Goal: Task Accomplishment & Management: Manage account settings

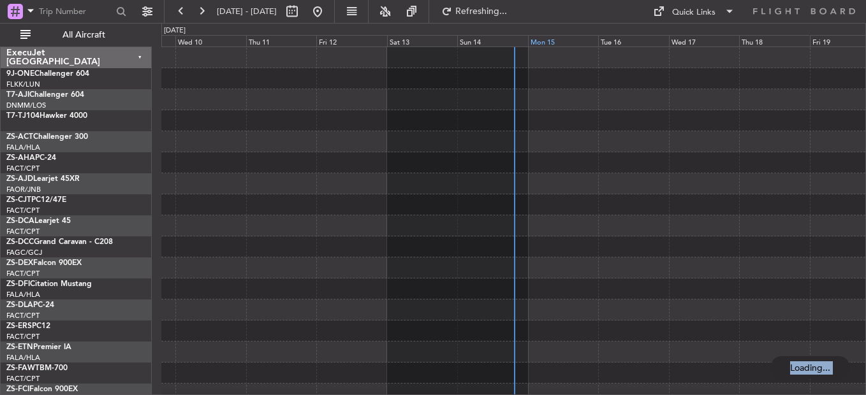
click at [534, 46] on div "Mon 15" at bounding box center [563, 40] width 70 height 11
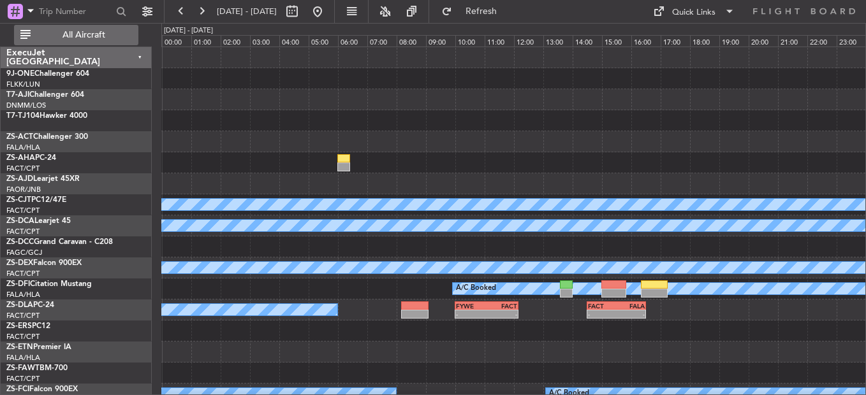
click at [61, 34] on span "All Aircraft" at bounding box center [83, 35] width 101 height 9
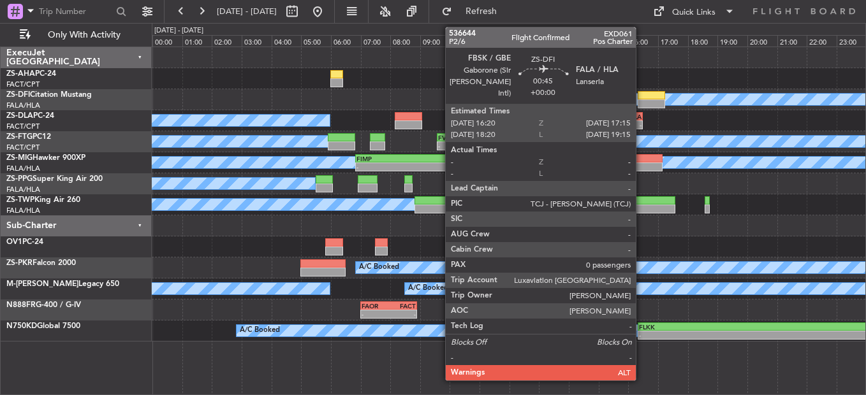
click at [642, 100] on div at bounding box center [650, 103] width 27 height 9
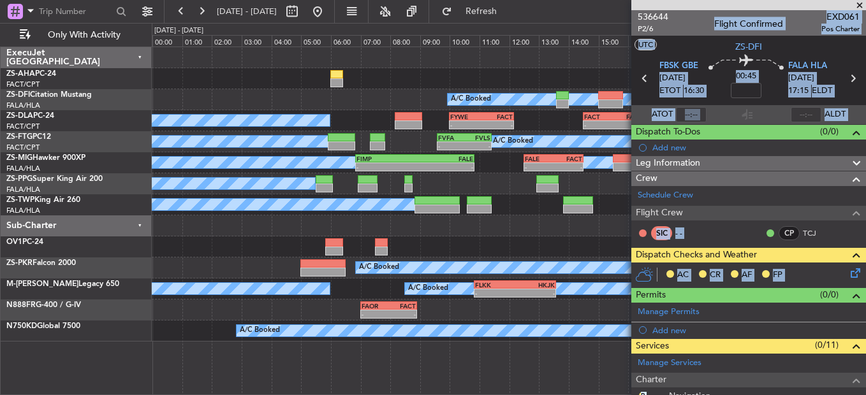
click at [285, 91] on div "A/C Booked" at bounding box center [508, 99] width 713 height 21
click at [812, 278] on div "AC CR AF FP" at bounding box center [753, 275] width 187 height 19
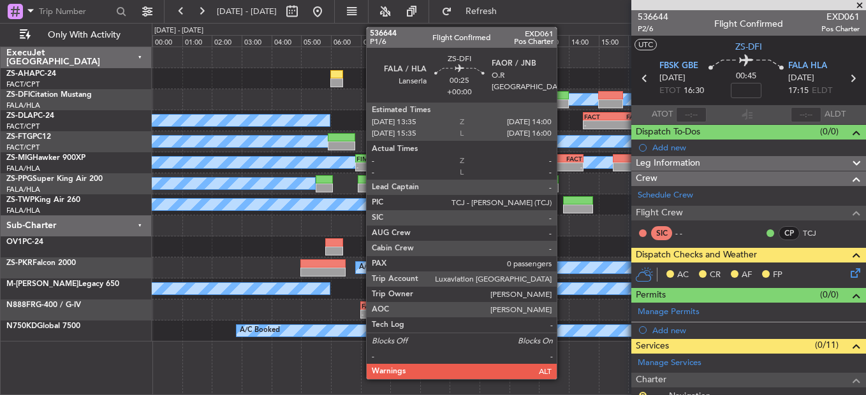
click at [562, 99] on div at bounding box center [562, 103] width 13 height 9
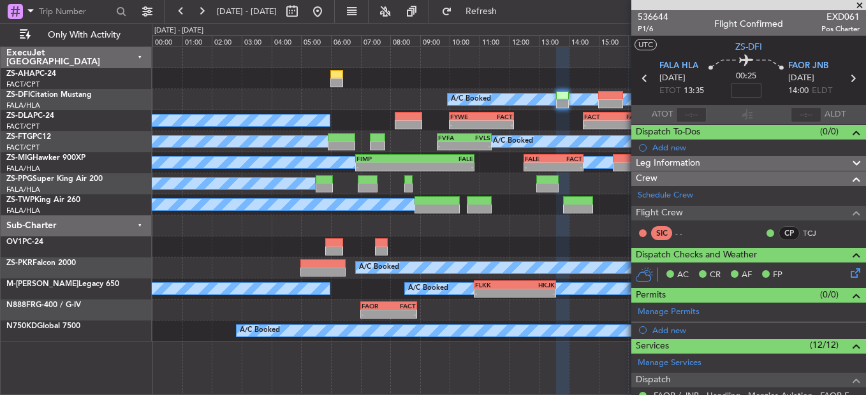
click at [844, 78] on icon at bounding box center [852, 78] width 17 height 17
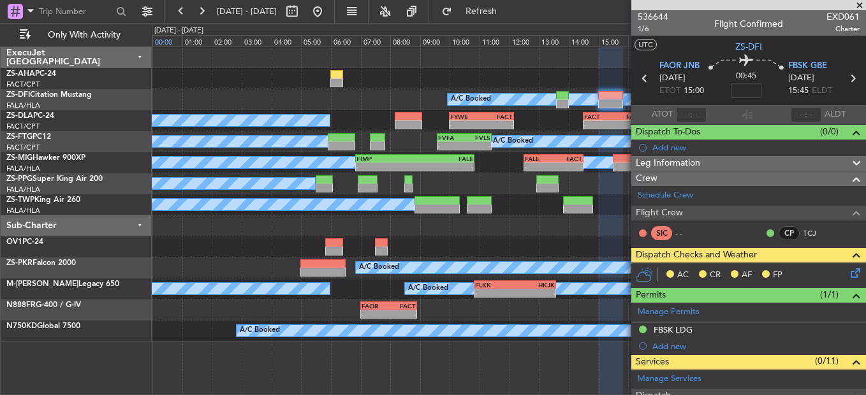
click at [178, 40] on div "00:00" at bounding box center [167, 40] width 30 height 11
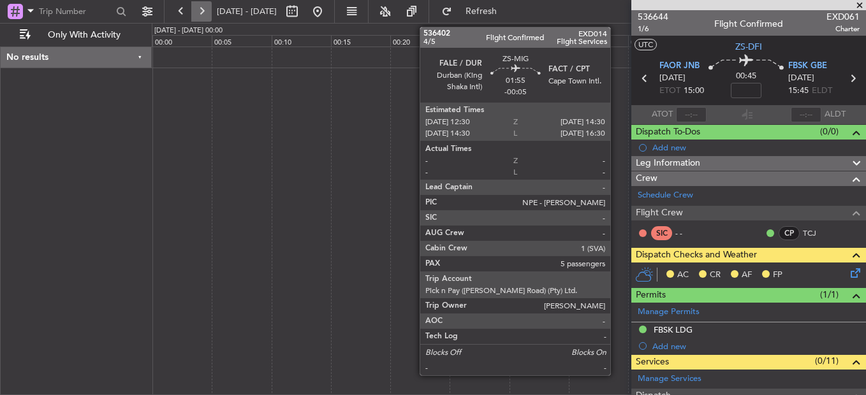
click at [207, 9] on button at bounding box center [201, 11] width 20 height 20
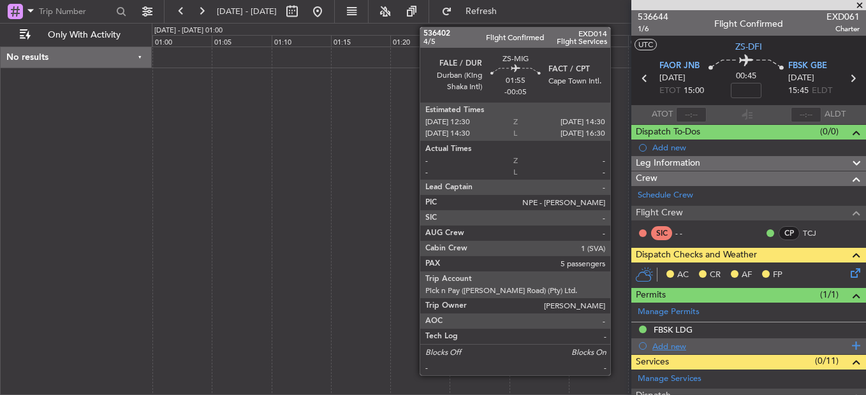
click at [700, 344] on div "Add new" at bounding box center [750, 346] width 196 height 11
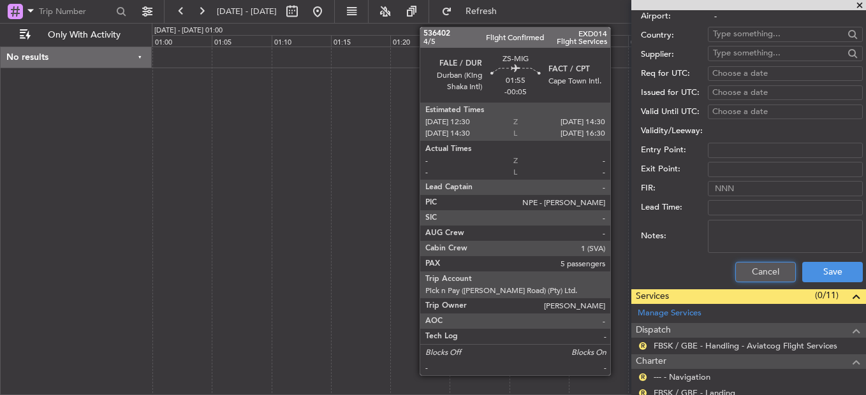
click at [740, 275] on button "Cancel" at bounding box center [765, 272] width 61 height 20
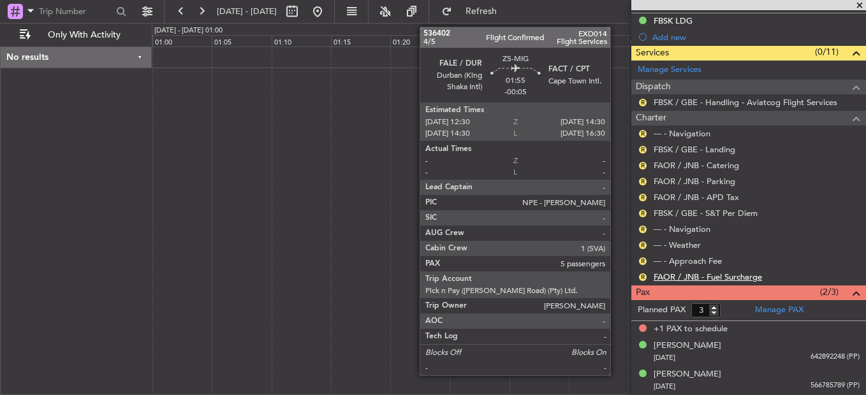
scroll to position [309, 0]
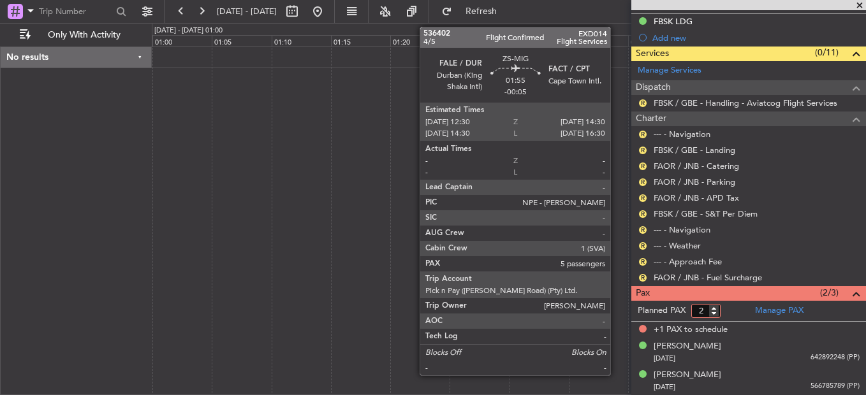
type input "2"
click at [712, 314] on input "2" at bounding box center [705, 311] width 29 height 14
click at [730, 314] on form "Planned PAX 2" at bounding box center [689, 311] width 117 height 20
click at [644, 278] on button "R" at bounding box center [643, 278] width 8 height 8
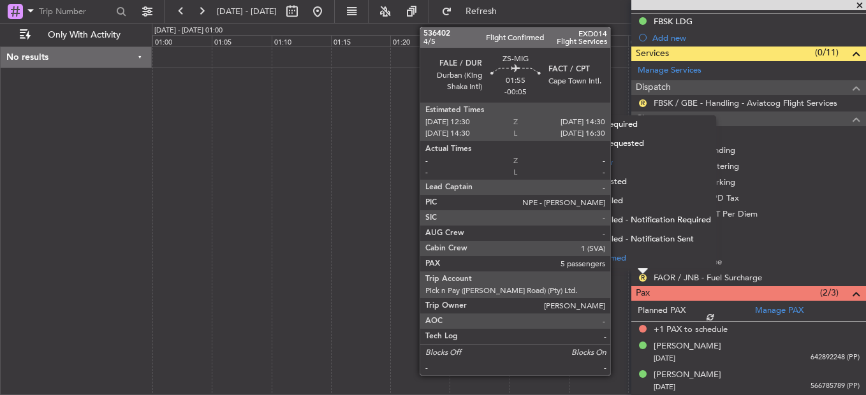
click at [643, 260] on li "Confirmed" at bounding box center [642, 258] width 147 height 19
click at [643, 260] on button "R" at bounding box center [643, 262] width 8 height 8
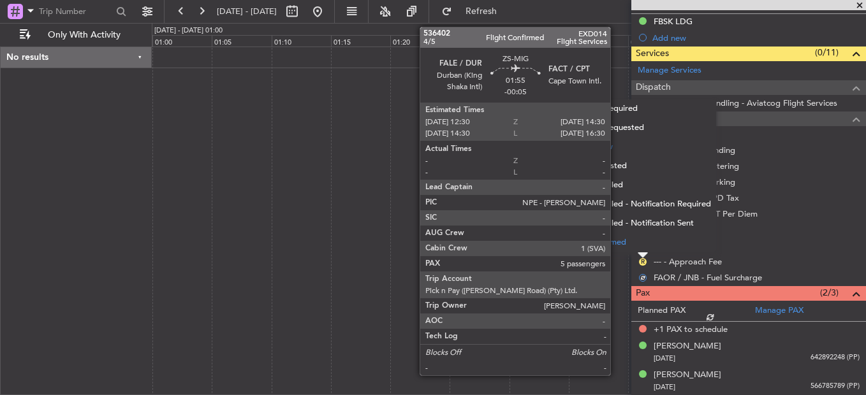
click at [643, 243] on li "Confirmed" at bounding box center [642, 242] width 147 height 19
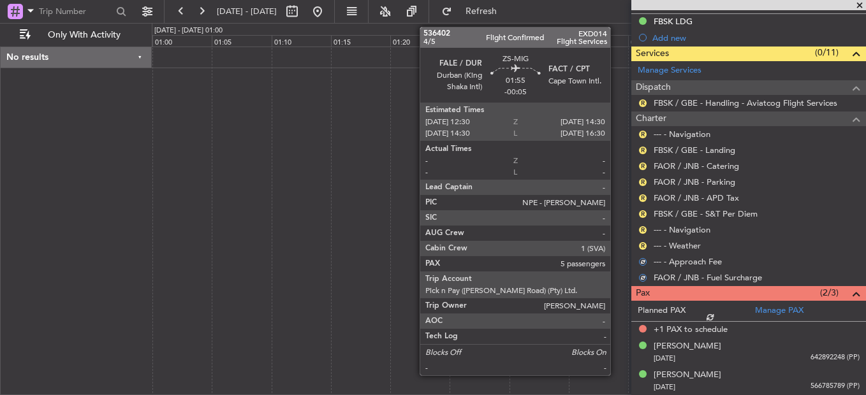
click at [643, 243] on button "R" at bounding box center [643, 246] width 8 height 8
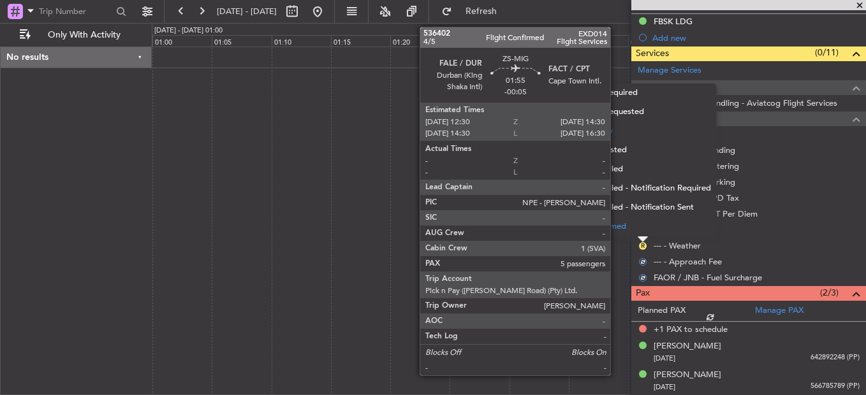
click at [644, 229] on li "Confirmed" at bounding box center [642, 226] width 147 height 19
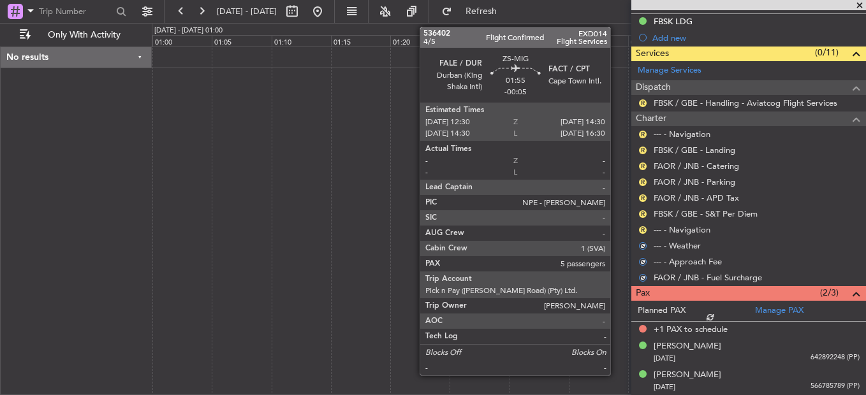
click at [644, 229] on button "R" at bounding box center [643, 230] width 8 height 8
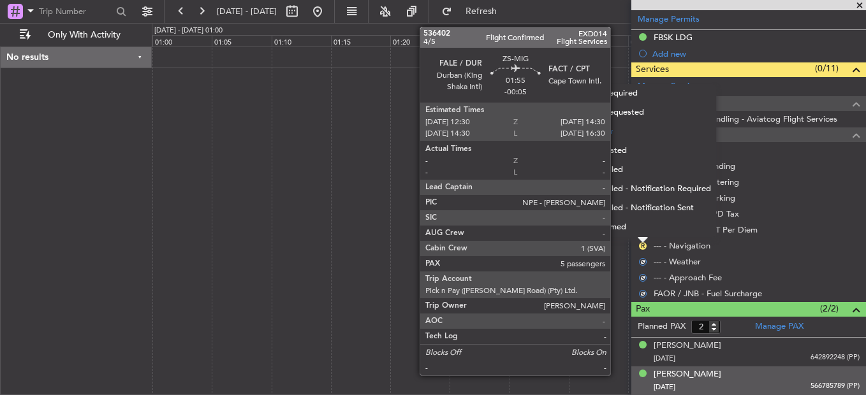
scroll to position [292, 0]
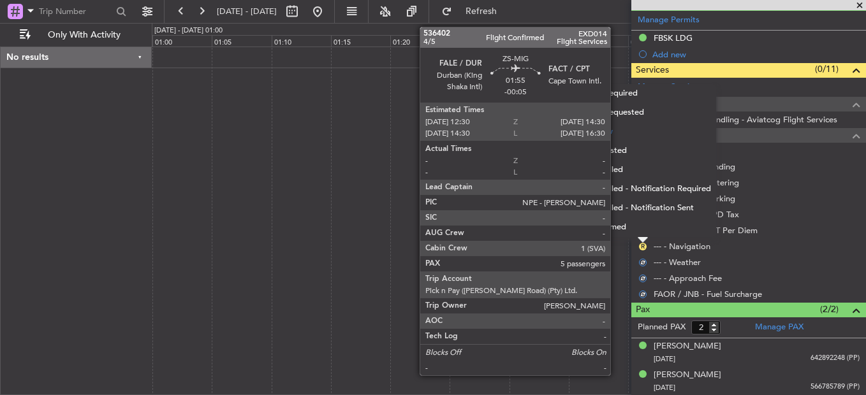
click at [382, 100] on div at bounding box center [509, 221] width 714 height 349
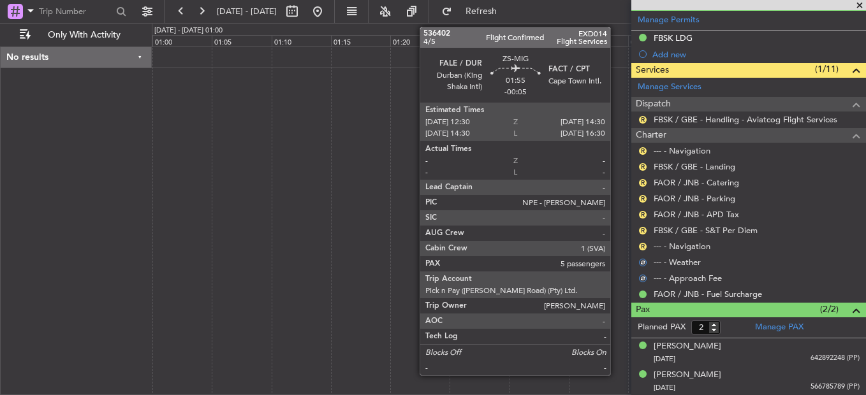
click at [542, 163] on div at bounding box center [509, 221] width 714 height 349
click at [305, 120] on div at bounding box center [509, 221] width 714 height 349
click at [302, 13] on button at bounding box center [292, 11] width 20 height 20
select select "9"
select select "2025"
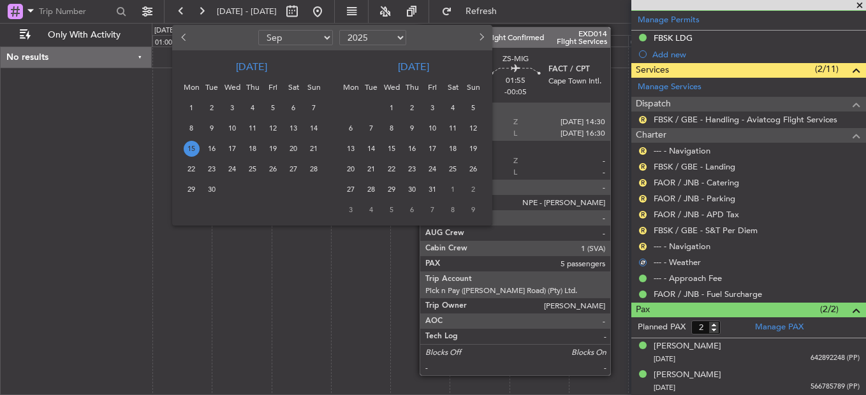
click at [194, 146] on span "15" at bounding box center [192, 149] width 16 height 16
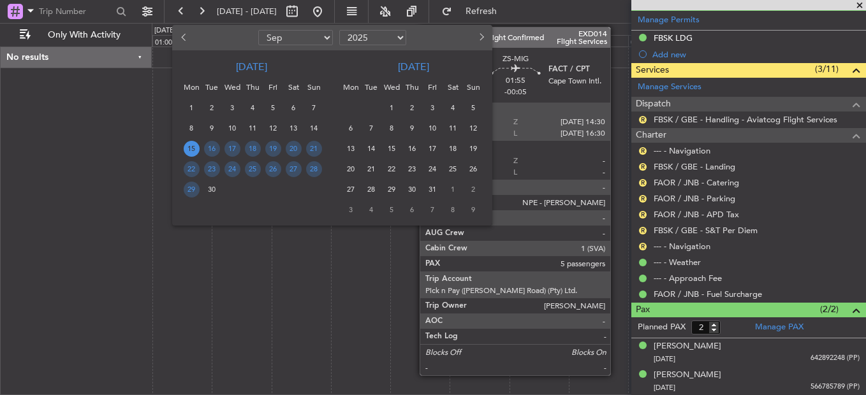
click at [194, 145] on span "15" at bounding box center [192, 149] width 16 height 16
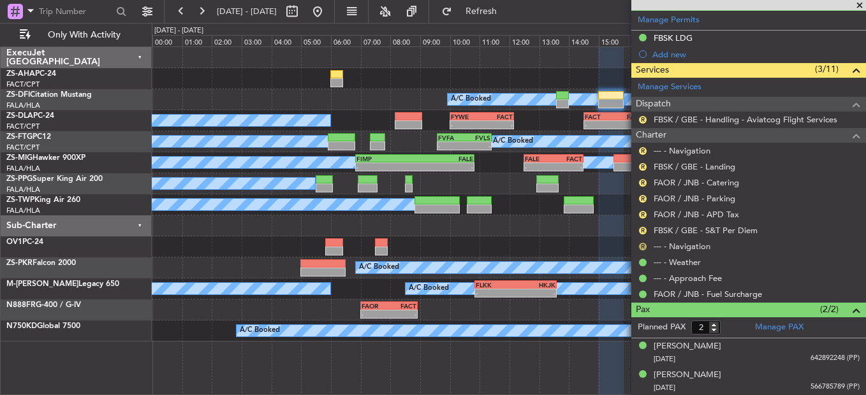
click at [639, 245] on button "R" at bounding box center [643, 247] width 8 height 8
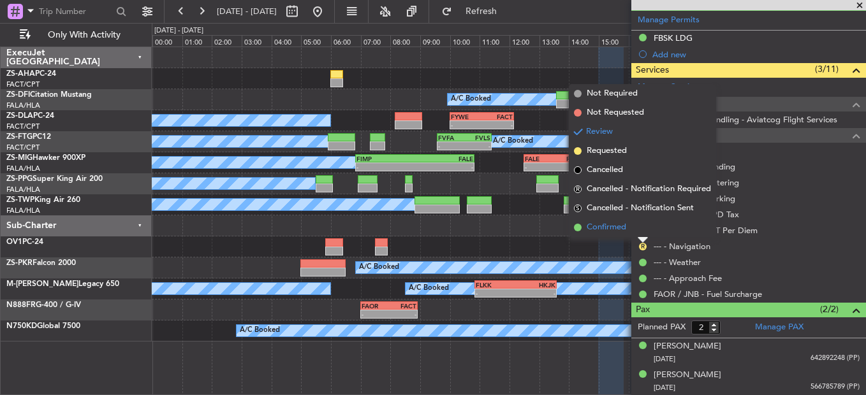
click at [648, 228] on li "Confirmed" at bounding box center [642, 227] width 147 height 19
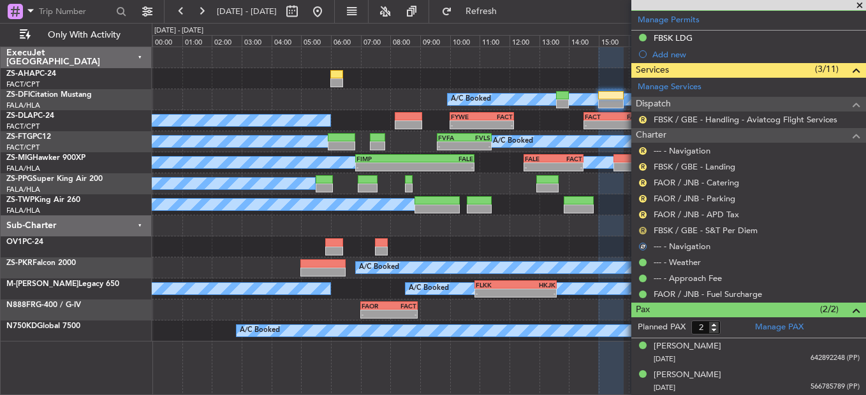
click at [643, 232] on button "R" at bounding box center [643, 231] width 8 height 8
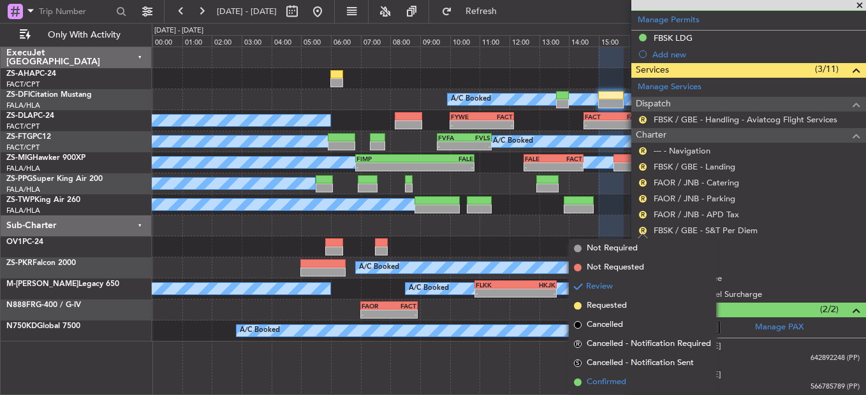
click at [607, 374] on li "Confirmed" at bounding box center [642, 382] width 147 height 19
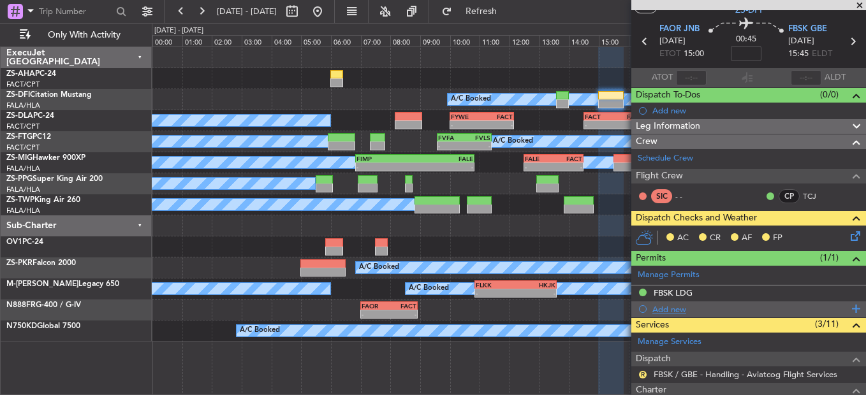
scroll to position [228, 0]
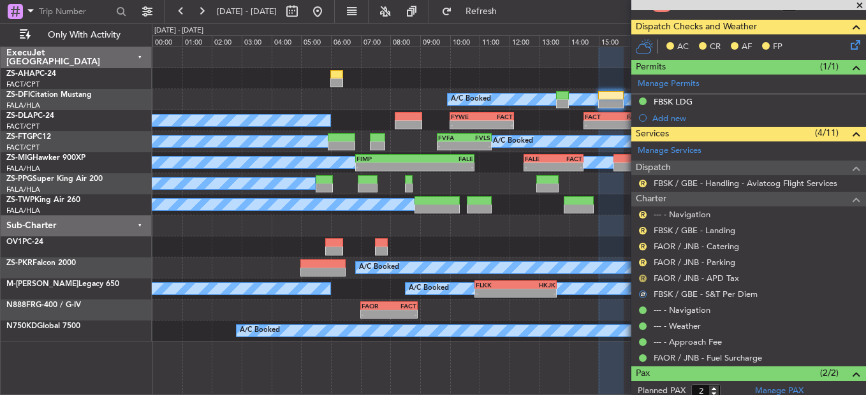
click at [645, 278] on button "R" at bounding box center [643, 279] width 8 height 8
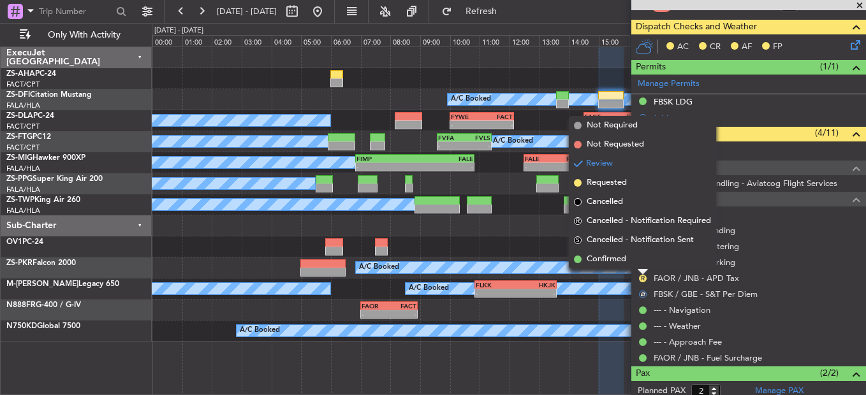
click at [644, 260] on li "Confirmed" at bounding box center [642, 259] width 147 height 19
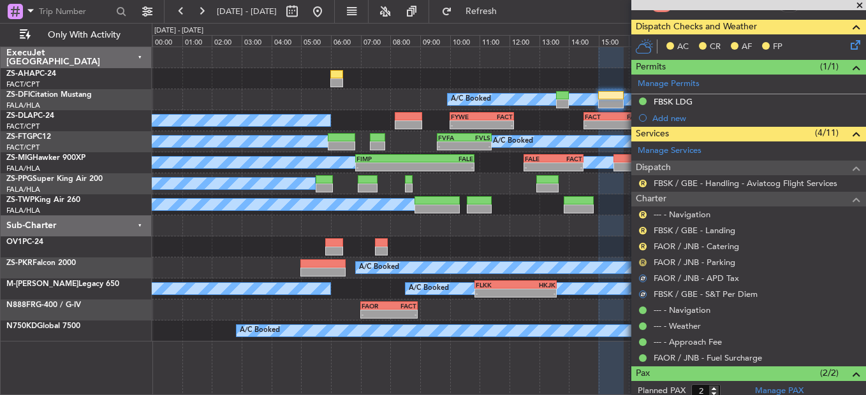
click at [644, 262] on button "R" at bounding box center [643, 263] width 8 height 8
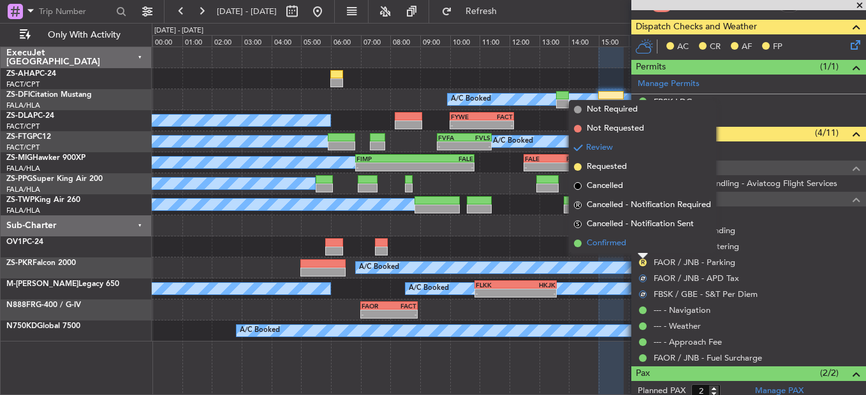
click at [637, 245] on li "Confirmed" at bounding box center [642, 243] width 147 height 19
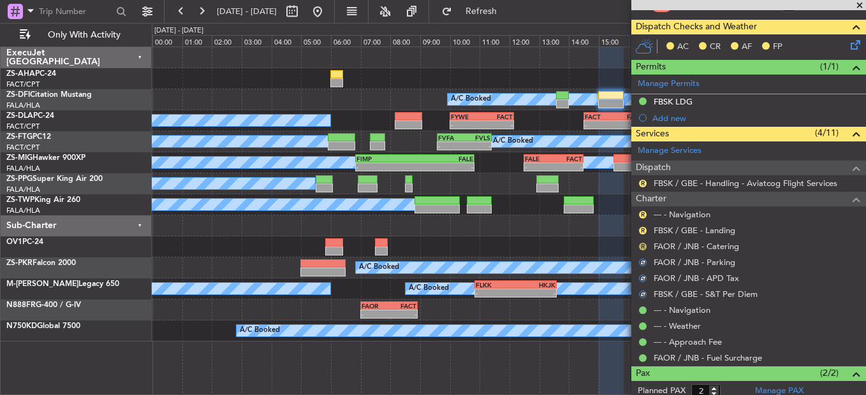
click at [642, 246] on button "R" at bounding box center [643, 247] width 8 height 8
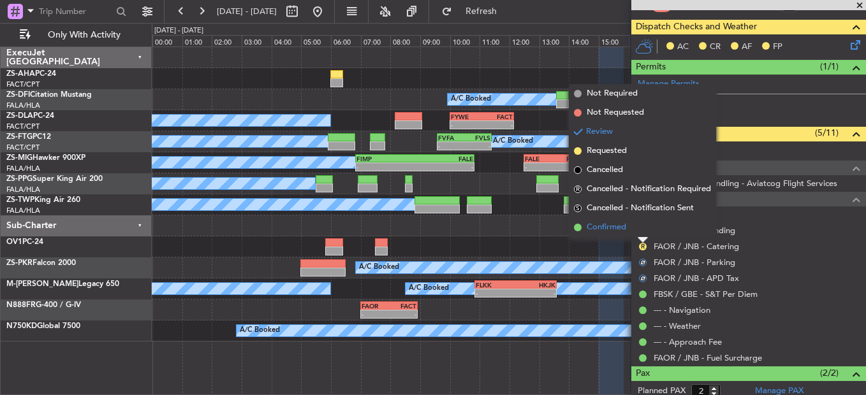
click at [642, 236] on li "Confirmed" at bounding box center [642, 227] width 147 height 19
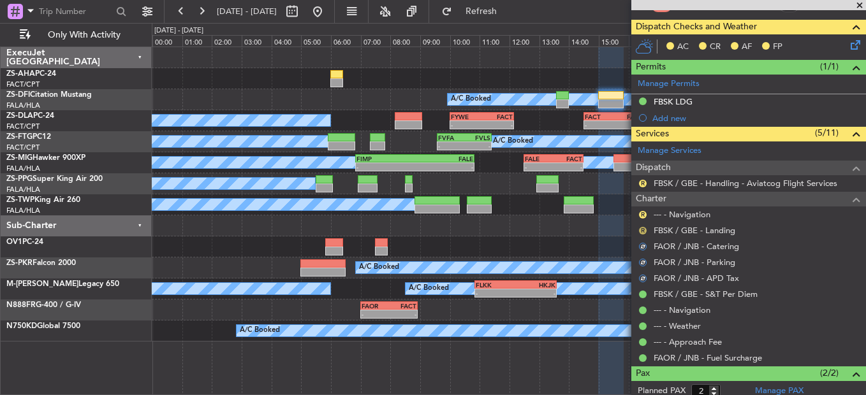
click at [643, 227] on button "R" at bounding box center [643, 231] width 8 height 8
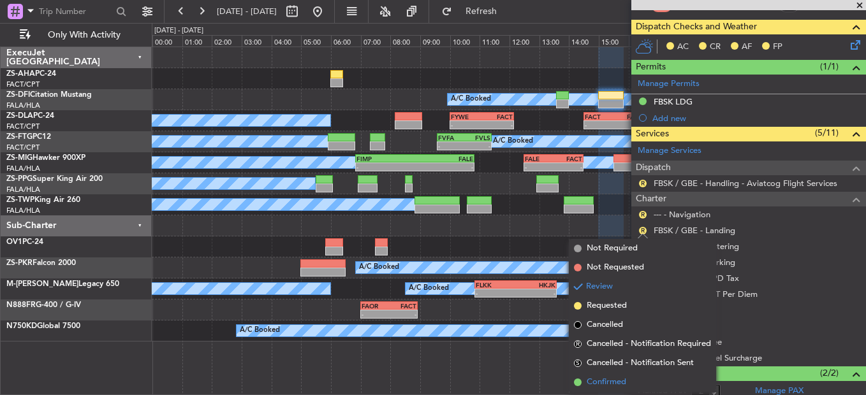
click at [615, 375] on li "Confirmed" at bounding box center [642, 382] width 147 height 19
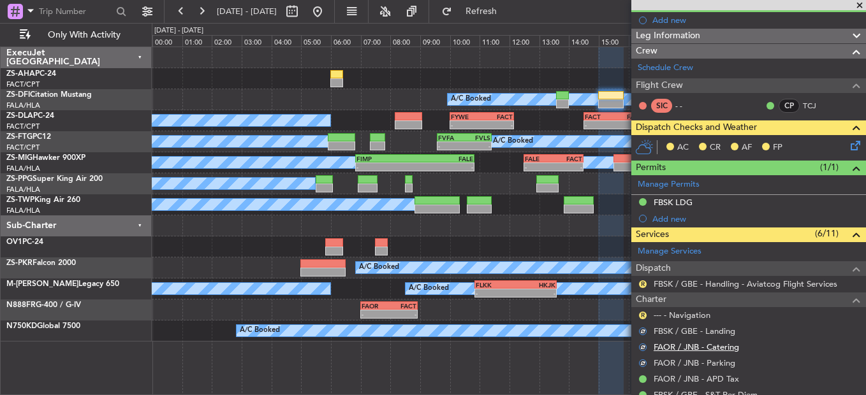
scroll to position [191, 0]
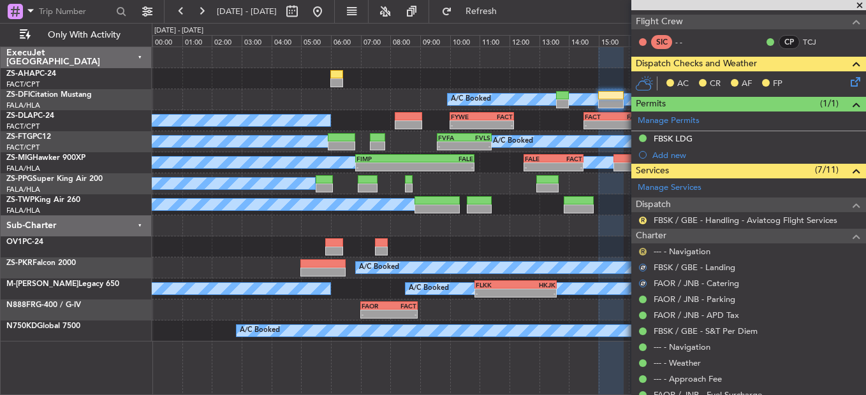
click at [642, 251] on button "R" at bounding box center [643, 252] width 8 height 8
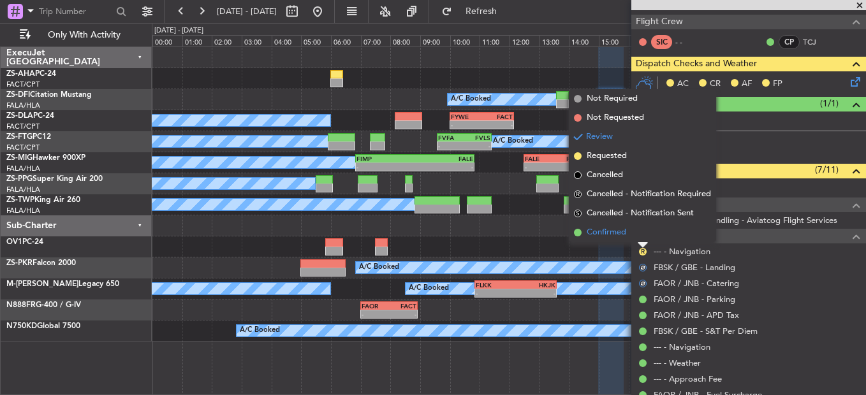
click at [629, 237] on li "Confirmed" at bounding box center [642, 232] width 147 height 19
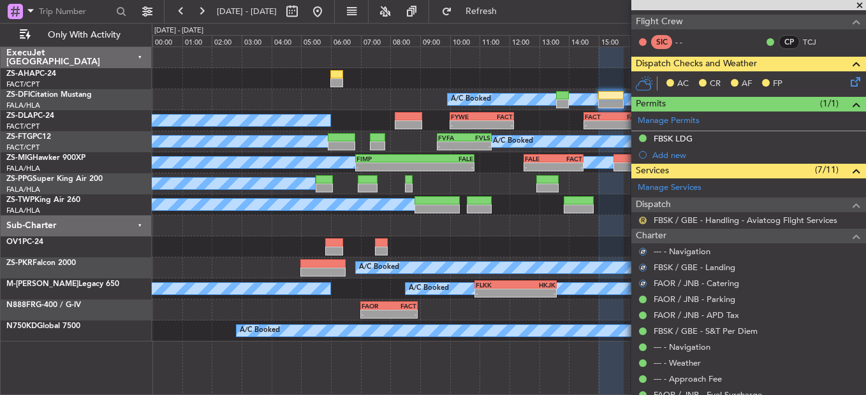
click at [640, 222] on button "R" at bounding box center [643, 221] width 8 height 8
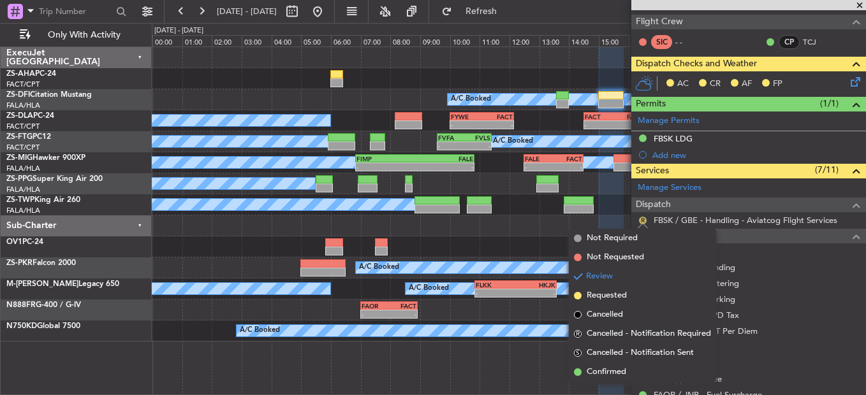
click at [640, 222] on button "R" at bounding box center [643, 221] width 8 height 8
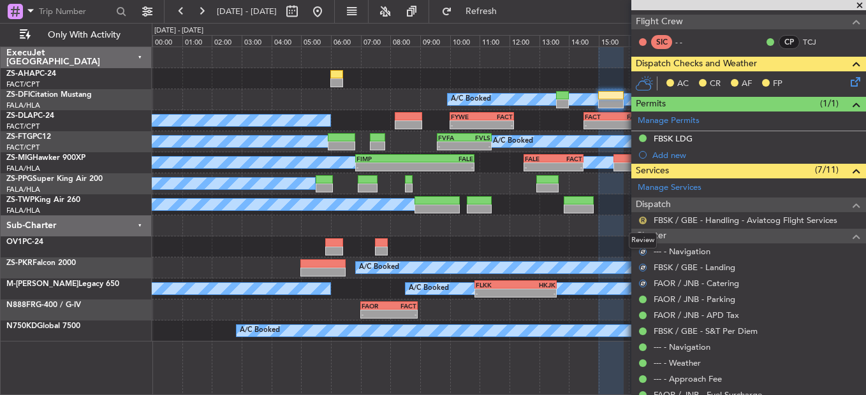
click at [640, 222] on button "R" at bounding box center [643, 221] width 8 height 8
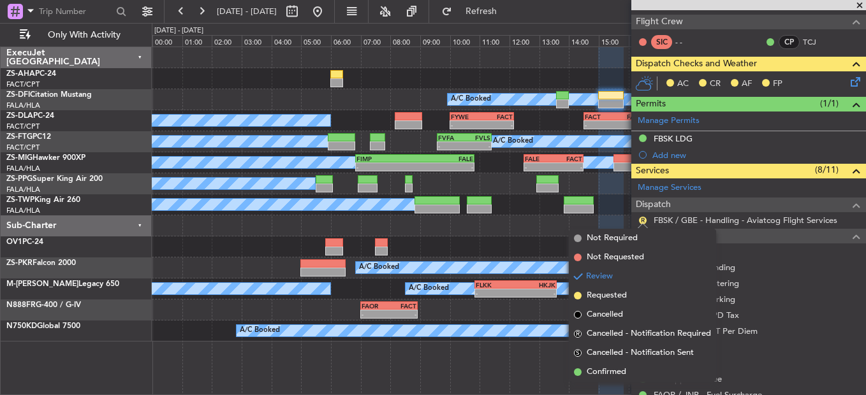
drag, startPoint x: 619, startPoint y: 369, endPoint x: 644, endPoint y: 304, distance: 69.6
click at [618, 370] on span "Confirmed" at bounding box center [606, 372] width 40 height 13
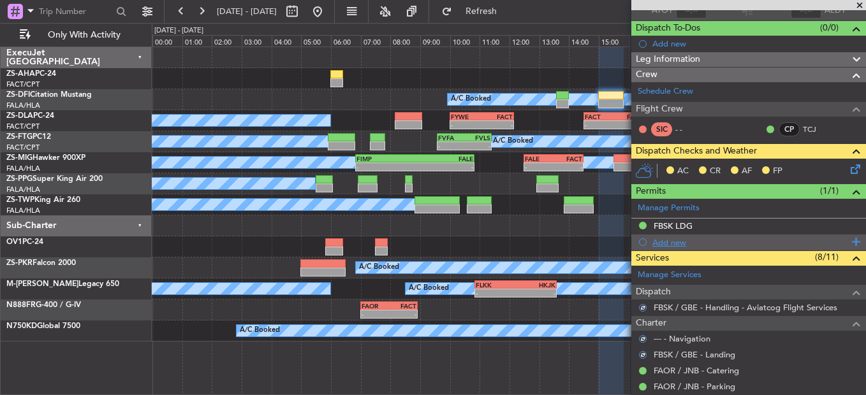
scroll to position [0, 0]
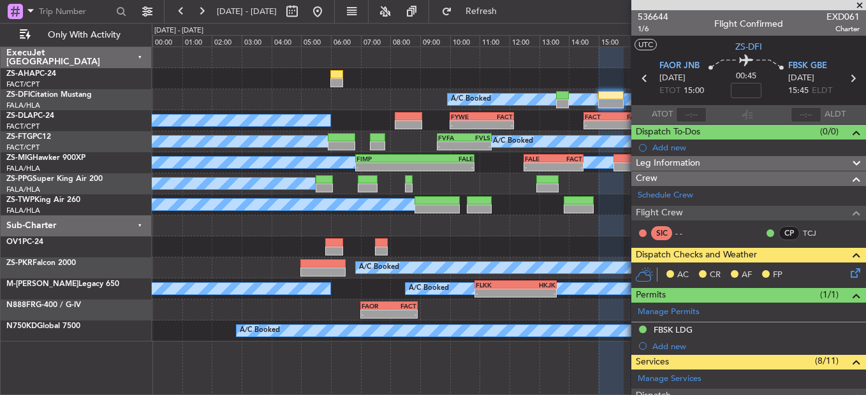
click at [848, 276] on icon at bounding box center [853, 271] width 10 height 10
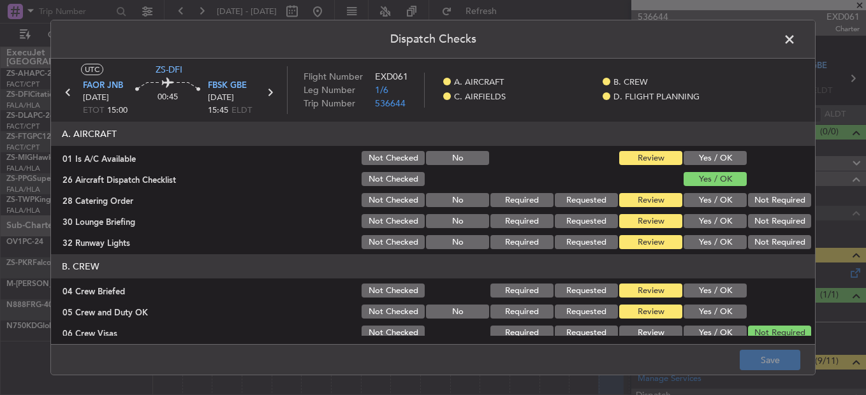
click at [713, 157] on button "Yes / OK" at bounding box center [714, 158] width 63 height 14
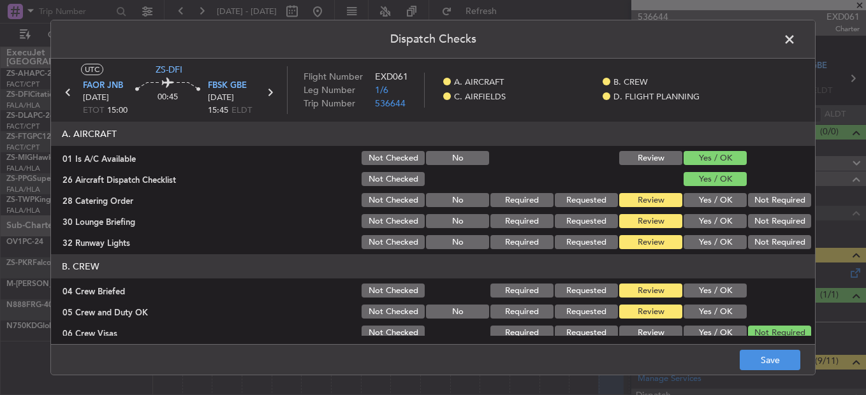
click at [753, 201] on button "Not Required" at bounding box center [779, 200] width 63 height 14
drag, startPoint x: 753, startPoint y: 222, endPoint x: 753, endPoint y: 230, distance: 8.3
click at [753, 223] on button "Not Required" at bounding box center [779, 221] width 63 height 14
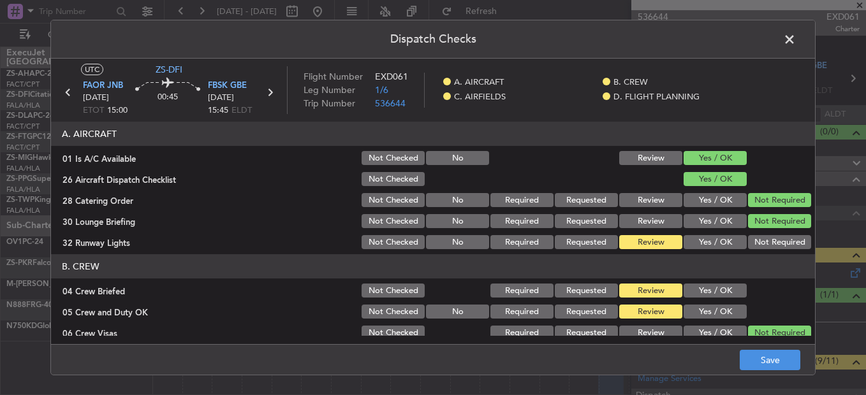
click at [753, 240] on div "Not Required" at bounding box center [778, 242] width 64 height 18
drag, startPoint x: 745, startPoint y: 241, endPoint x: 740, endPoint y: 249, distance: 9.2
click at [748, 244] on button "Not Required" at bounding box center [779, 242] width 63 height 14
click at [702, 296] on button "Yes / OK" at bounding box center [714, 291] width 63 height 14
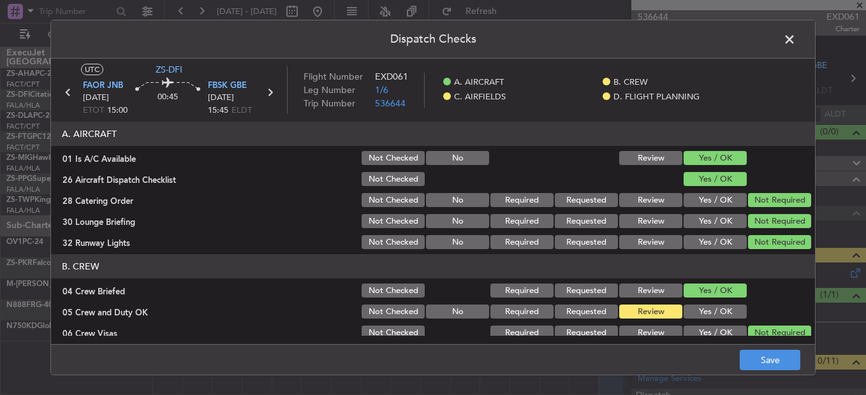
click at [704, 307] on button "Yes / OK" at bounding box center [714, 312] width 63 height 14
click at [704, 309] on button "Yes / OK" at bounding box center [714, 312] width 63 height 14
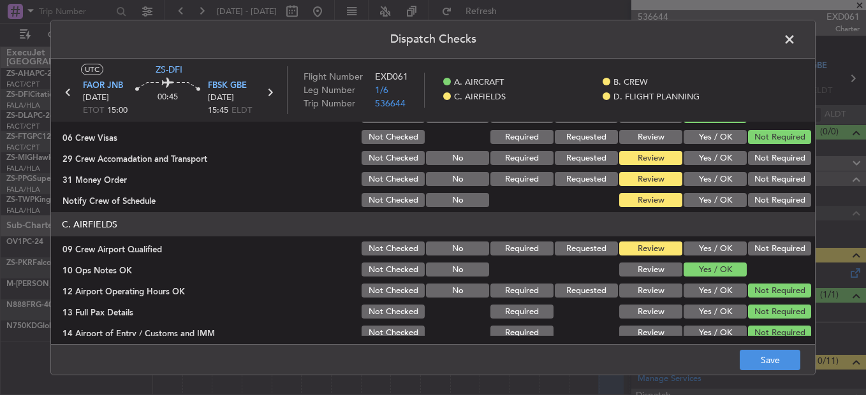
scroll to position [191, 0]
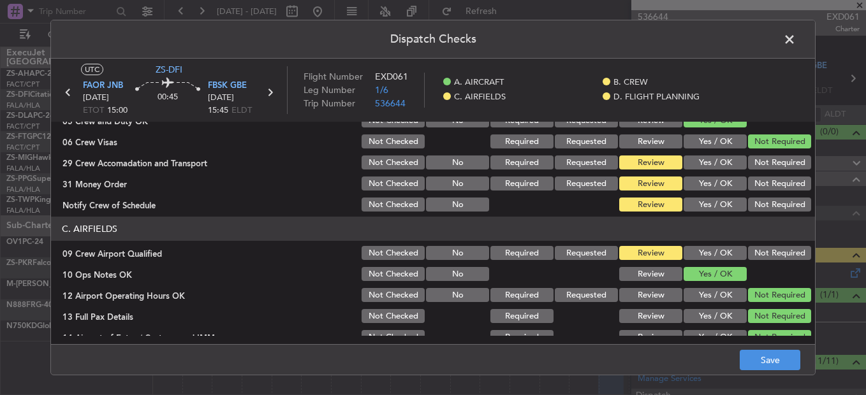
click at [762, 160] on button "Not Required" at bounding box center [779, 163] width 63 height 14
click at [762, 173] on section "B. CREW 04 Crew Briefed Not Checked Required Requested Review Yes / OK 05 Crew …" at bounding box center [433, 138] width 764 height 150
drag, startPoint x: 762, startPoint y: 175, endPoint x: 762, endPoint y: 187, distance: 12.8
click at [762, 182] on button "Not Required" at bounding box center [779, 184] width 63 height 14
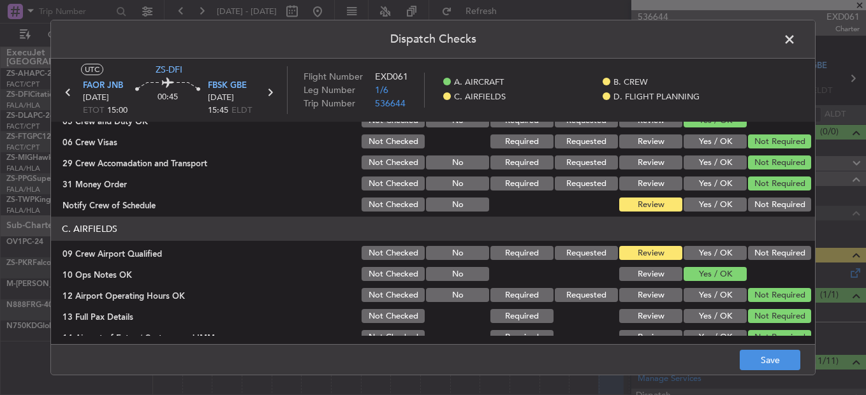
drag, startPoint x: 744, startPoint y: 218, endPoint x: 739, endPoint y: 211, distance: 8.3
click at [743, 218] on header "C. AIRFIELDS" at bounding box center [433, 229] width 764 height 24
click at [748, 204] on button "Not Required" at bounding box center [779, 205] width 63 height 14
click at [766, 255] on button "Not Required" at bounding box center [779, 253] width 63 height 14
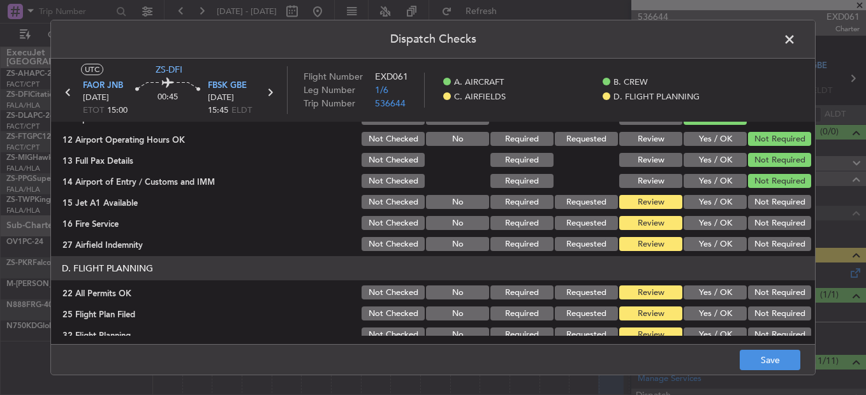
scroll to position [358, 0]
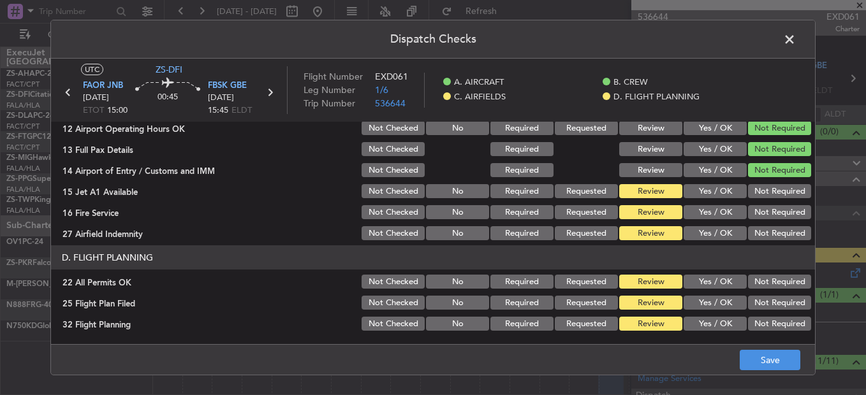
click at [755, 178] on div "Not Required" at bounding box center [778, 170] width 64 height 18
drag, startPoint x: 756, startPoint y: 184, endPoint x: 756, endPoint y: 191, distance: 7.0
click at [756, 187] on button "Not Required" at bounding box center [779, 191] width 63 height 14
click at [757, 205] on section "C. AIRFIELDS 09 Crew Airport Qualified Not Checked No Required Requested Review…" at bounding box center [433, 146] width 764 height 193
click at [757, 214] on button "Not Required" at bounding box center [779, 212] width 63 height 14
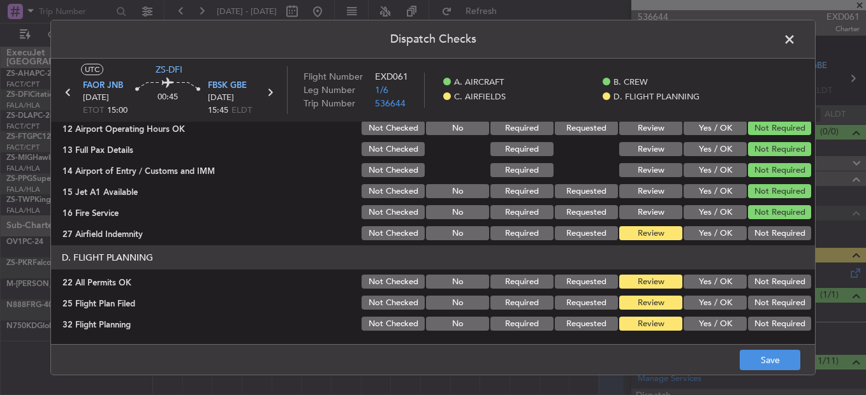
click at [757, 219] on button "Not Required" at bounding box center [779, 212] width 63 height 14
drag, startPoint x: 759, startPoint y: 235, endPoint x: 762, endPoint y: 251, distance: 16.4
click at [759, 238] on button "Not Required" at bounding box center [779, 233] width 63 height 14
click at [762, 285] on button "Not Required" at bounding box center [779, 282] width 63 height 14
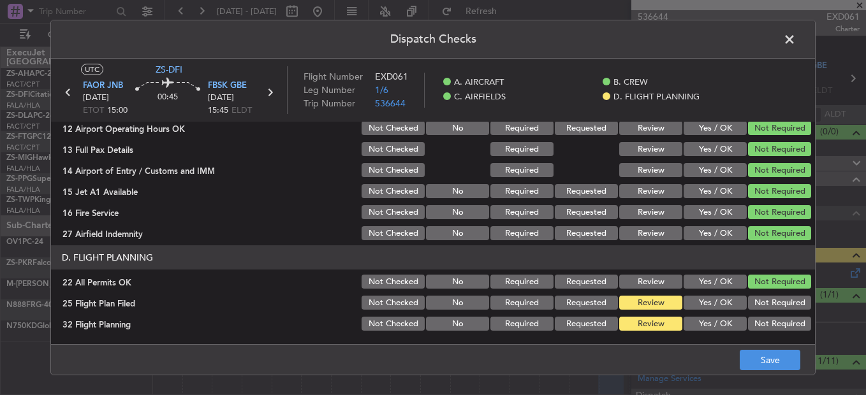
drag, startPoint x: 714, startPoint y: 305, endPoint x: 715, endPoint y: 313, distance: 8.4
click at [714, 307] on button "Yes / OK" at bounding box center [714, 303] width 63 height 14
click at [715, 326] on button "Yes / OK" at bounding box center [714, 324] width 63 height 14
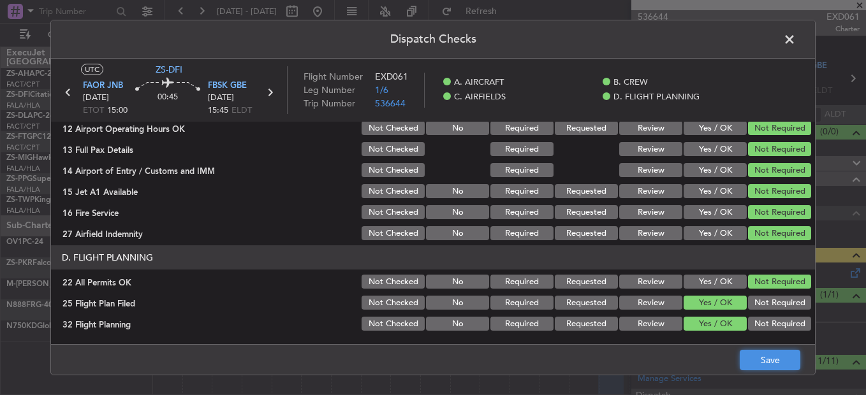
click at [759, 364] on button "Save" at bounding box center [769, 360] width 61 height 20
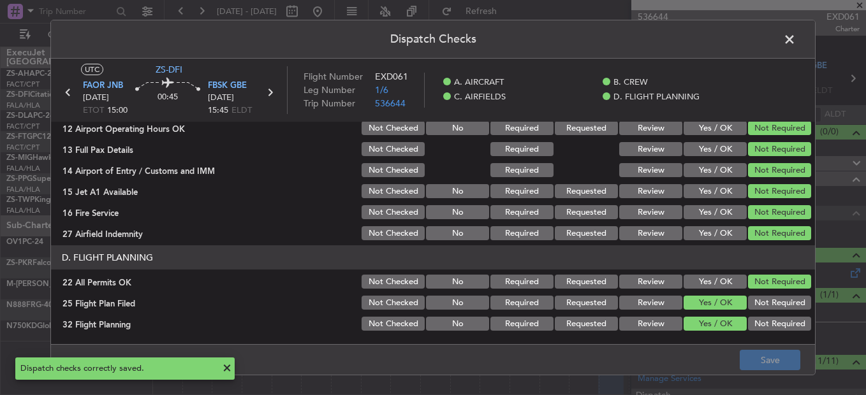
click at [796, 40] on span at bounding box center [796, 42] width 0 height 25
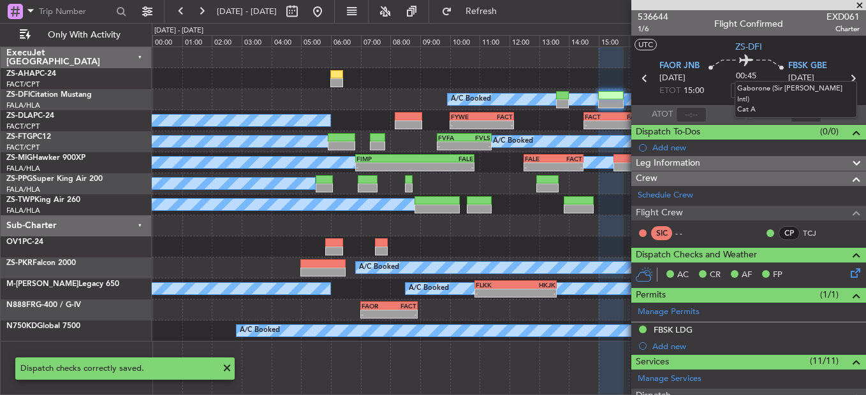
click at [846, 78] on mat-tooltip-component "Gaborone (Sir [PERSON_NAME] Intl) Cat A" at bounding box center [795, 99] width 140 height 55
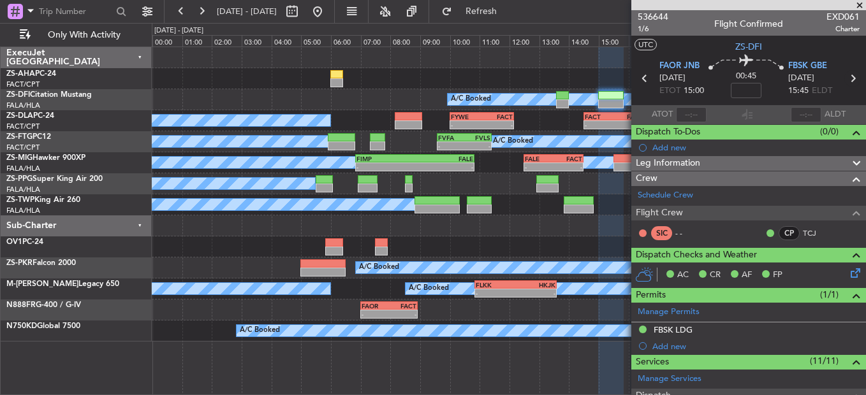
click at [844, 82] on icon at bounding box center [852, 78] width 17 height 17
type input "0"
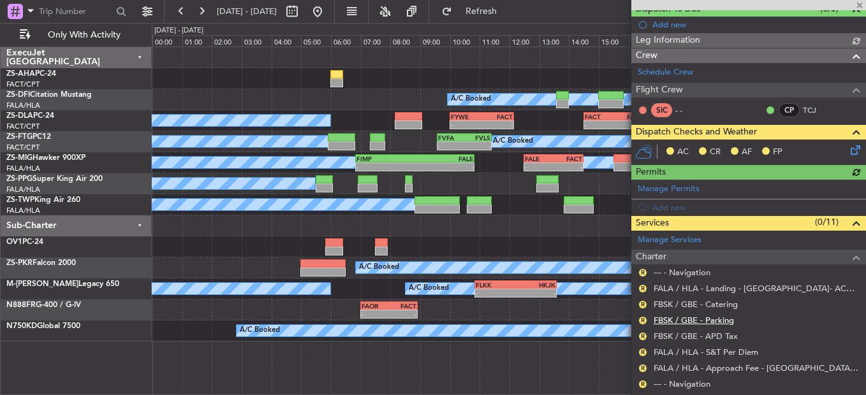
scroll to position [203, 0]
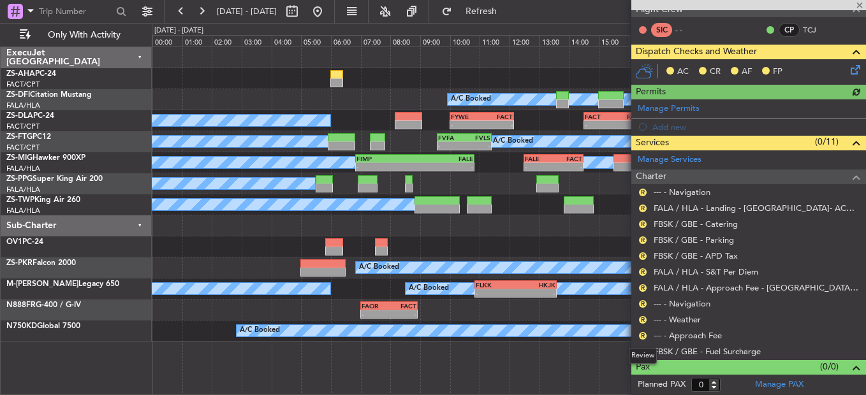
click at [645, 356] on div "Review" at bounding box center [643, 356] width 28 height 16
click at [645, 349] on button "R" at bounding box center [643, 352] width 8 height 8
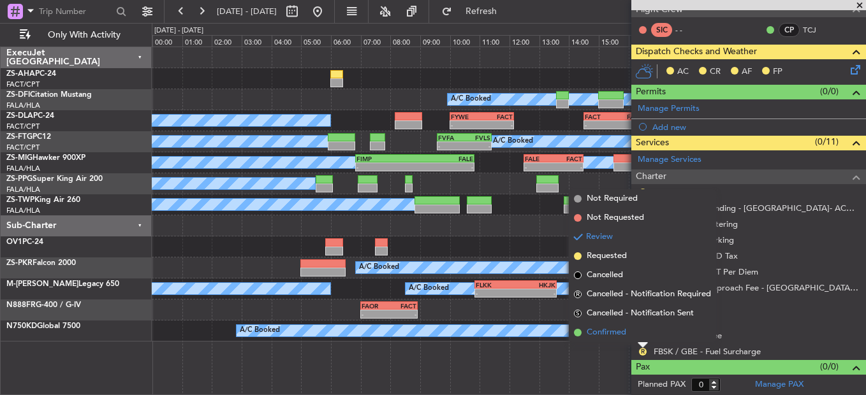
click at [607, 331] on span "Confirmed" at bounding box center [606, 332] width 40 height 13
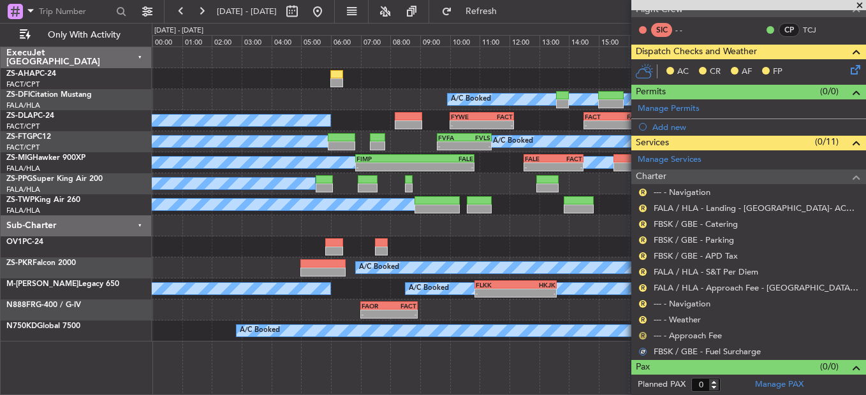
click at [641, 335] on button "R" at bounding box center [643, 336] width 8 height 8
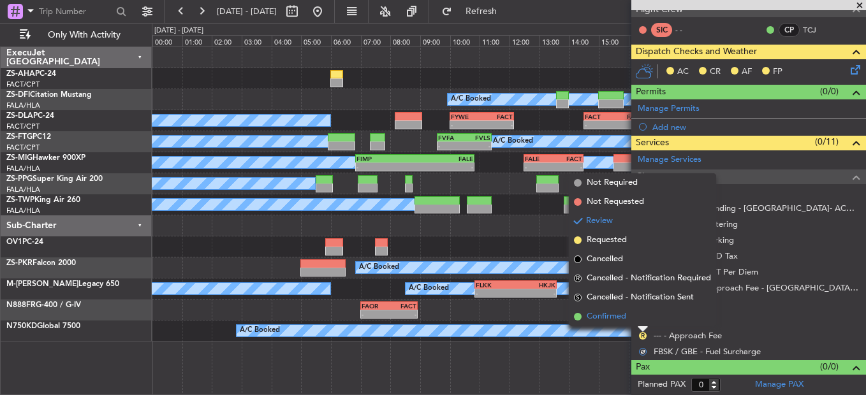
click at [640, 320] on li "Confirmed" at bounding box center [642, 316] width 147 height 19
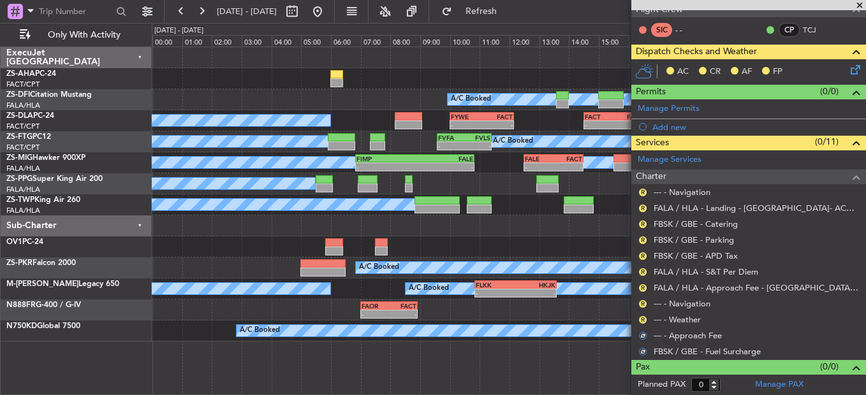
click at [640, 320] on button "R" at bounding box center [643, 320] width 8 height 8
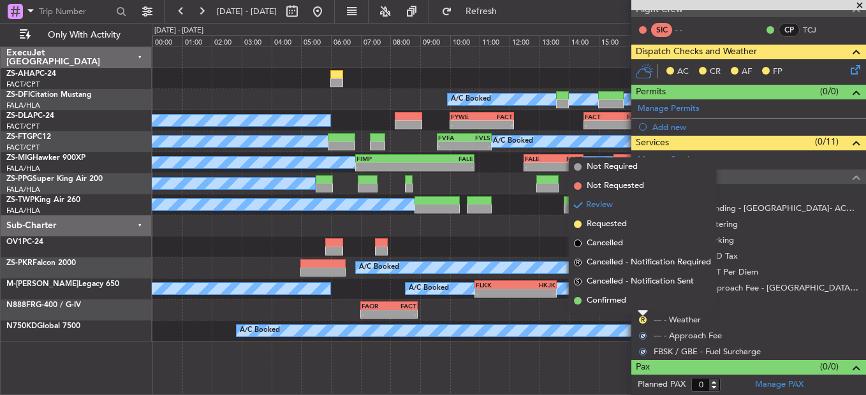
click at [641, 303] on li "Confirmed" at bounding box center [642, 300] width 147 height 19
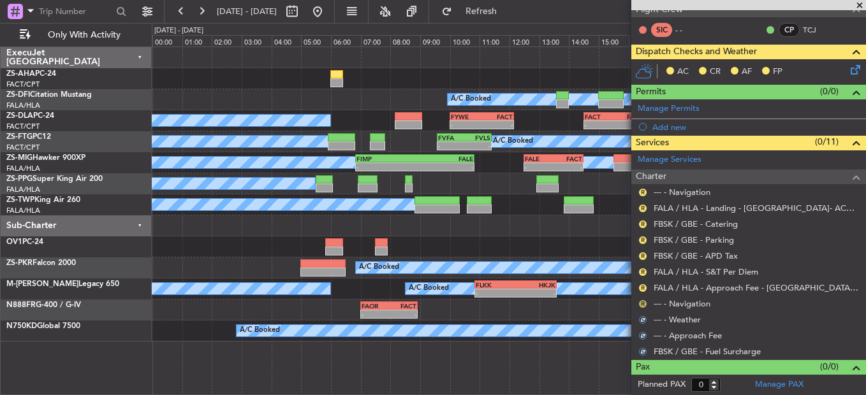
click at [641, 304] on button "R" at bounding box center [643, 304] width 8 height 8
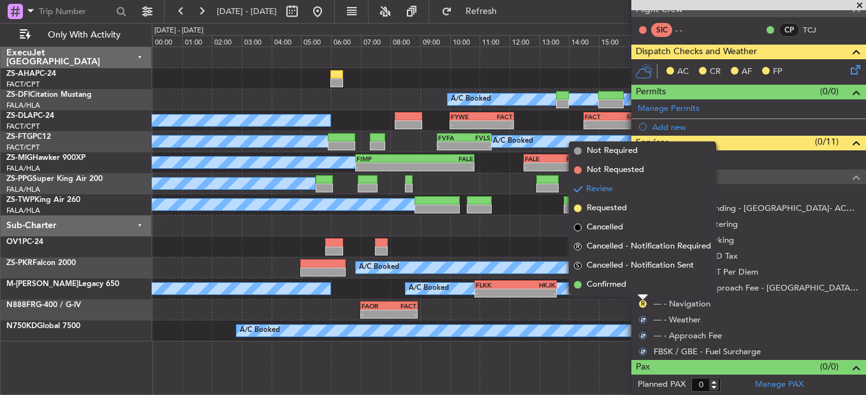
click at [641, 287] on li "Confirmed" at bounding box center [642, 284] width 147 height 19
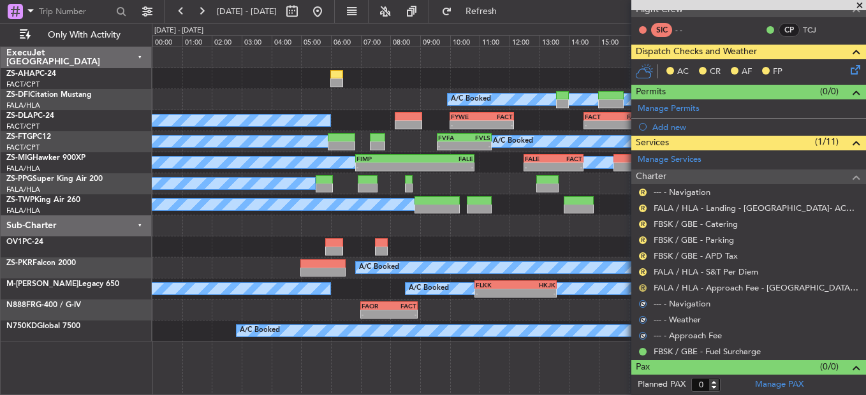
click at [641, 287] on button "R" at bounding box center [643, 288] width 8 height 8
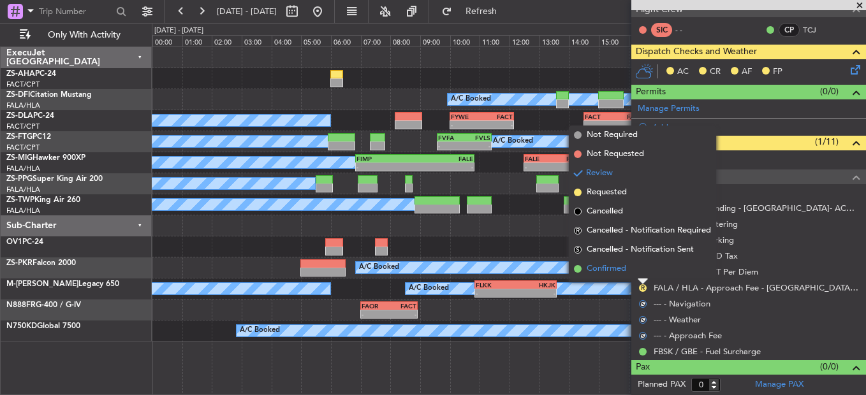
click at [642, 273] on li "Confirmed" at bounding box center [642, 268] width 147 height 19
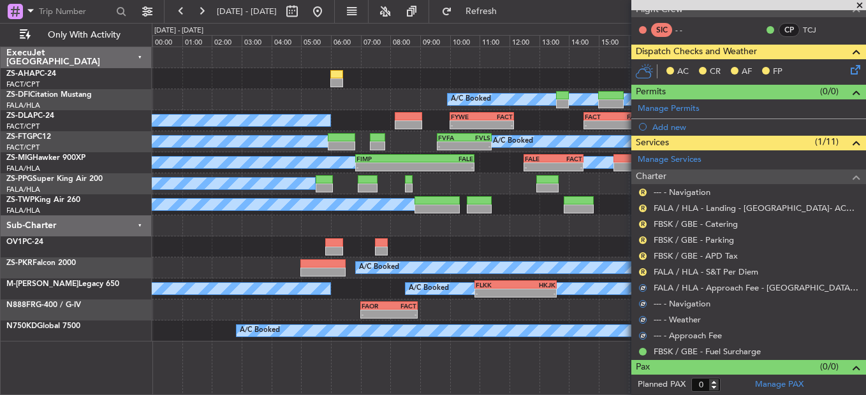
click at [642, 273] on button "R" at bounding box center [643, 272] width 8 height 8
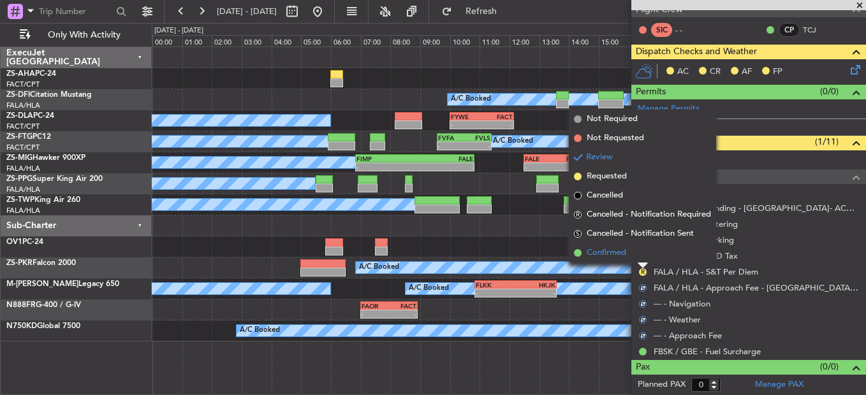
click at [642, 258] on li "Confirmed" at bounding box center [642, 252] width 147 height 19
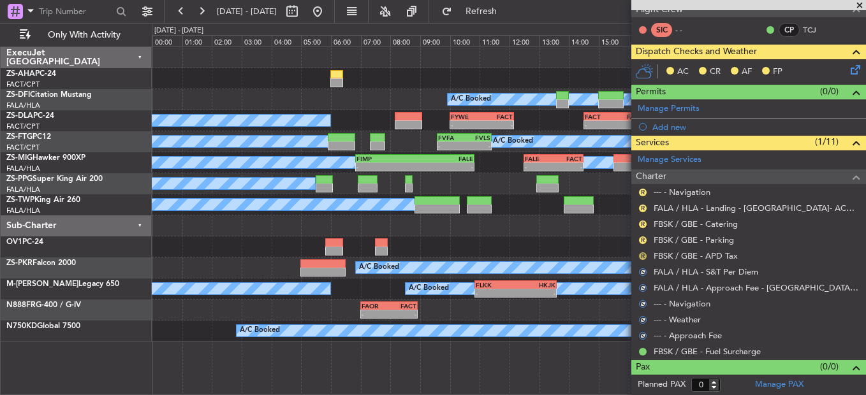
click at [642, 258] on button "R" at bounding box center [643, 256] width 8 height 8
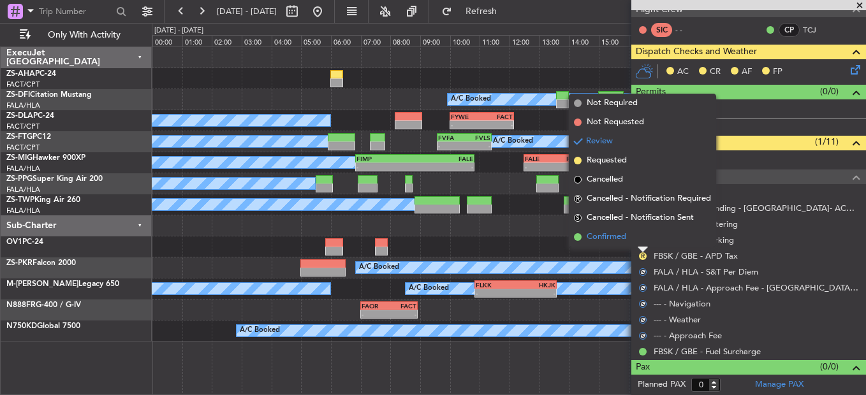
click at [642, 242] on li "Confirmed" at bounding box center [642, 237] width 147 height 19
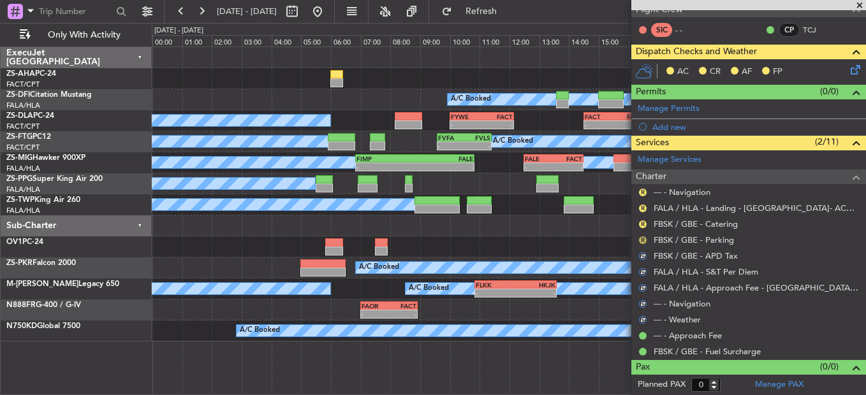
click at [642, 241] on button "R" at bounding box center [643, 240] width 8 height 8
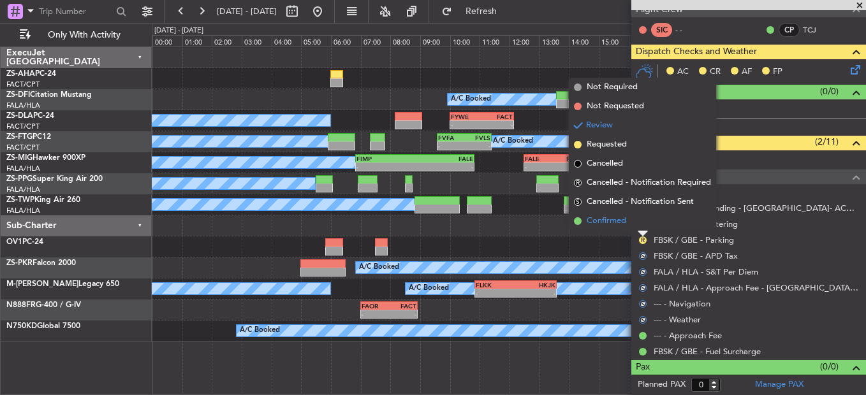
click at [642, 221] on li "Confirmed" at bounding box center [642, 221] width 147 height 19
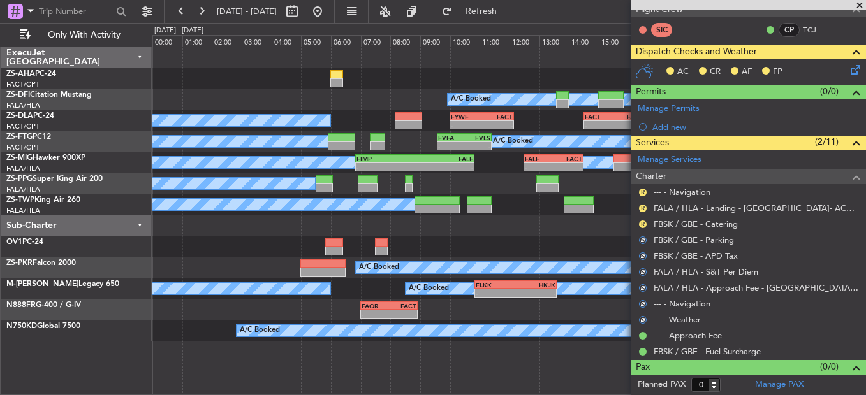
click at [642, 221] on button "R" at bounding box center [643, 225] width 8 height 8
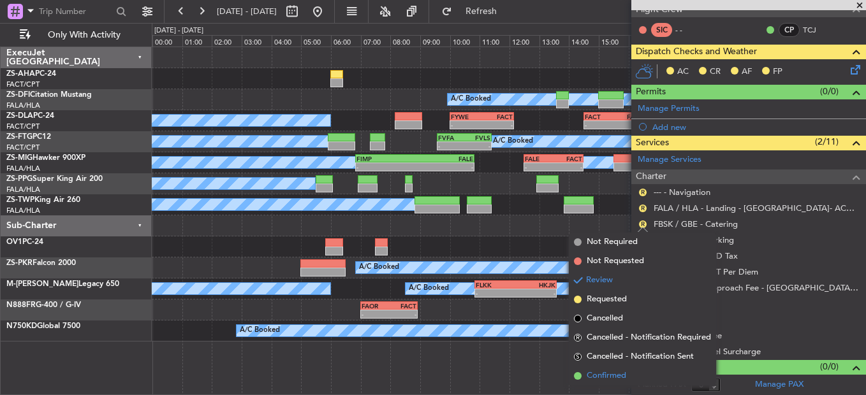
click at [606, 377] on span "Confirmed" at bounding box center [606, 376] width 40 height 13
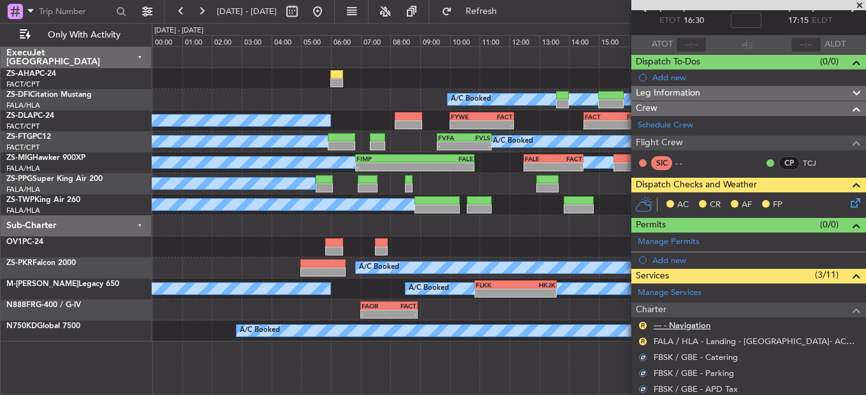
scroll to position [64, 0]
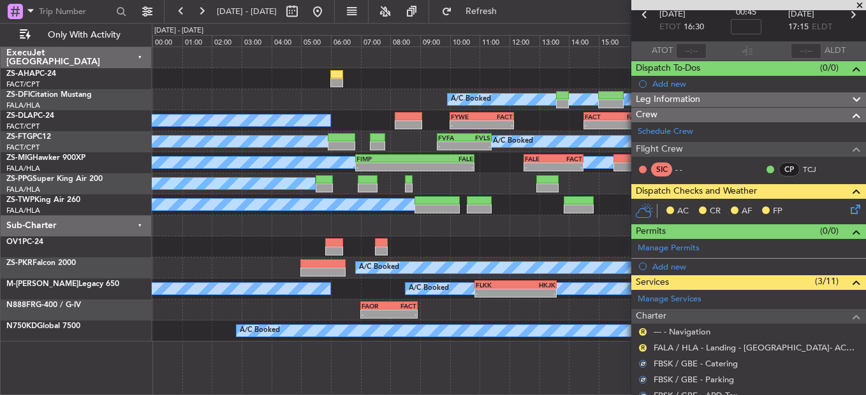
click at [637, 345] on div "R" at bounding box center [642, 348] width 10 height 10
click at [641, 344] on button "R" at bounding box center [643, 348] width 8 height 8
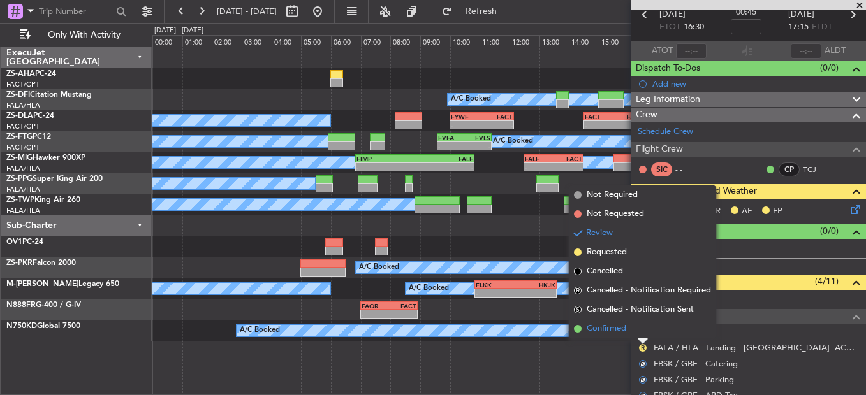
click at [641, 326] on li "Confirmed" at bounding box center [642, 328] width 147 height 19
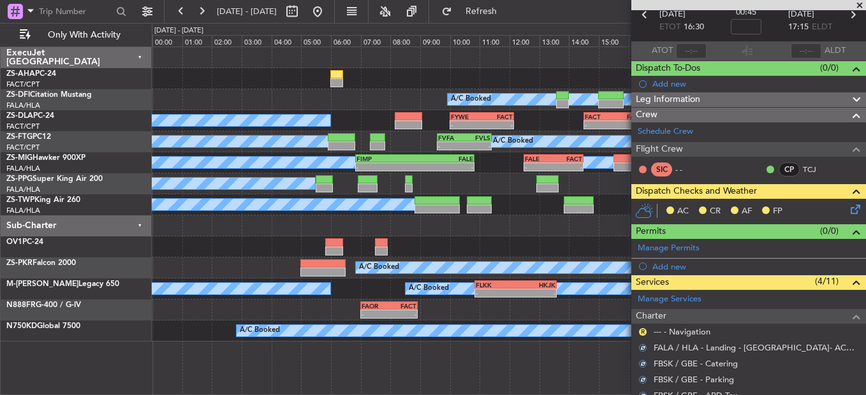
click at [641, 327] on div "R" at bounding box center [642, 332] width 10 height 10
click at [641, 331] on button "R" at bounding box center [643, 332] width 8 height 8
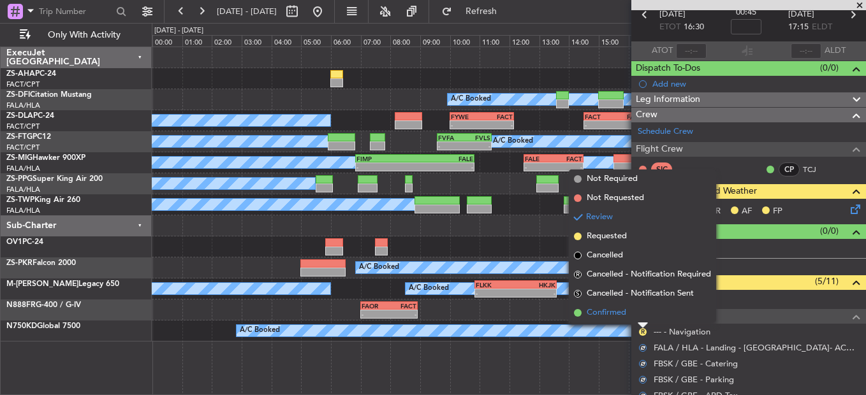
click at [642, 314] on li "Confirmed" at bounding box center [642, 312] width 147 height 19
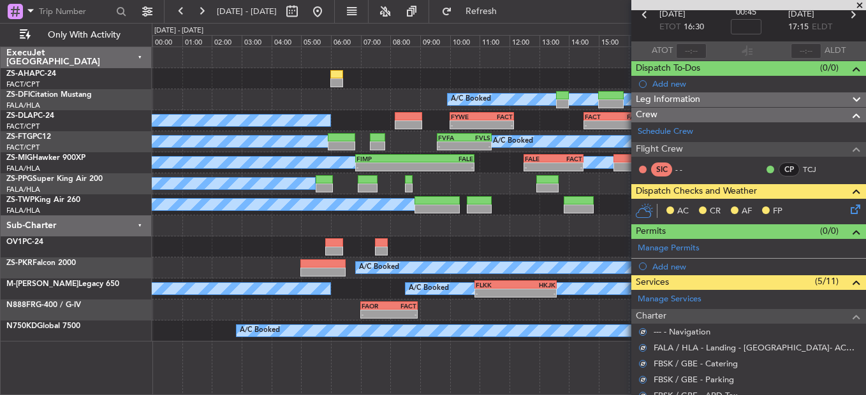
click at [848, 212] on icon at bounding box center [853, 207] width 10 height 10
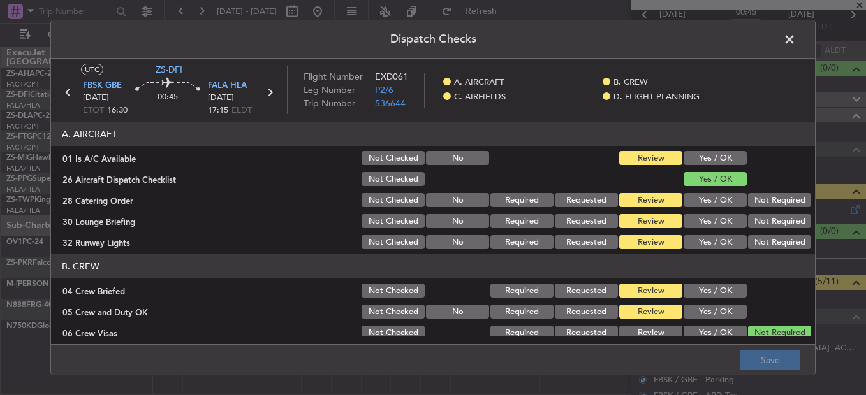
click at [695, 155] on button "Yes / OK" at bounding box center [714, 158] width 63 height 14
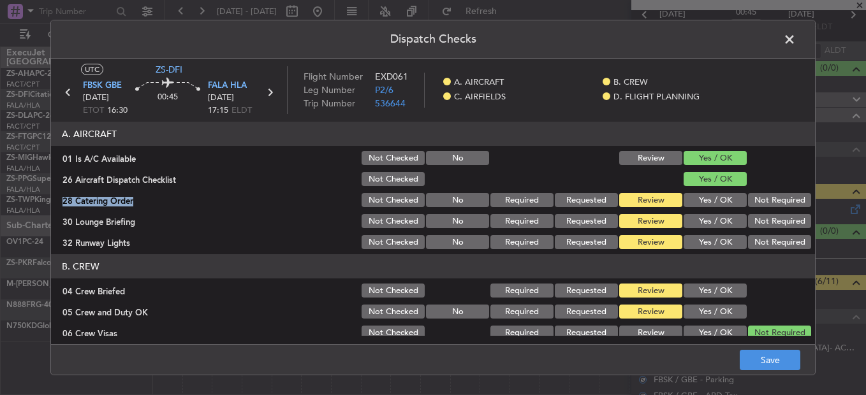
click at [769, 190] on section "A. AIRCRAFT 01 Is A/C Available Not Checked No Review Yes / OK 26 Aircraft Disp…" at bounding box center [433, 186] width 764 height 129
click at [768, 206] on button "Not Required" at bounding box center [779, 200] width 63 height 14
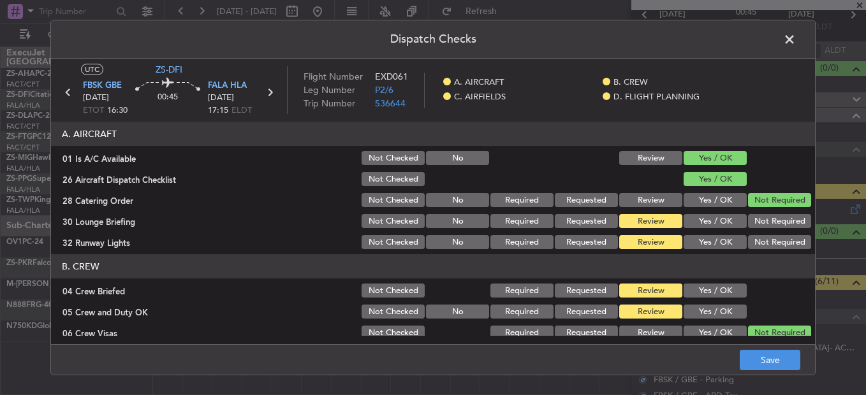
drag, startPoint x: 764, startPoint y: 220, endPoint x: 760, endPoint y: 230, distance: 10.7
click at [763, 222] on div "Not Required" at bounding box center [778, 221] width 64 height 18
click at [757, 228] on button "Not Required" at bounding box center [779, 221] width 63 height 14
click at [757, 246] on button "Not Required" at bounding box center [779, 242] width 63 height 14
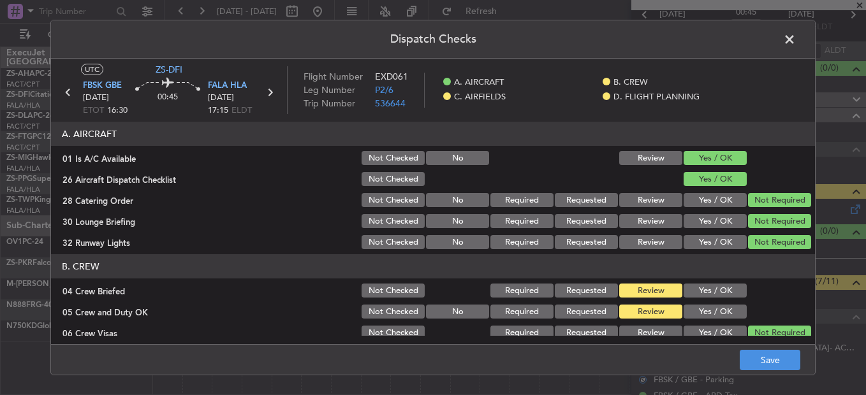
drag, startPoint x: 686, startPoint y: 284, endPoint x: 695, endPoint y: 304, distance: 22.3
click at [686, 285] on button "Yes / OK" at bounding box center [714, 291] width 63 height 14
drag, startPoint x: 695, startPoint y: 304, endPoint x: 695, endPoint y: 312, distance: 8.3
click at [695, 308] on section "B. CREW 04 Crew Briefed Not Checked Required Requested Review Yes / OK 05 Crew …" at bounding box center [433, 329] width 764 height 150
click at [695, 313] on button "Yes / OK" at bounding box center [714, 312] width 63 height 14
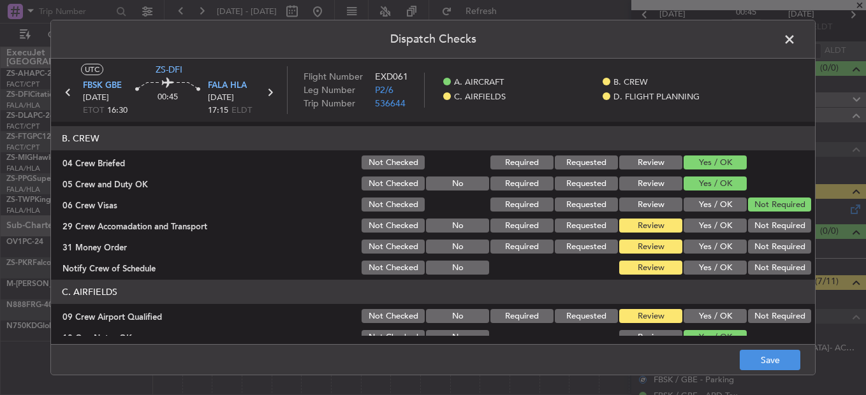
scroll to position [127, 0]
drag, startPoint x: 760, startPoint y: 226, endPoint x: 759, endPoint y: 234, distance: 7.7
click at [760, 228] on button "Not Required" at bounding box center [779, 226] width 63 height 14
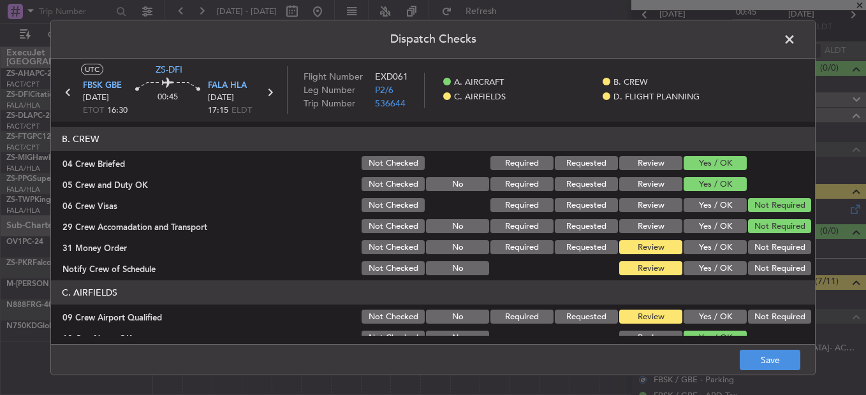
drag, startPoint x: 756, startPoint y: 245, endPoint x: 752, endPoint y: 259, distance: 15.3
click at [755, 252] on button "Not Required" at bounding box center [779, 247] width 63 height 14
click at [751, 263] on button "Not Required" at bounding box center [779, 268] width 63 height 14
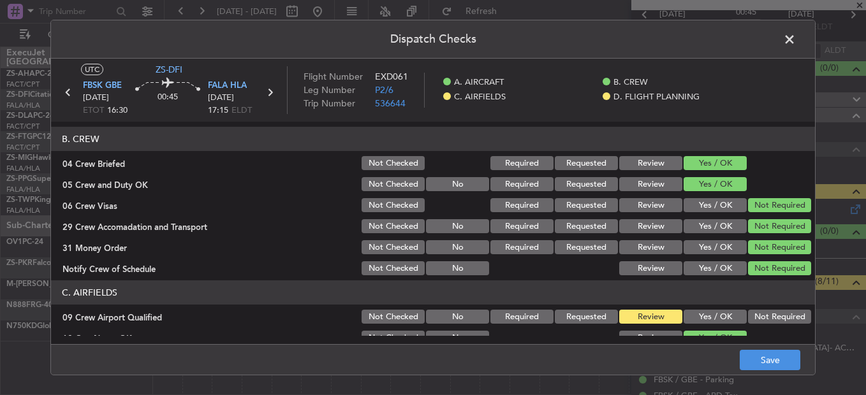
click at [749, 282] on header "C. AIRFIELDS" at bounding box center [433, 292] width 764 height 24
click at [769, 314] on button "Not Required" at bounding box center [779, 317] width 63 height 14
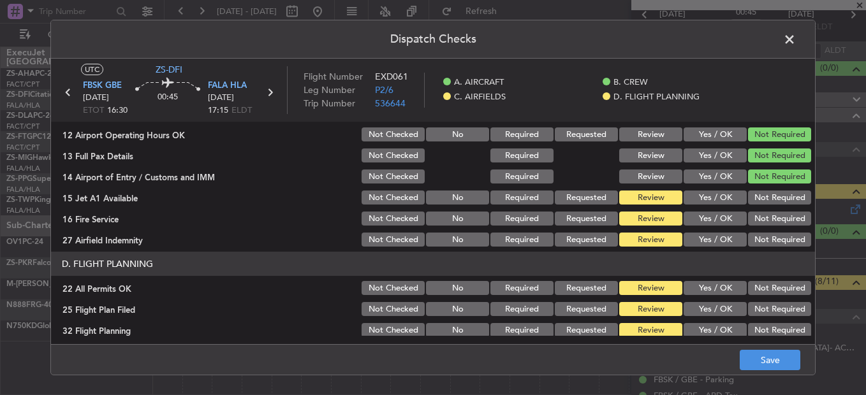
scroll to position [358, 0]
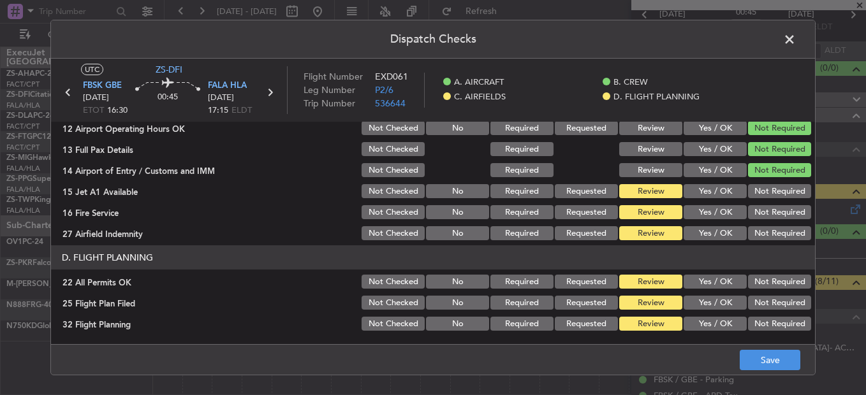
click at [769, 197] on button "Not Required" at bounding box center [779, 191] width 63 height 14
click at [767, 215] on button "Not Required" at bounding box center [779, 212] width 63 height 14
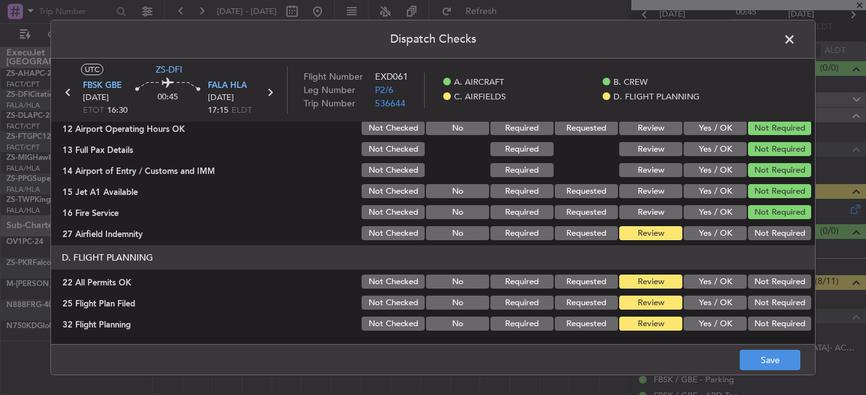
click at [765, 219] on button "Not Required" at bounding box center [779, 212] width 63 height 14
click at [753, 234] on button "Not Required" at bounding box center [779, 233] width 63 height 14
click at [748, 287] on button "Not Required" at bounding box center [779, 282] width 63 height 14
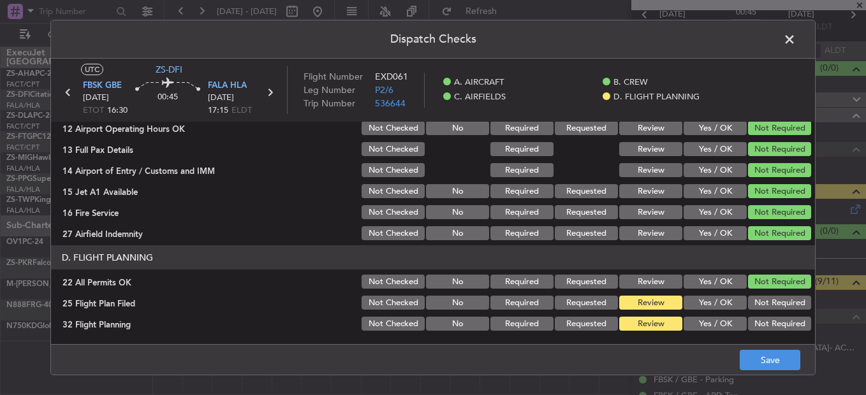
click at [681, 312] on section "D. FLIGHT PLANNING 22 All Permits OK Not Checked No Required Requested Review Y…" at bounding box center [433, 288] width 764 height 87
drag, startPoint x: 681, startPoint y: 313, endPoint x: 649, endPoint y: 318, distance: 32.9
click at [636, 321] on button "Review" at bounding box center [650, 324] width 63 height 14
click at [690, 304] on button "Yes / OK" at bounding box center [714, 303] width 63 height 14
click at [690, 323] on button "Yes / OK" at bounding box center [714, 324] width 63 height 14
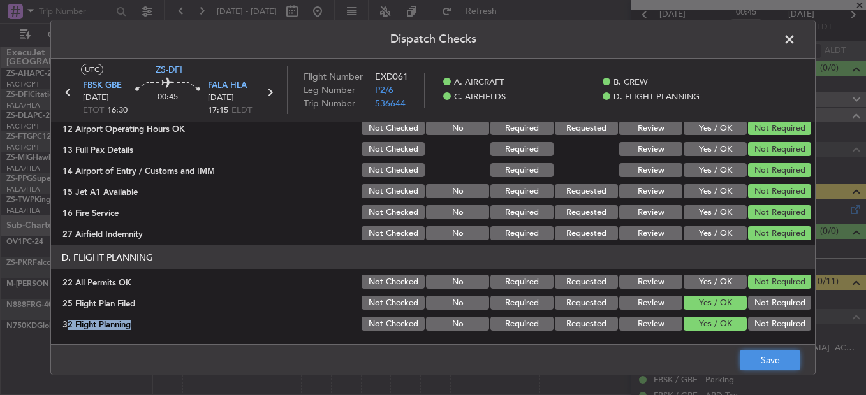
click at [745, 358] on button "Save" at bounding box center [769, 360] width 61 height 20
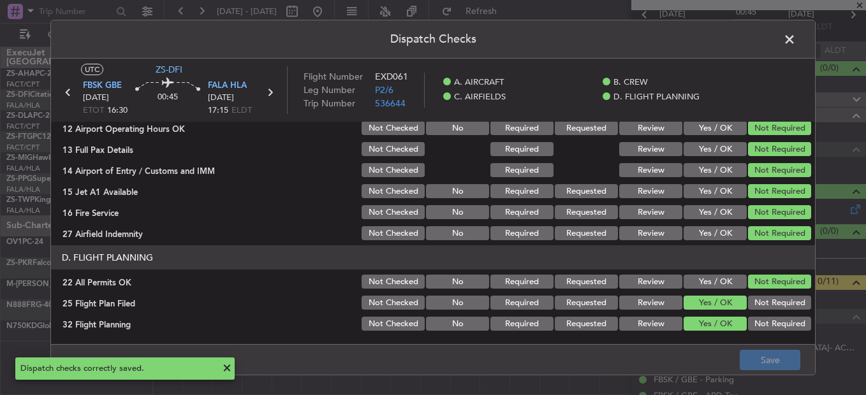
click at [796, 45] on span at bounding box center [796, 42] width 0 height 25
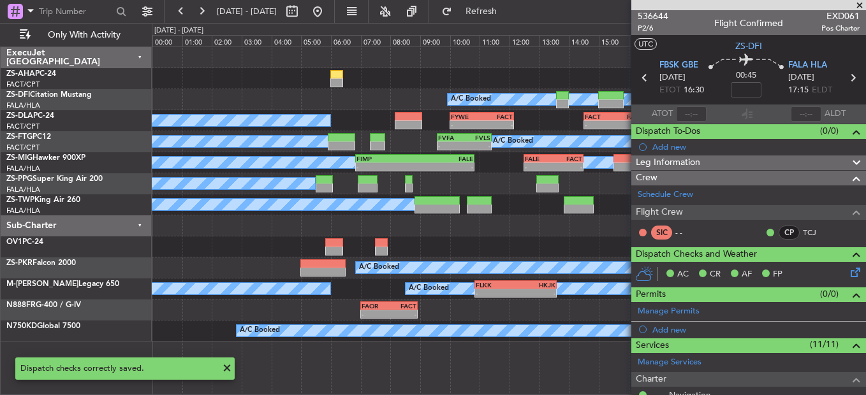
scroll to position [0, 0]
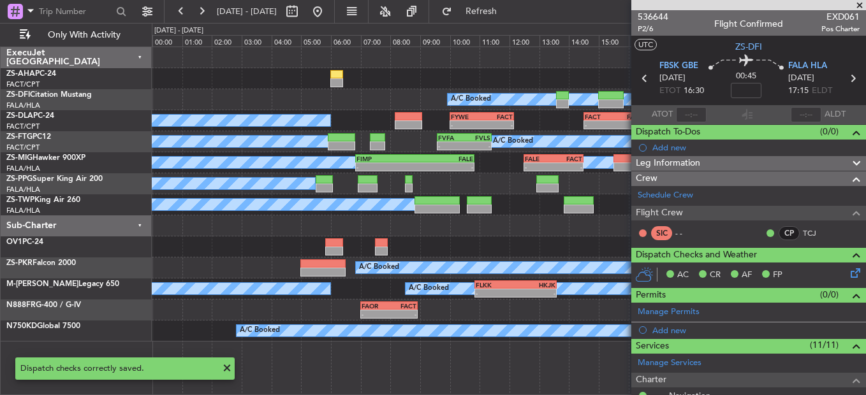
click at [859, 3] on span at bounding box center [859, 5] width 13 height 11
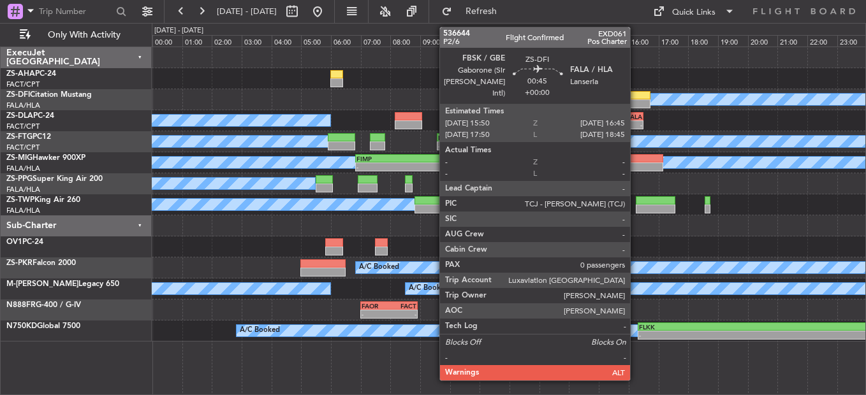
click at [636, 96] on div at bounding box center [636, 95] width 27 height 9
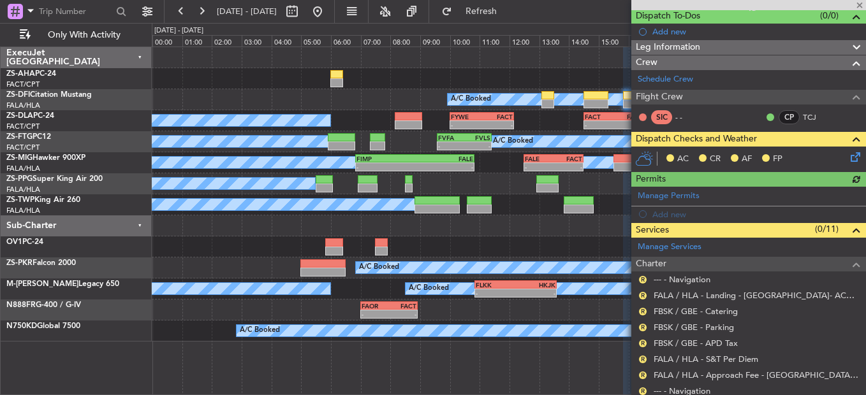
scroll to position [191, 0]
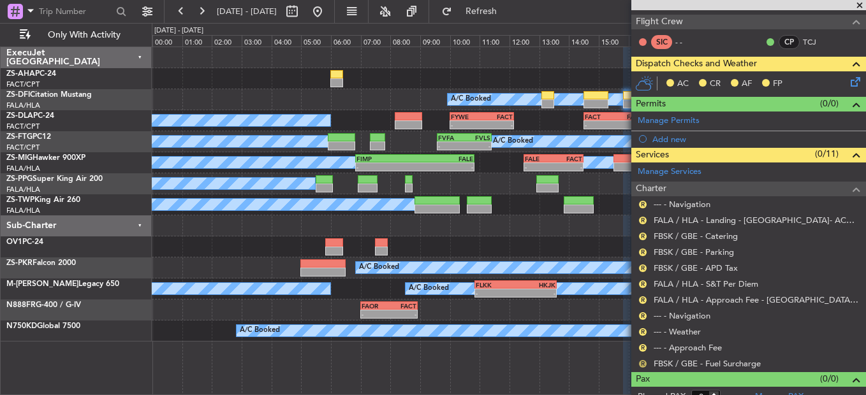
click at [642, 364] on button "R" at bounding box center [643, 364] width 8 height 8
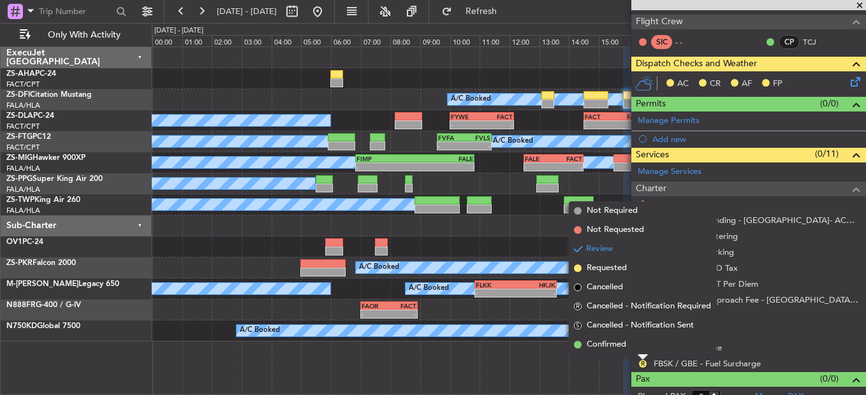
drag, startPoint x: 609, startPoint y: 340, endPoint x: 630, endPoint y: 339, distance: 20.4
click at [610, 340] on span "Confirmed" at bounding box center [606, 344] width 40 height 13
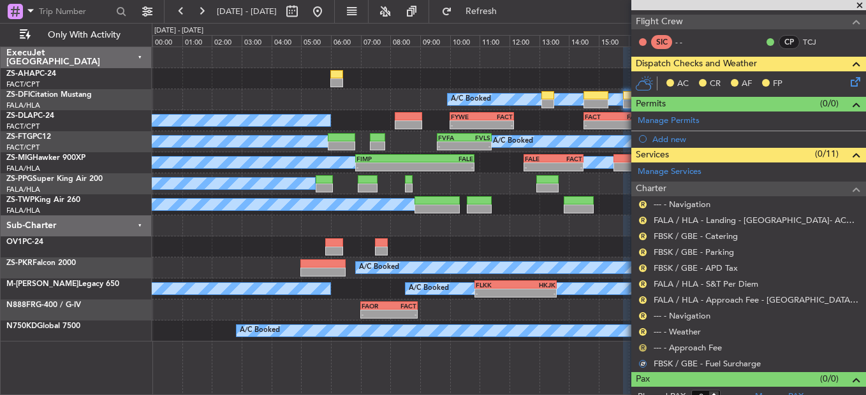
click at [645, 349] on button "R" at bounding box center [643, 348] width 8 height 8
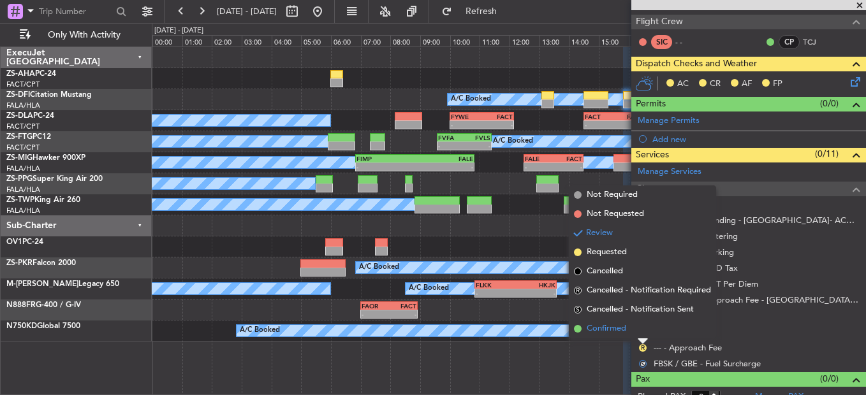
click at [646, 333] on li "Confirmed" at bounding box center [642, 328] width 147 height 19
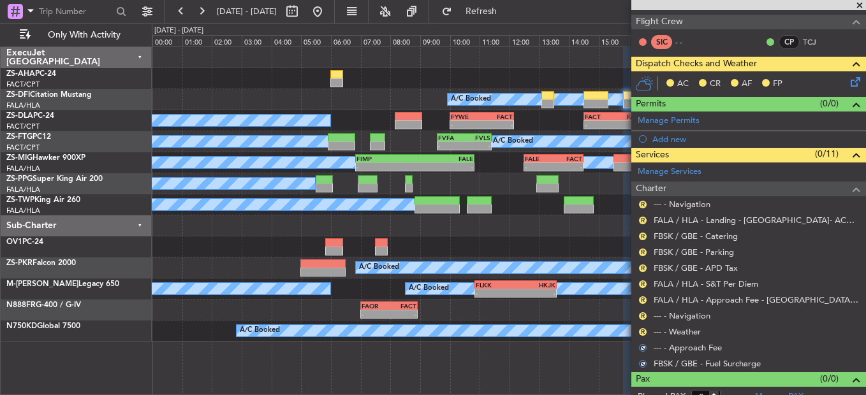
click at [645, 328] on div "R" at bounding box center [642, 332] width 10 height 10
click at [644, 331] on div "Review" at bounding box center [643, 336] width 28 height 16
click at [641, 328] on button "R" at bounding box center [643, 332] width 8 height 8
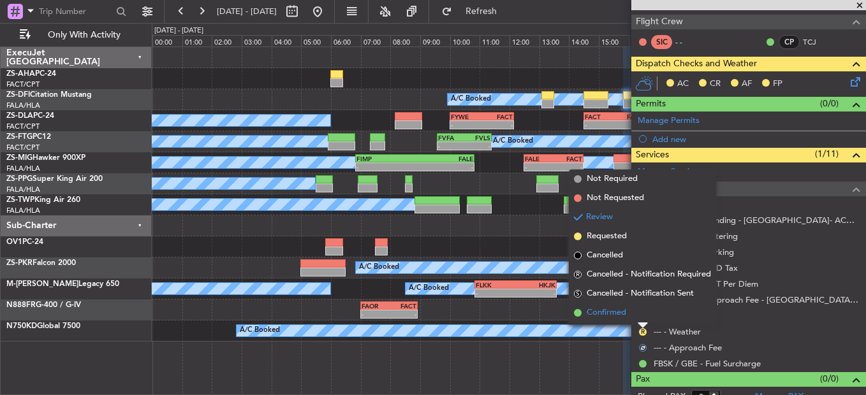
click at [636, 314] on li "Confirmed" at bounding box center [642, 312] width 147 height 19
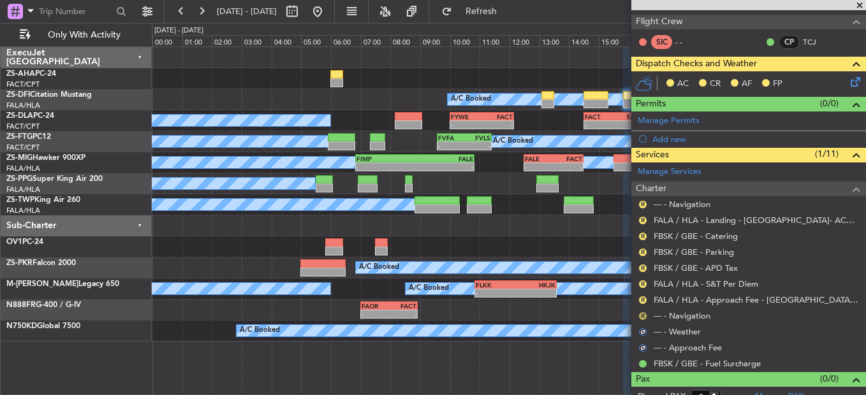
click at [639, 316] on button "R" at bounding box center [643, 316] width 8 height 8
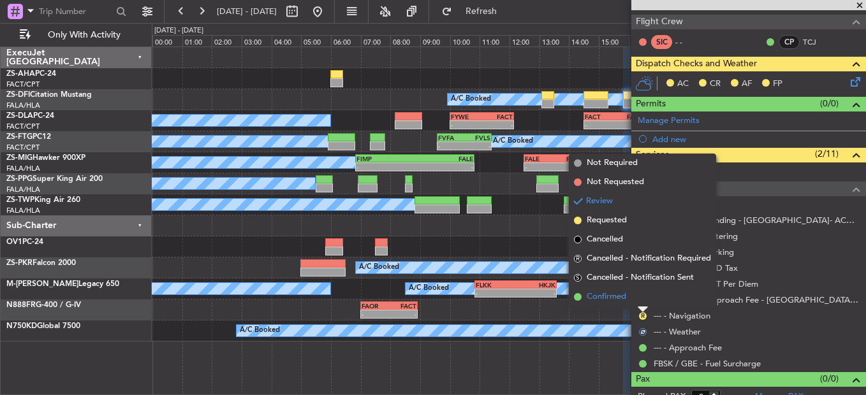
click at [644, 295] on li "Confirmed" at bounding box center [642, 296] width 147 height 19
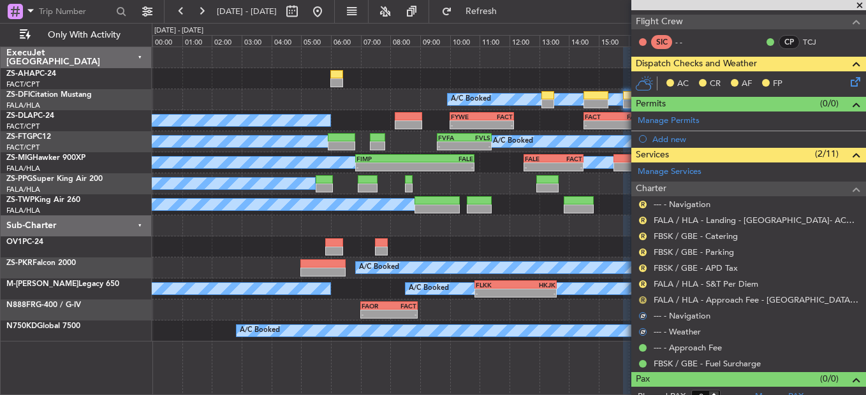
click at [643, 297] on button "R" at bounding box center [643, 300] width 8 height 8
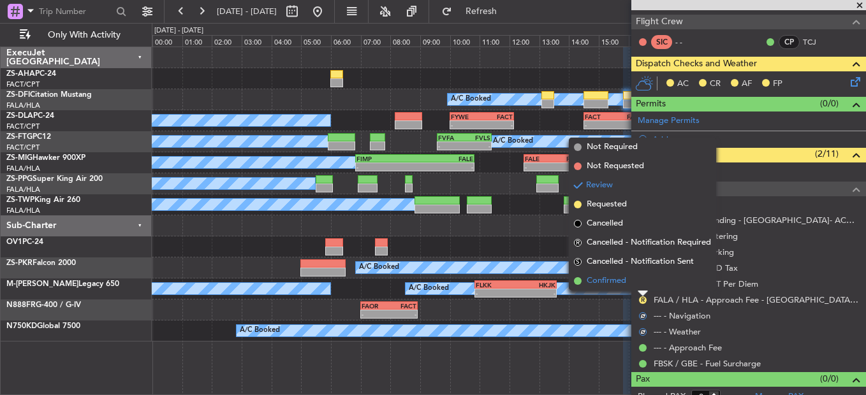
click at [643, 282] on li "Confirmed" at bounding box center [642, 281] width 147 height 19
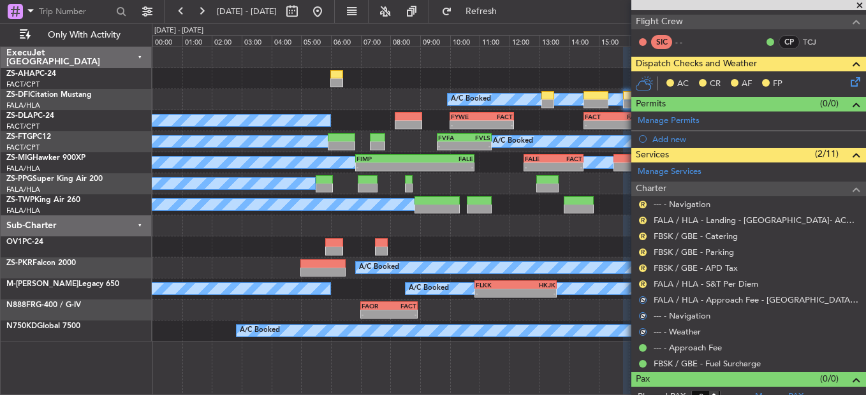
click at [643, 282] on button "R" at bounding box center [643, 284] width 8 height 8
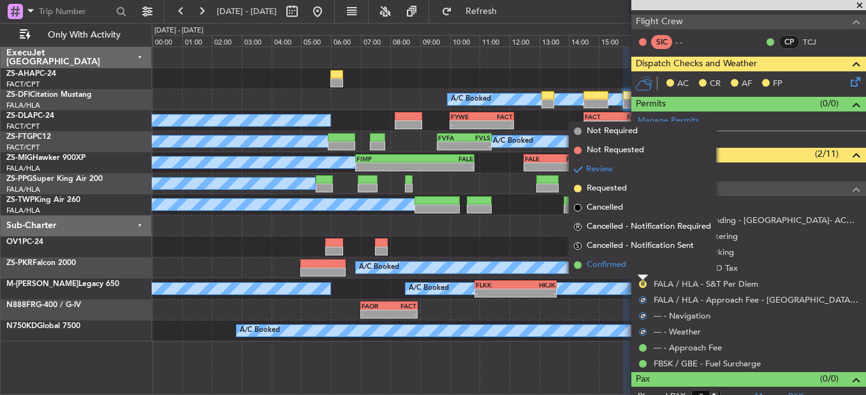
click at [644, 268] on li "Confirmed" at bounding box center [642, 265] width 147 height 19
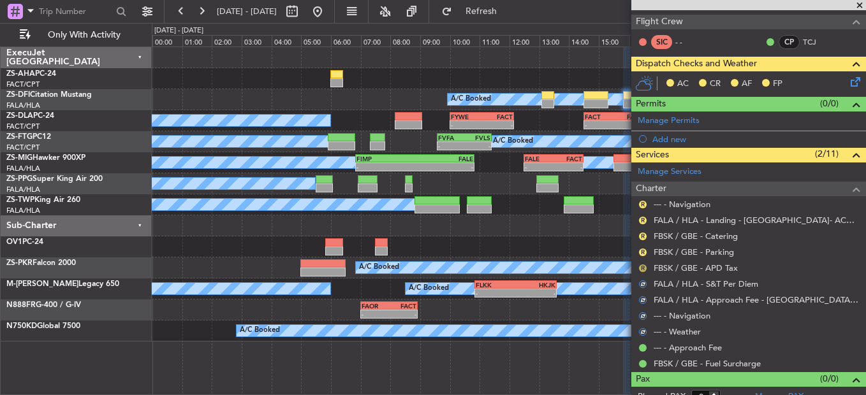
click at [643, 269] on button "R" at bounding box center [643, 269] width 8 height 8
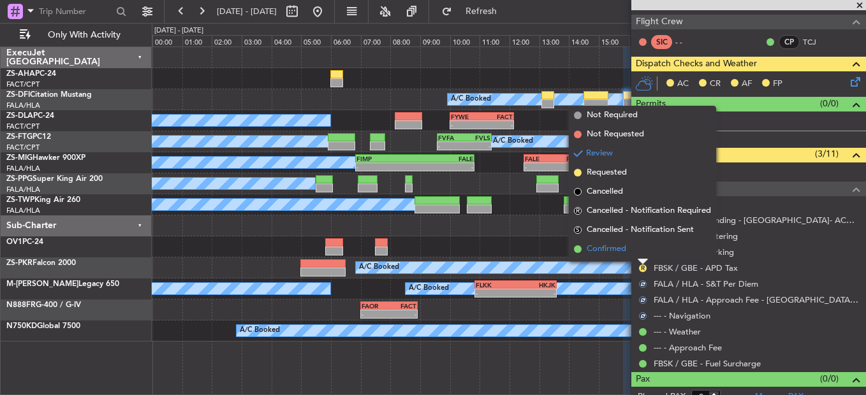
click at [639, 252] on li "Confirmed" at bounding box center [642, 249] width 147 height 19
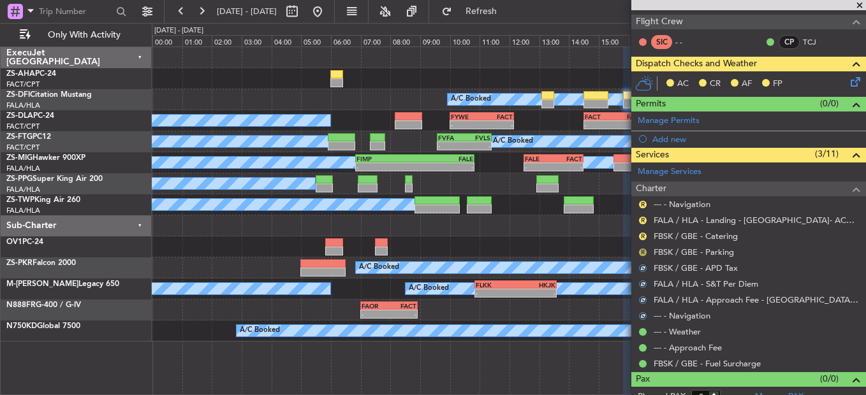
click at [641, 253] on button "R" at bounding box center [643, 253] width 8 height 8
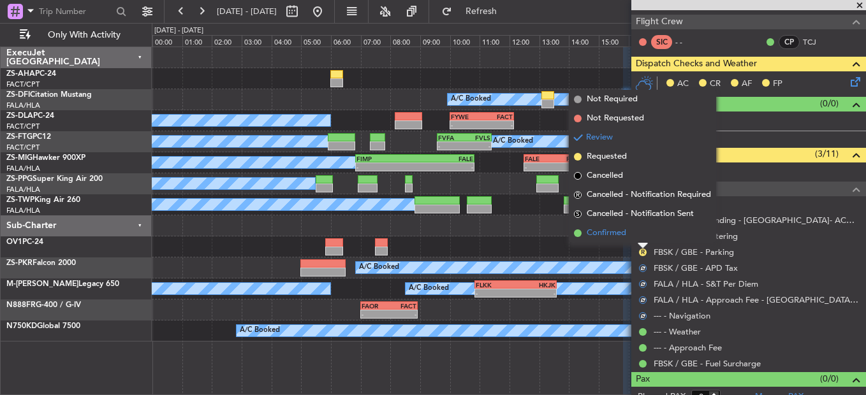
click at [641, 240] on li "Confirmed" at bounding box center [642, 233] width 147 height 19
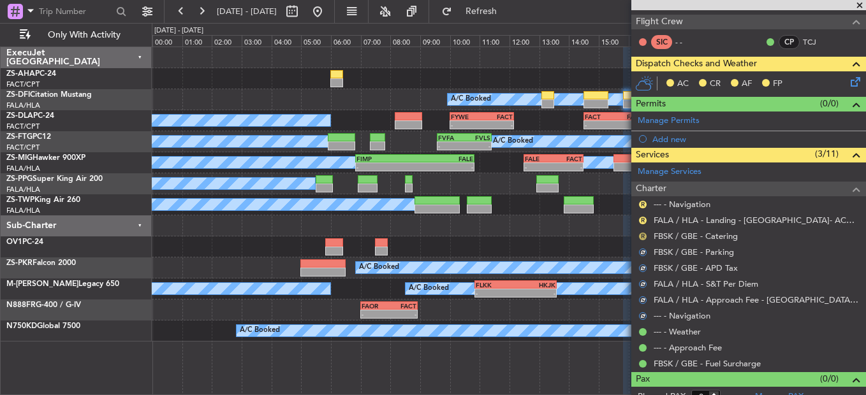
click at [642, 233] on button "R" at bounding box center [643, 237] width 8 height 8
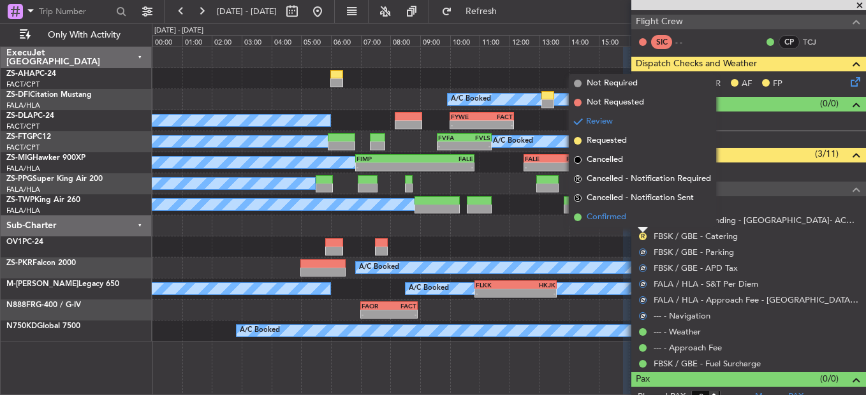
click at [642, 215] on li "Confirmed" at bounding box center [642, 217] width 147 height 19
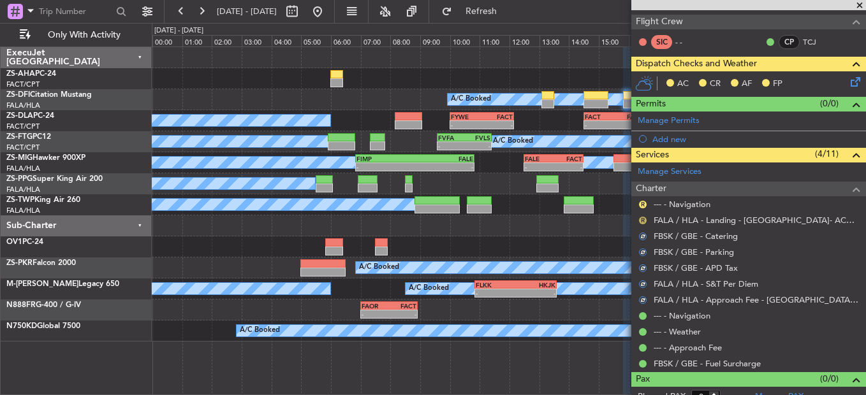
click at [642, 217] on button "R" at bounding box center [643, 221] width 8 height 8
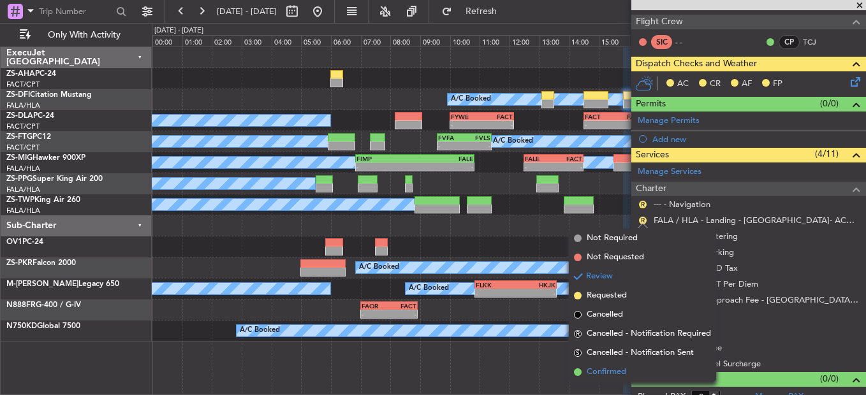
click at [613, 368] on span "Confirmed" at bounding box center [606, 372] width 40 height 13
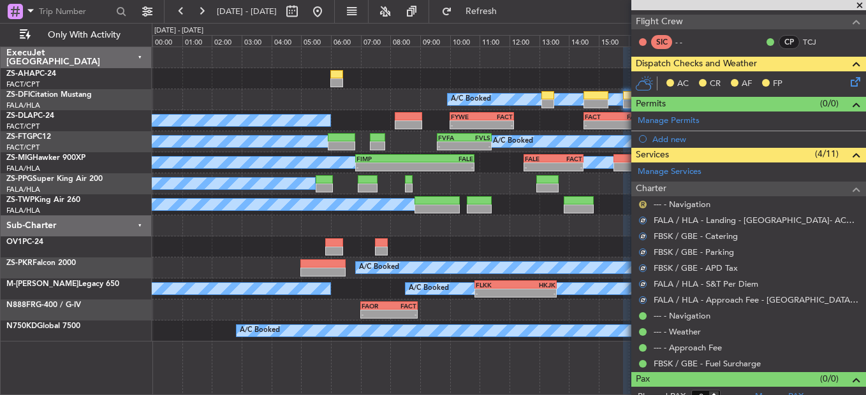
click at [641, 205] on button "R" at bounding box center [643, 205] width 8 height 8
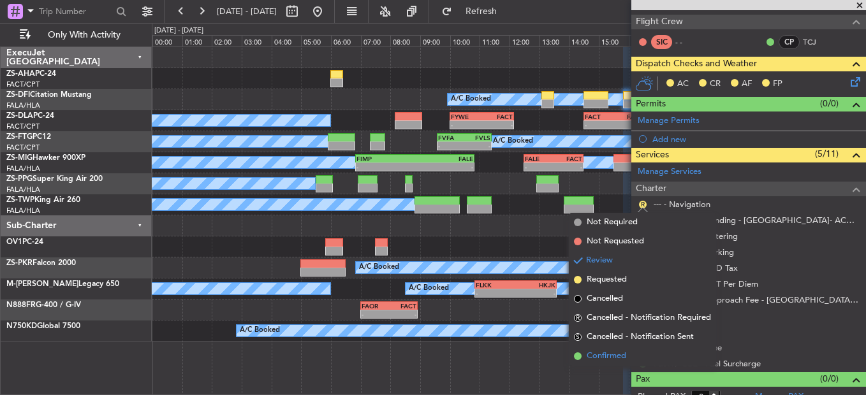
click at [607, 349] on li "Confirmed" at bounding box center [642, 356] width 147 height 19
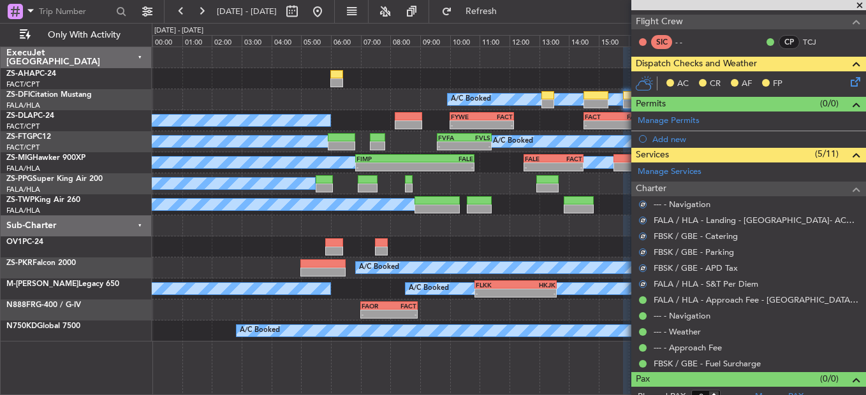
click at [848, 81] on icon at bounding box center [853, 80] width 10 height 10
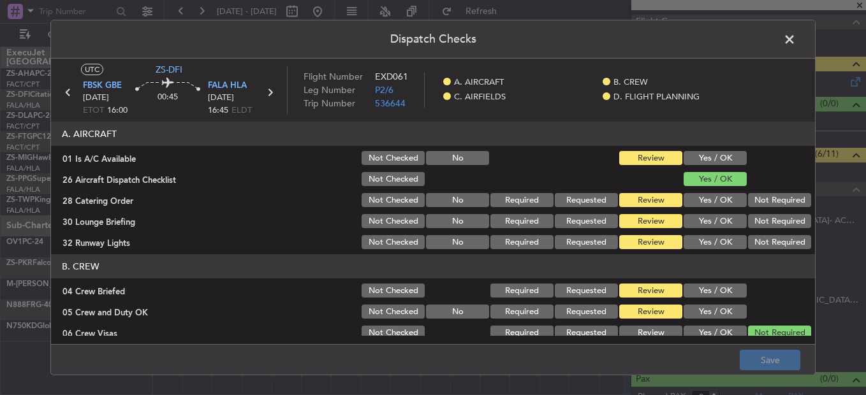
click at [706, 153] on button "Yes / OK" at bounding box center [714, 158] width 63 height 14
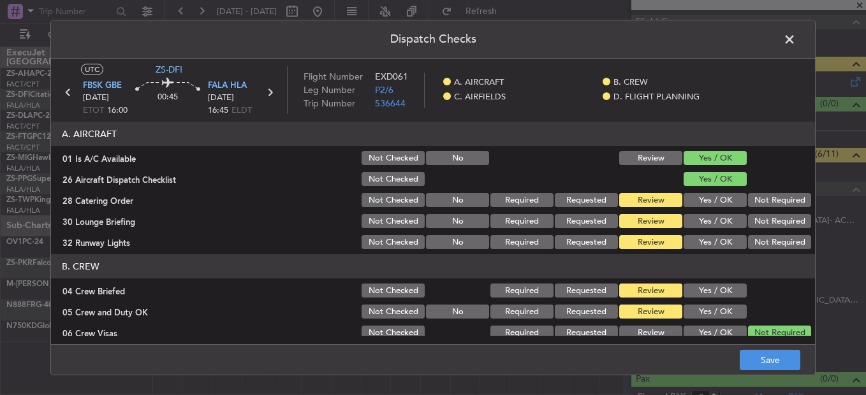
click at [767, 192] on section "A. AIRCRAFT 01 Is A/C Available Not Checked No Review Yes / OK 26 Aircraft Disp…" at bounding box center [433, 186] width 764 height 129
click at [764, 210] on section "A. AIRCRAFT 01 Is A/C Available Not Checked No Review Yes / OK 26 Aircraft Disp…" at bounding box center [433, 186] width 764 height 129
drag, startPoint x: 764, startPoint y: 210, endPoint x: 755, endPoint y: 202, distance: 11.3
click at [755, 202] on button "Not Required" at bounding box center [779, 200] width 63 height 14
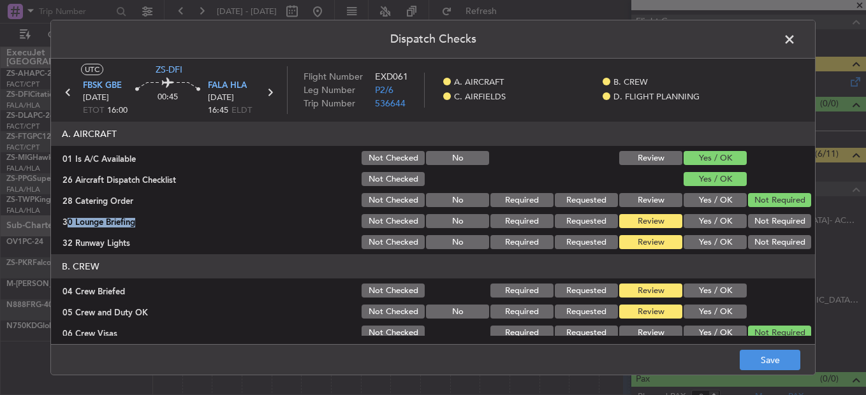
click at [752, 212] on div "Not Required" at bounding box center [778, 221] width 64 height 18
click at [748, 226] on button "Not Required" at bounding box center [779, 221] width 63 height 14
click at [748, 241] on button "Not Required" at bounding box center [779, 242] width 63 height 14
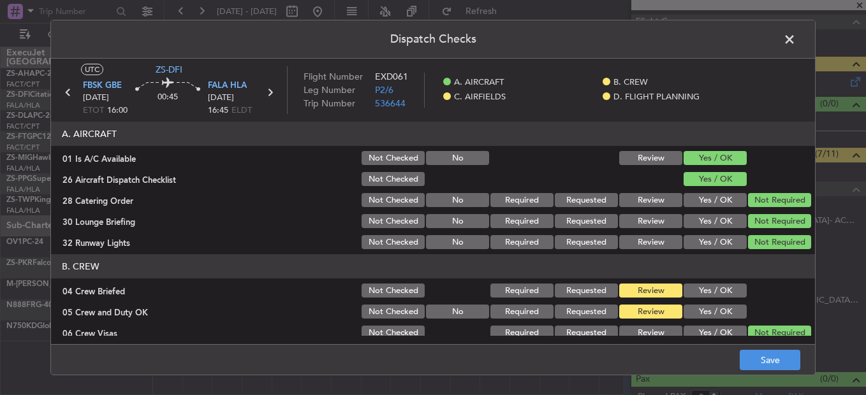
click at [699, 294] on button "Yes / OK" at bounding box center [714, 291] width 63 height 14
drag, startPoint x: 706, startPoint y: 304, endPoint x: 707, endPoint y: 311, distance: 7.1
click at [706, 310] on div "Yes / OK" at bounding box center [713, 312] width 64 height 18
click at [707, 311] on button "Yes / OK" at bounding box center [714, 312] width 63 height 14
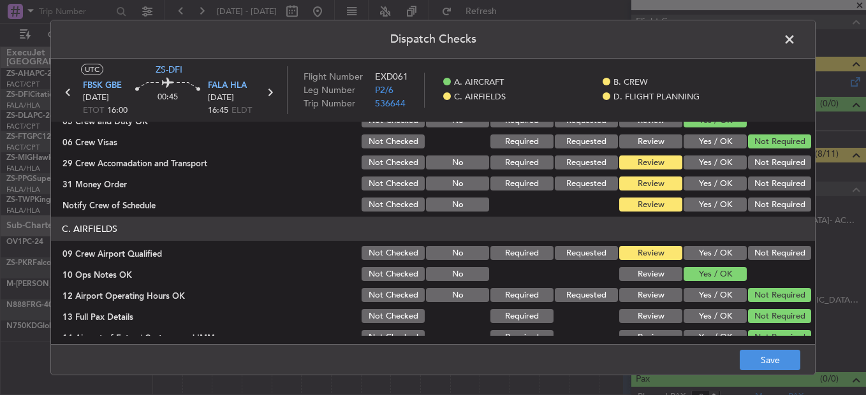
click at [765, 164] on button "Not Required" at bounding box center [779, 163] width 63 height 14
click at [762, 189] on button "Not Required" at bounding box center [779, 184] width 63 height 14
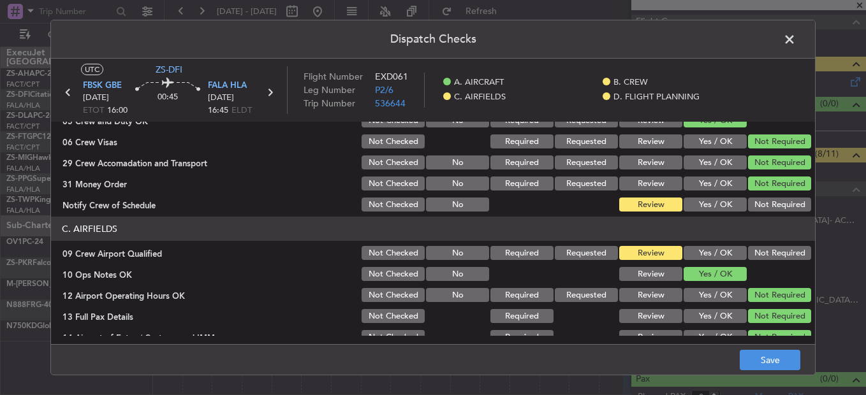
click at [762, 191] on div "Not Required" at bounding box center [778, 184] width 64 height 18
click at [764, 203] on button "Not Required" at bounding box center [779, 205] width 63 height 14
click at [764, 260] on button "Not Required" at bounding box center [779, 253] width 63 height 14
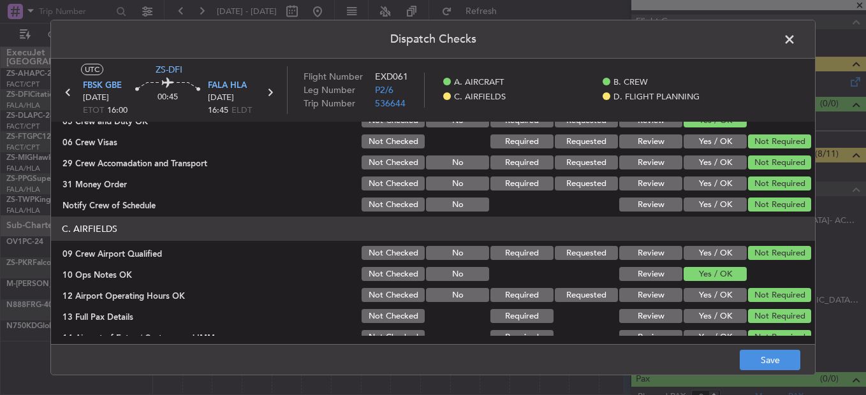
scroll to position [358, 0]
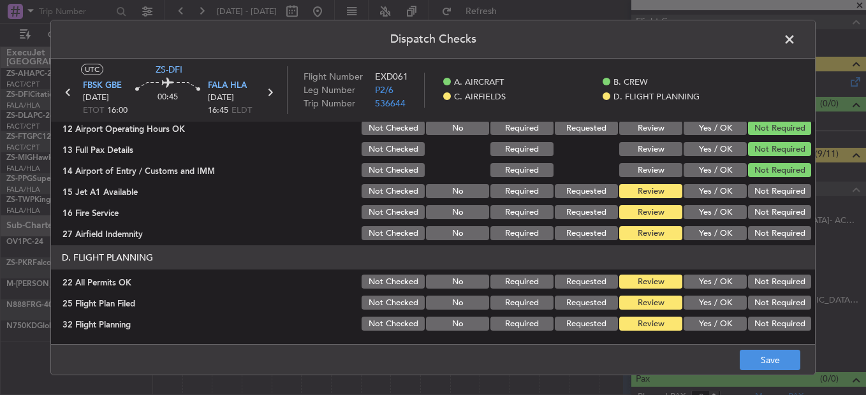
click at [758, 192] on button "Not Required" at bounding box center [779, 191] width 63 height 14
click at [757, 212] on button "Not Required" at bounding box center [779, 212] width 63 height 14
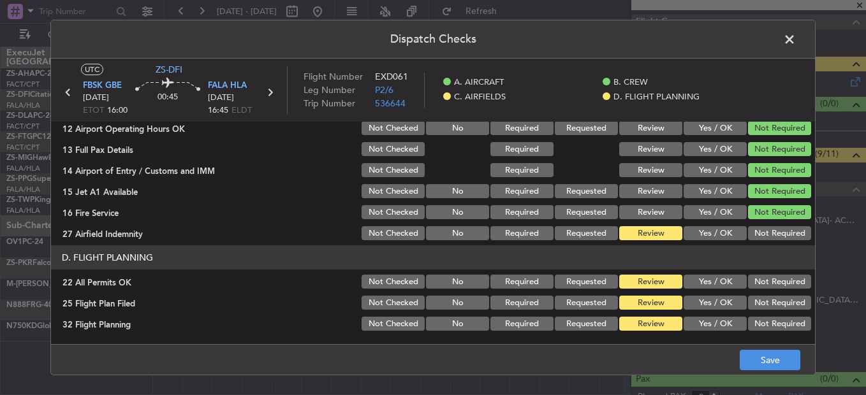
drag, startPoint x: 755, startPoint y: 218, endPoint x: 752, endPoint y: 228, distance: 10.1
click at [755, 219] on button "Not Required" at bounding box center [779, 212] width 63 height 14
click at [752, 230] on button "Not Required" at bounding box center [779, 233] width 63 height 14
click at [752, 233] on button "Not Required" at bounding box center [779, 233] width 63 height 14
click at [753, 286] on button "Not Required" at bounding box center [779, 282] width 63 height 14
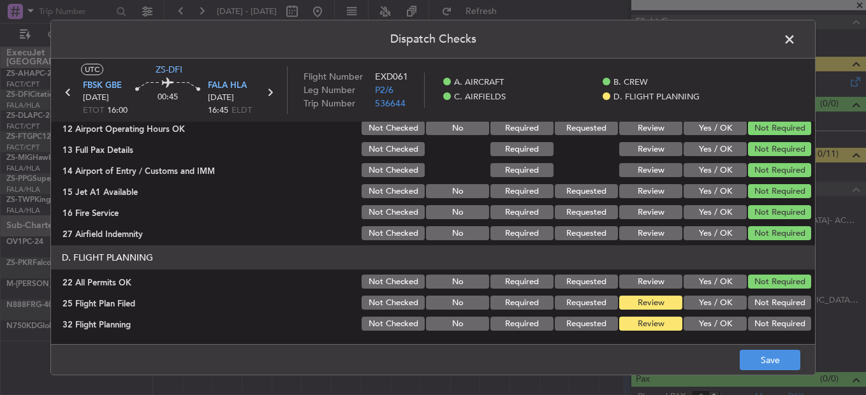
click at [694, 305] on button "Yes / OK" at bounding box center [714, 303] width 63 height 14
drag, startPoint x: 692, startPoint y: 317, endPoint x: 694, endPoint y: 326, distance: 9.9
click at [692, 317] on div "Yes / OK" at bounding box center [713, 324] width 64 height 18
click at [696, 331] on div "Yes / OK" at bounding box center [713, 324] width 64 height 18
click at [697, 327] on button "Yes / OK" at bounding box center [714, 324] width 63 height 14
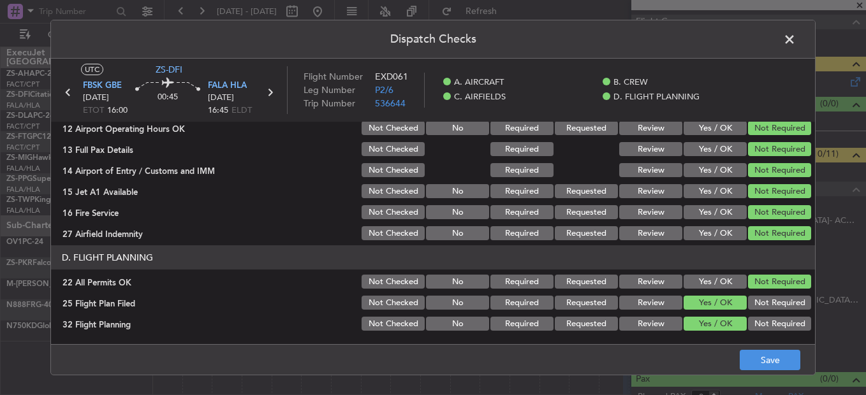
click at [745, 372] on footer "Save" at bounding box center [433, 359] width 764 height 31
click at [755, 370] on button "Save" at bounding box center [769, 360] width 61 height 20
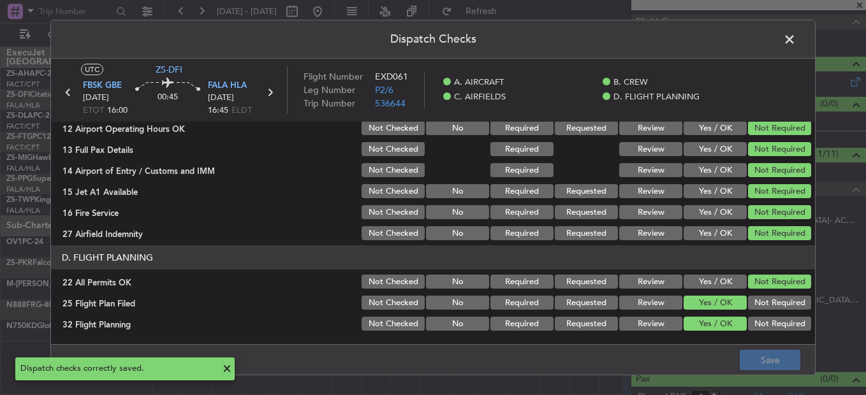
click at [796, 42] on span at bounding box center [796, 42] width 0 height 25
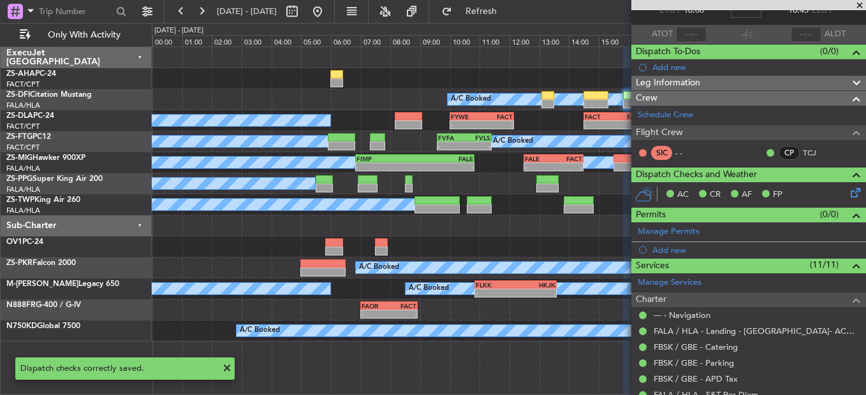
scroll to position [0, 0]
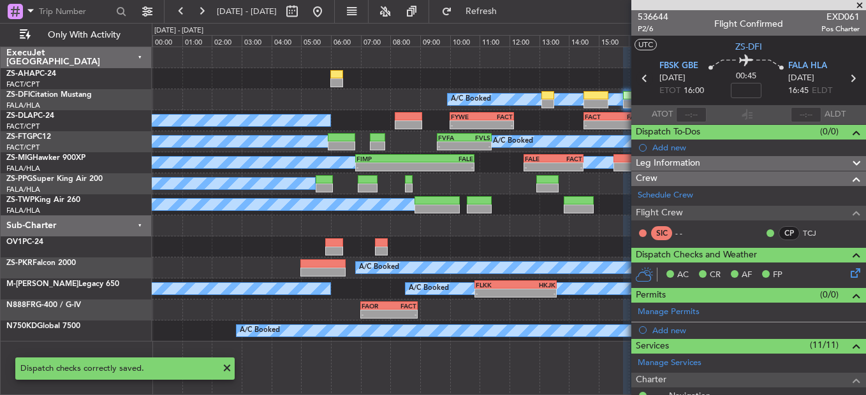
click at [640, 82] on icon at bounding box center [644, 78] width 17 height 17
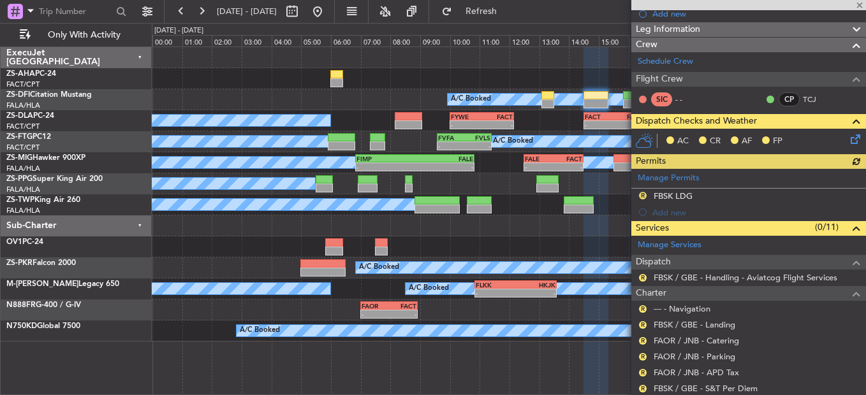
scroll to position [255, 0]
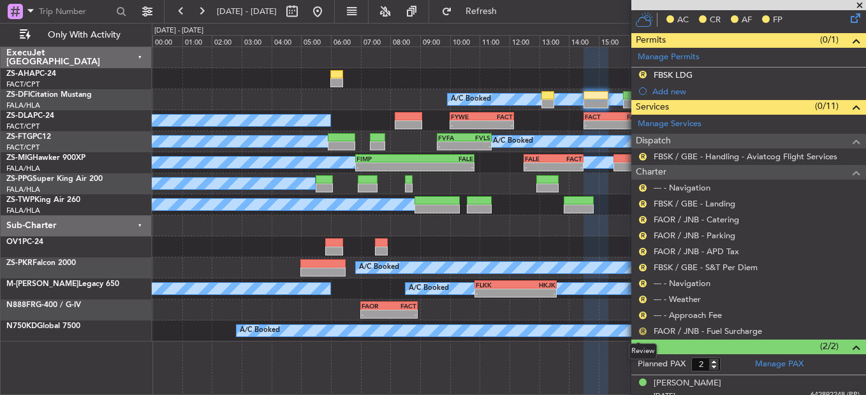
click at [644, 331] on button "R" at bounding box center [643, 332] width 8 height 8
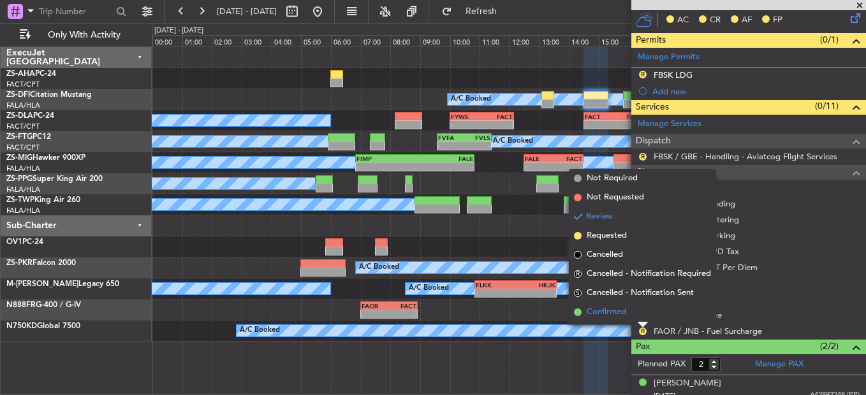
click at [632, 314] on li "Confirmed" at bounding box center [642, 312] width 147 height 19
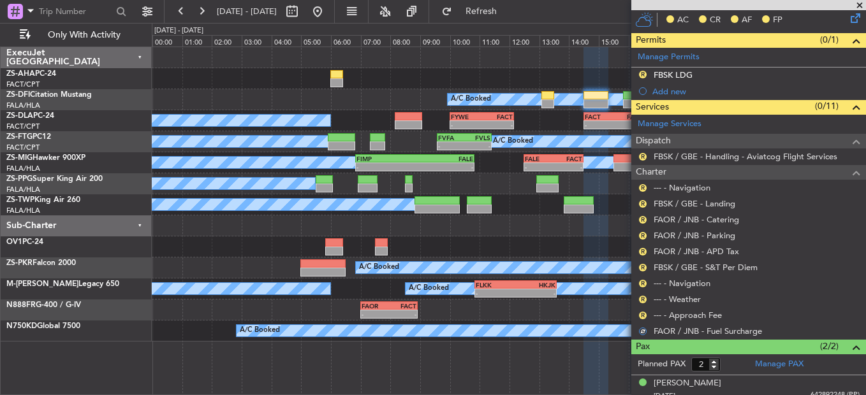
click at [637, 317] on div "R" at bounding box center [642, 315] width 10 height 10
click at [639, 314] on button "R" at bounding box center [643, 316] width 8 height 8
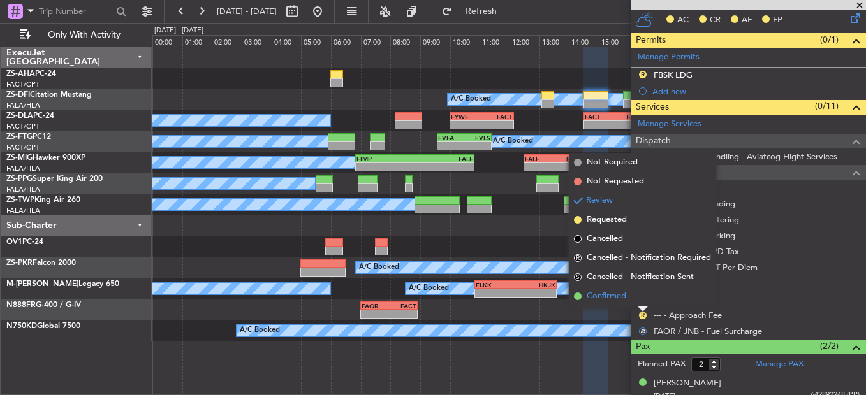
click at [642, 298] on li "Confirmed" at bounding box center [642, 296] width 147 height 19
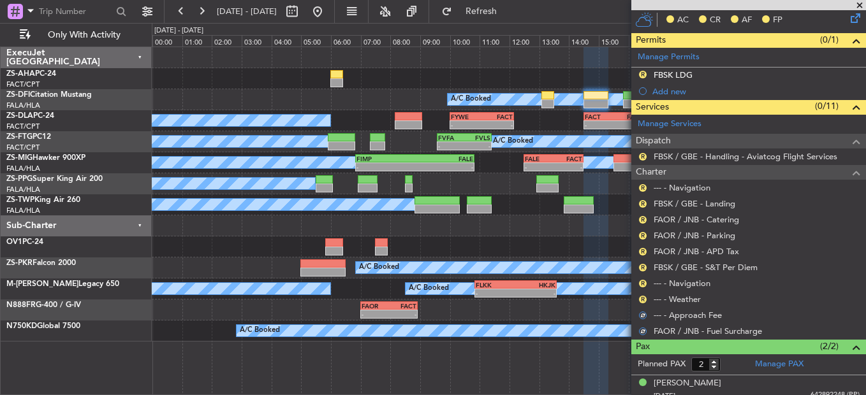
click at [642, 298] on button "R" at bounding box center [643, 300] width 8 height 8
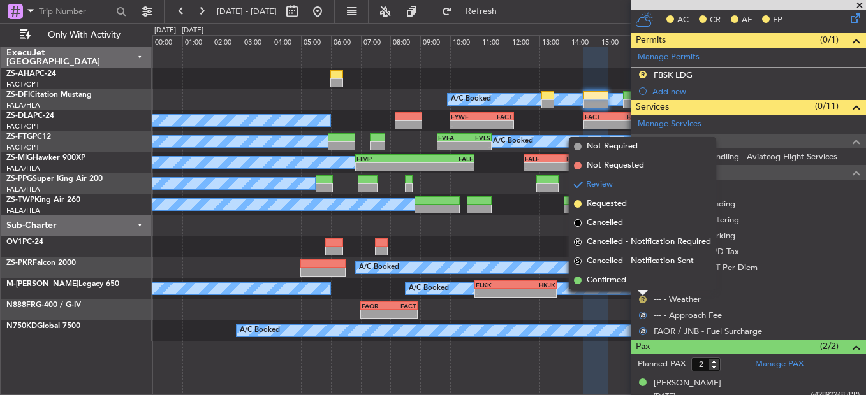
click at [642, 282] on li "Confirmed" at bounding box center [642, 280] width 147 height 19
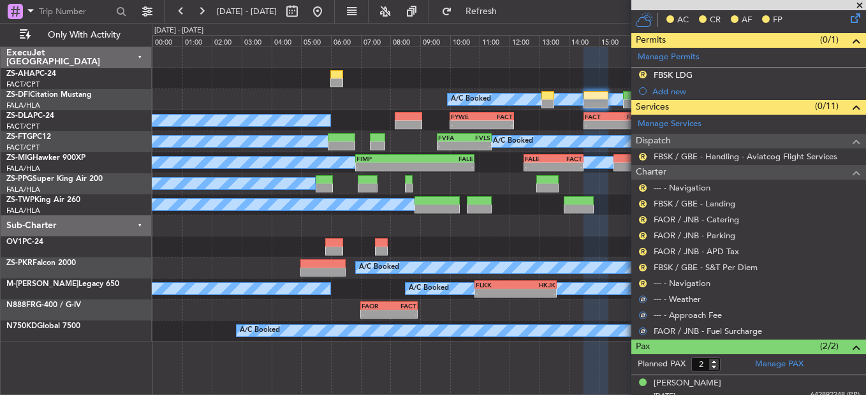
click at [642, 282] on button "R" at bounding box center [643, 284] width 8 height 8
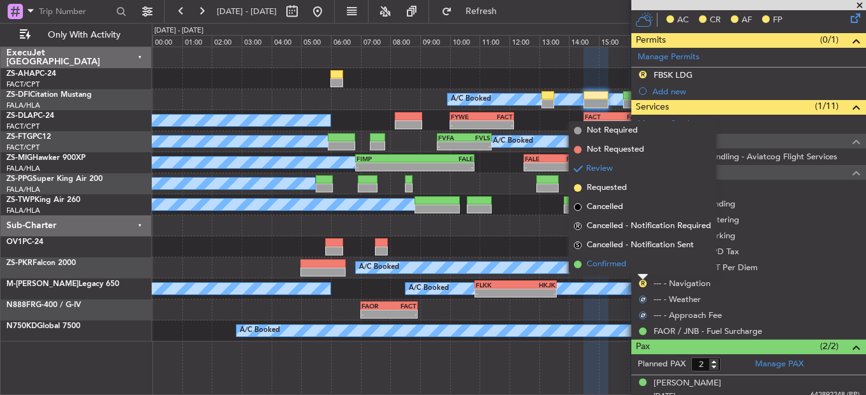
click at [641, 260] on li "Confirmed" at bounding box center [642, 264] width 147 height 19
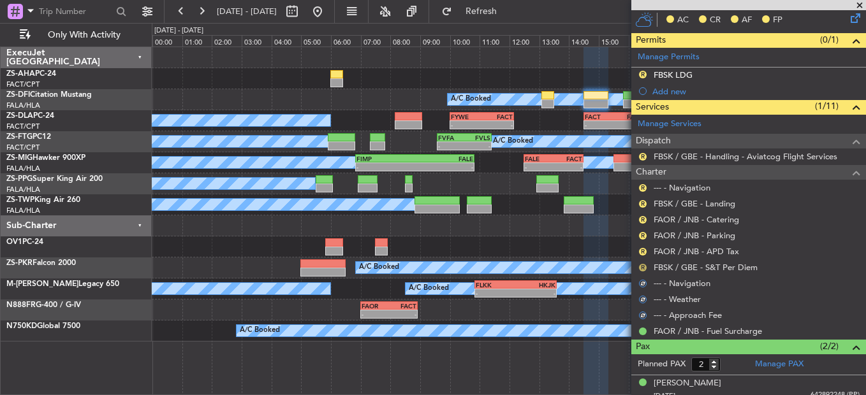
click at [641, 265] on button "R" at bounding box center [643, 268] width 8 height 8
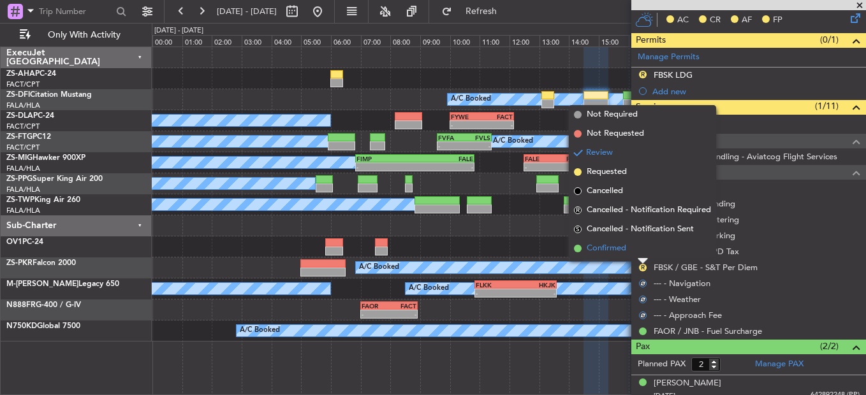
click at [641, 254] on li "Confirmed" at bounding box center [642, 248] width 147 height 19
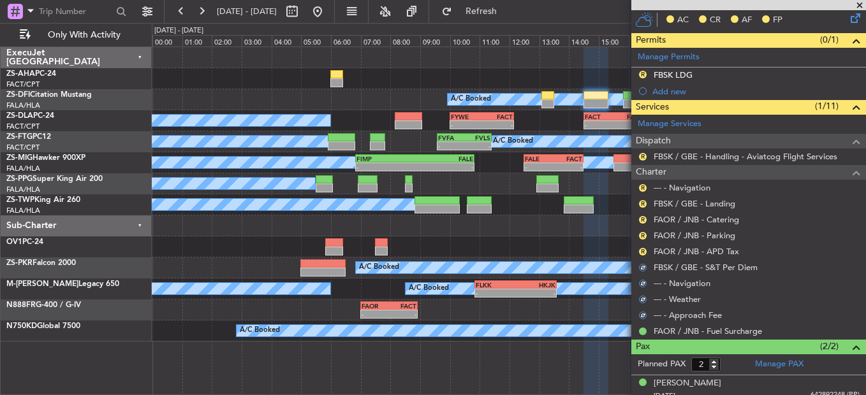
click at [641, 255] on mat-tooltip-component "Review" at bounding box center [643, 272] width 46 height 34
click at [641, 249] on button "R" at bounding box center [643, 252] width 8 height 8
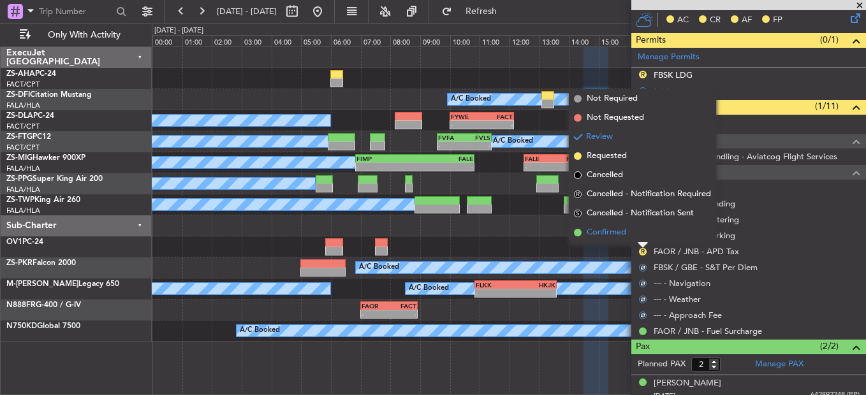
click at [640, 232] on li "Confirmed" at bounding box center [642, 232] width 147 height 19
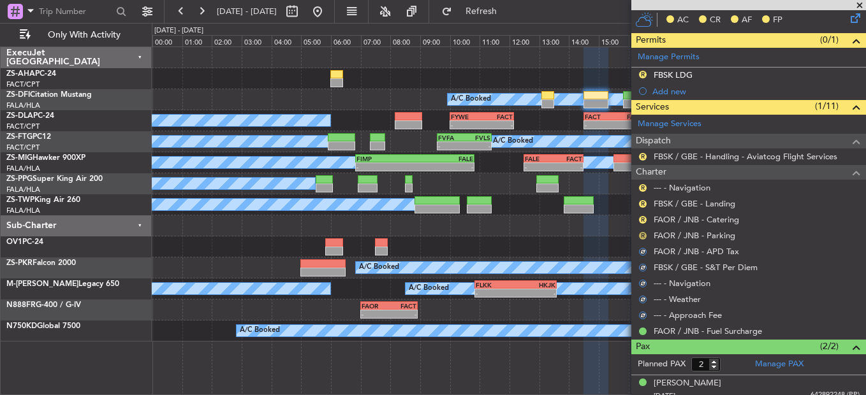
click at [640, 233] on button "R" at bounding box center [643, 236] width 8 height 8
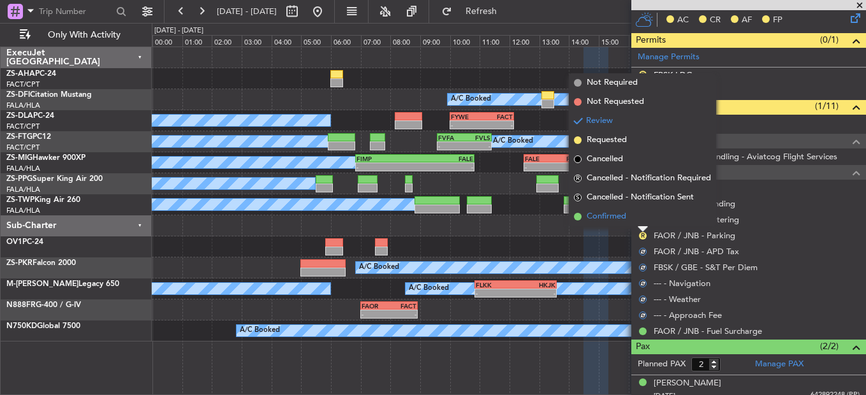
click at [641, 220] on li "Confirmed" at bounding box center [642, 216] width 147 height 19
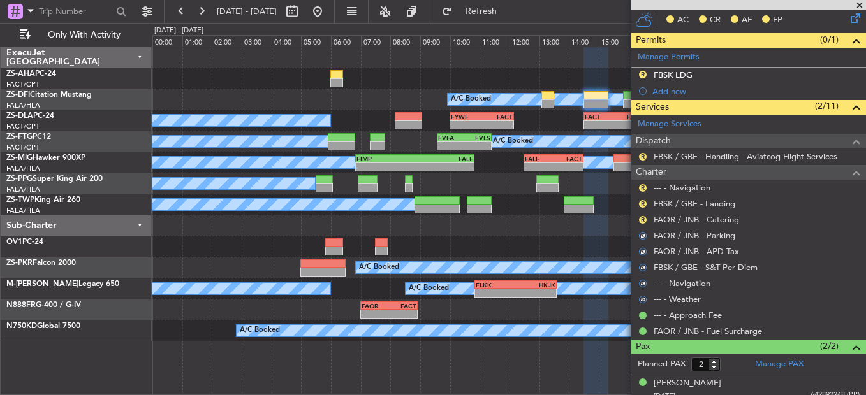
click at [641, 220] on button "R" at bounding box center [643, 220] width 8 height 8
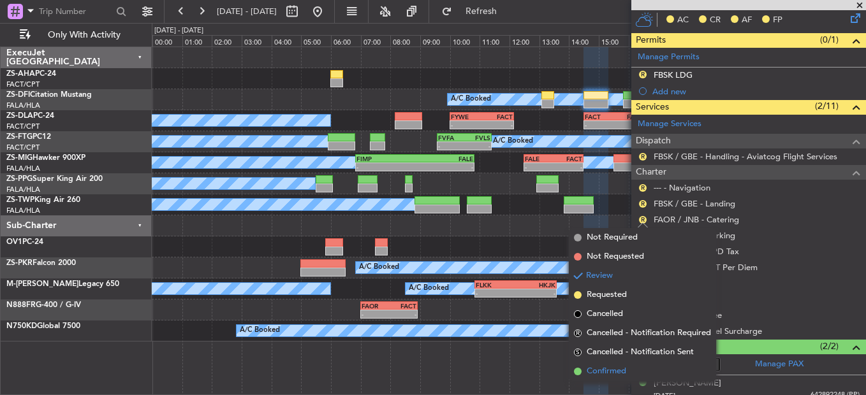
click at [615, 368] on span "Confirmed" at bounding box center [606, 371] width 40 height 13
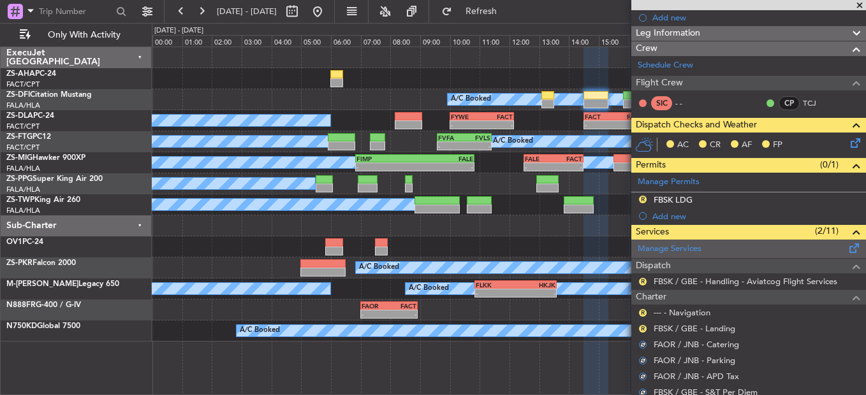
scroll to position [127, 0]
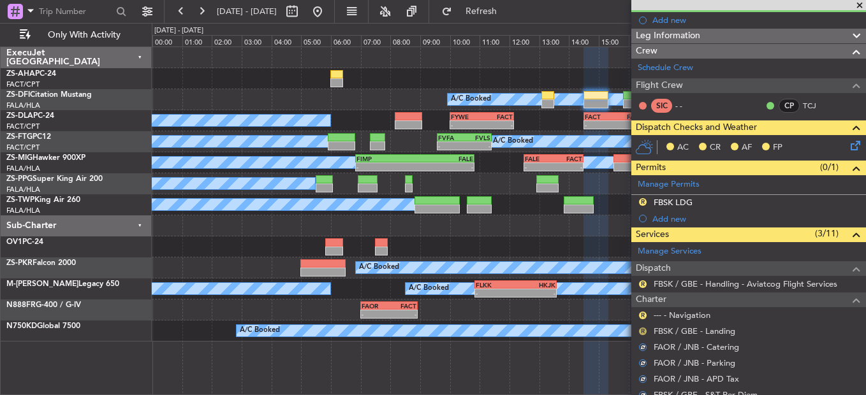
click at [644, 333] on button "R" at bounding box center [643, 332] width 8 height 8
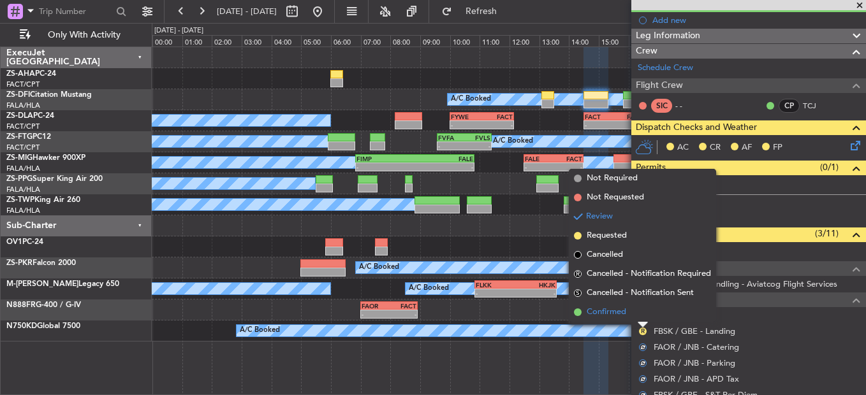
click at [632, 315] on li "Confirmed" at bounding box center [642, 312] width 147 height 19
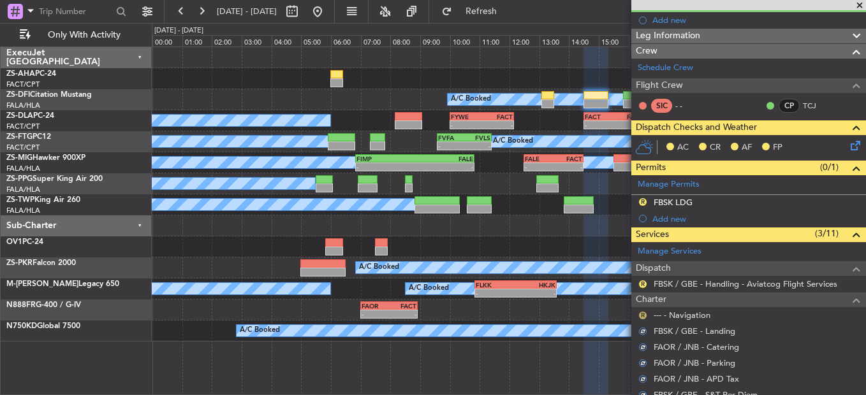
click at [643, 314] on button "R" at bounding box center [643, 316] width 8 height 8
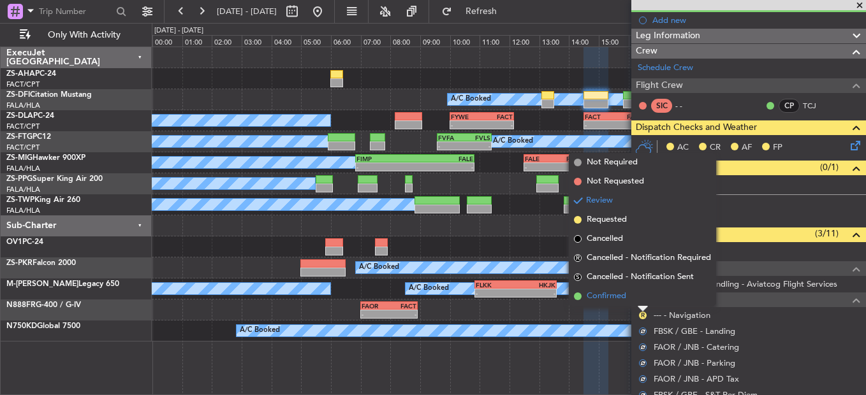
click at [640, 296] on li "Confirmed" at bounding box center [642, 296] width 147 height 19
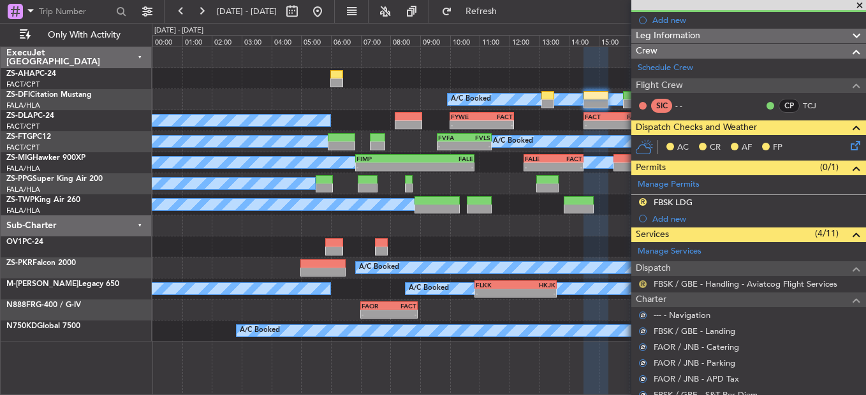
click at [644, 282] on button "R" at bounding box center [643, 284] width 8 height 8
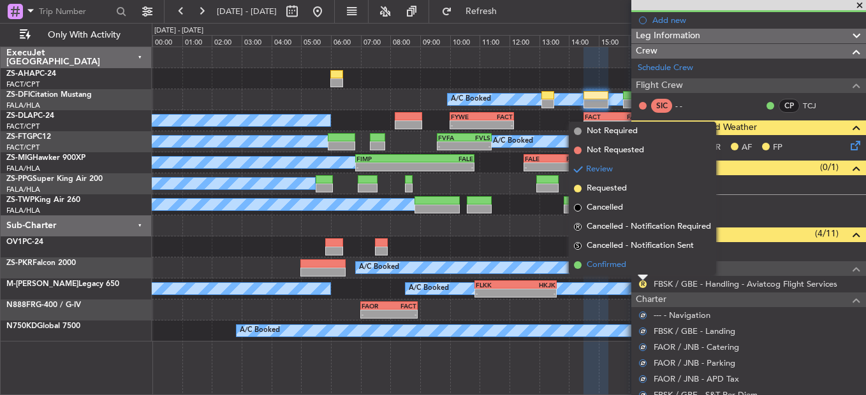
click at [644, 265] on li "Confirmed" at bounding box center [642, 265] width 147 height 19
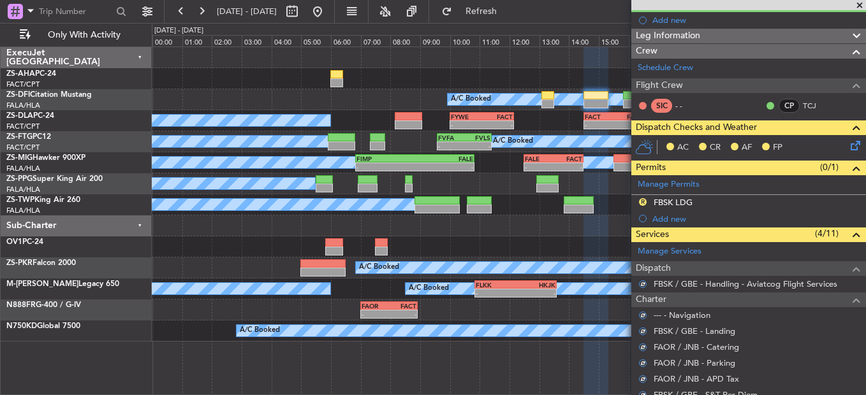
click at [848, 146] on icon at bounding box center [853, 143] width 10 height 10
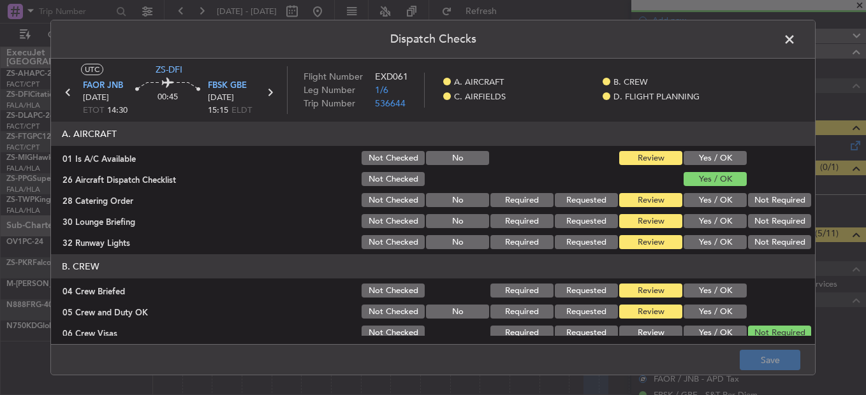
click at [719, 156] on button "Yes / OK" at bounding box center [714, 158] width 63 height 14
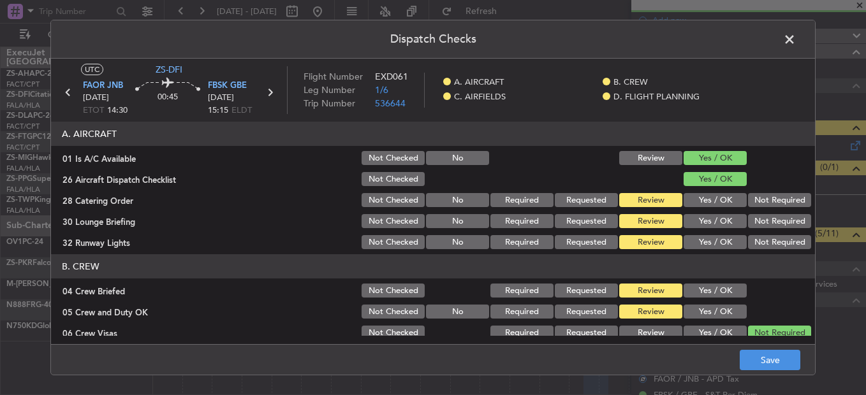
click at [748, 207] on button "Not Required" at bounding box center [779, 200] width 63 height 14
click at [743, 210] on section "A. AIRCRAFT 01 Is A/C Available Not Checked No Review Yes / OK 26 Aircraft Disp…" at bounding box center [433, 186] width 764 height 129
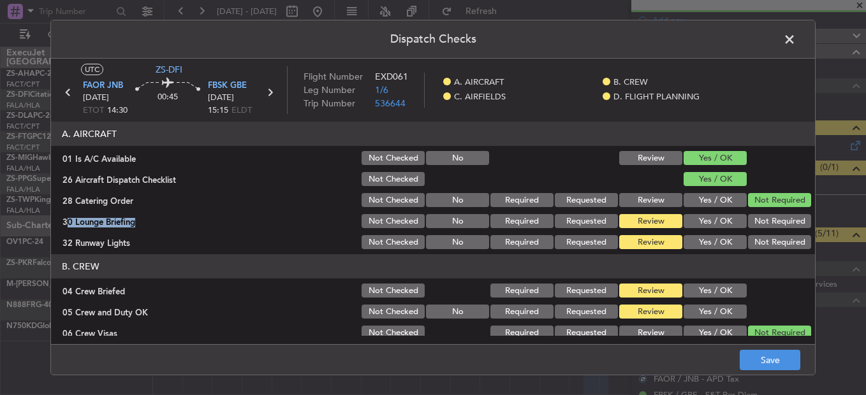
drag, startPoint x: 743, startPoint y: 211, endPoint x: 741, endPoint y: 218, distance: 7.1
click at [748, 217] on button "Not Required" at bounding box center [779, 221] width 63 height 14
click at [761, 249] on button "Not Required" at bounding box center [779, 242] width 63 height 14
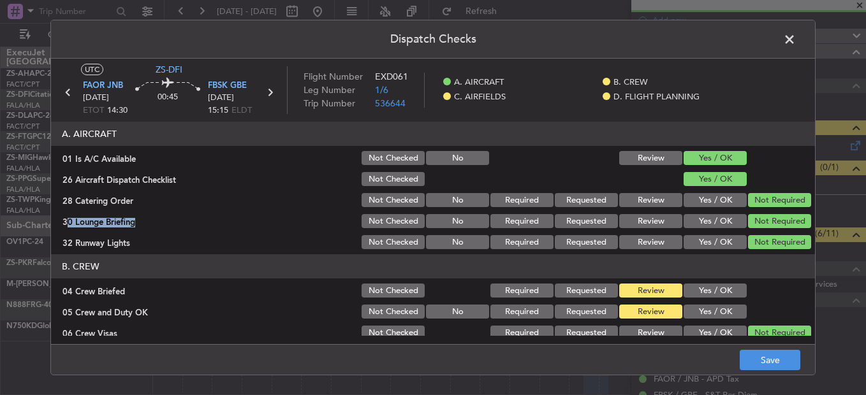
click at [708, 287] on button "Yes / OK" at bounding box center [714, 291] width 63 height 14
click at [708, 312] on button "Yes / OK" at bounding box center [714, 312] width 63 height 14
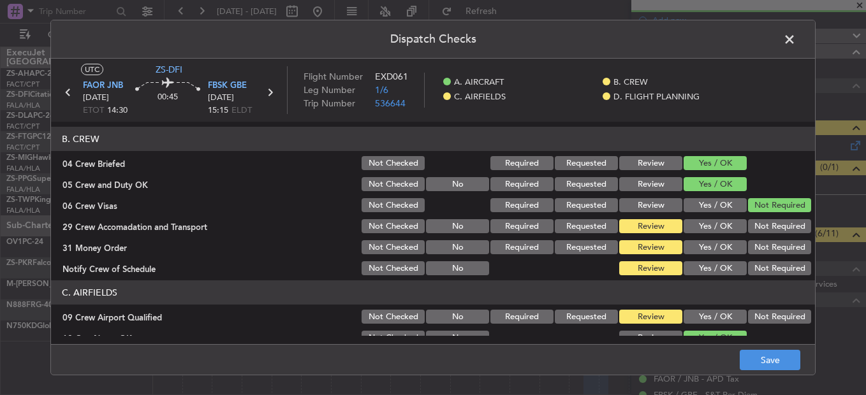
drag, startPoint x: 759, startPoint y: 226, endPoint x: 759, endPoint y: 260, distance: 34.4
click at [759, 229] on button "Not Required" at bounding box center [779, 226] width 63 height 14
click at [759, 261] on div "Not Required" at bounding box center [778, 268] width 64 height 18
click at [759, 263] on button "Not Required" at bounding box center [779, 268] width 63 height 14
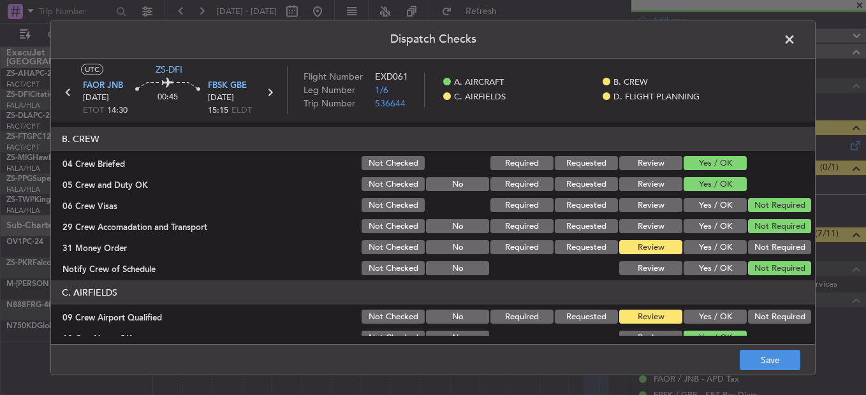
drag, startPoint x: 752, startPoint y: 246, endPoint x: 753, endPoint y: 289, distance: 43.3
click at [752, 248] on button "Not Required" at bounding box center [779, 247] width 63 height 14
click at [748, 317] on button "Not Required" at bounding box center [779, 317] width 63 height 14
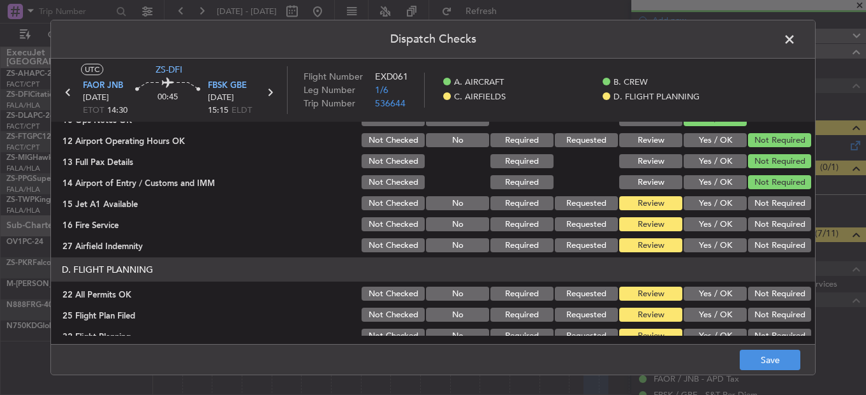
scroll to position [358, 0]
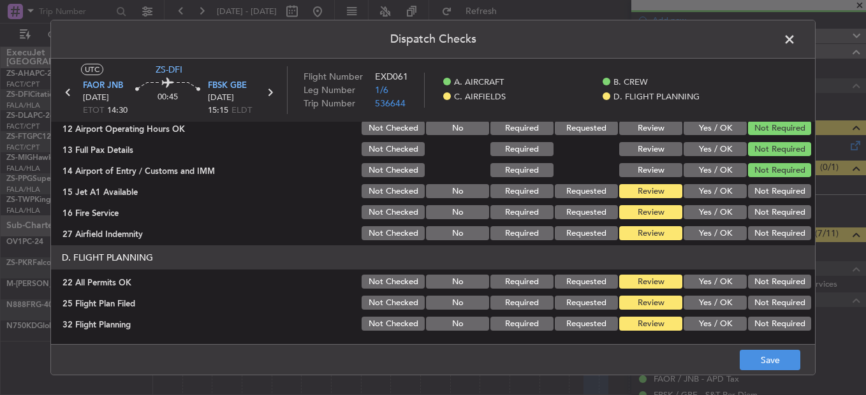
click at [779, 182] on section "C. AIRFIELDS 09 Crew Airport Qualified Not Checked No Required Requested Review…" at bounding box center [433, 146] width 764 height 193
click at [779, 193] on button "Not Required" at bounding box center [779, 191] width 63 height 14
drag, startPoint x: 775, startPoint y: 195, endPoint x: 738, endPoint y: 226, distance: 48.0
click at [771, 200] on div "Not Required" at bounding box center [778, 191] width 64 height 18
click at [746, 226] on div "Not Required" at bounding box center [778, 233] width 64 height 18
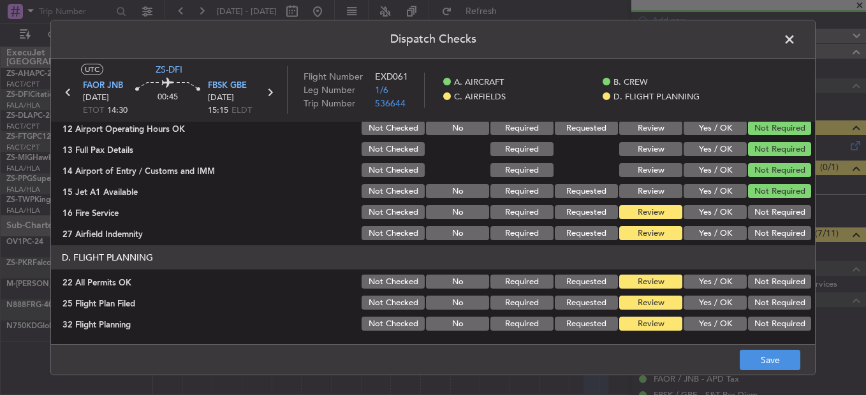
drag, startPoint x: 749, startPoint y: 212, endPoint x: 752, endPoint y: 238, distance: 26.3
click at [752, 238] on section "C. AIRFIELDS 09 Crew Airport Qualified Not Checked No Required Requested Review…" at bounding box center [433, 146] width 764 height 193
click at [752, 238] on button "Not Required" at bounding box center [779, 233] width 63 height 14
click at [755, 215] on button "Not Required" at bounding box center [779, 212] width 63 height 14
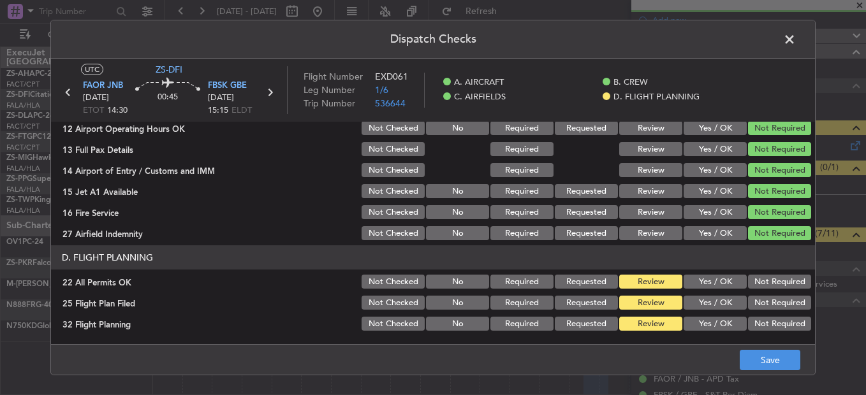
click at [771, 291] on div "Not Required" at bounding box center [778, 282] width 64 height 18
click at [765, 285] on button "Not Required" at bounding box center [779, 282] width 63 height 14
click at [746, 300] on div "Not Required" at bounding box center [778, 303] width 64 height 18
click at [704, 306] on button "Yes / OK" at bounding box center [714, 303] width 63 height 14
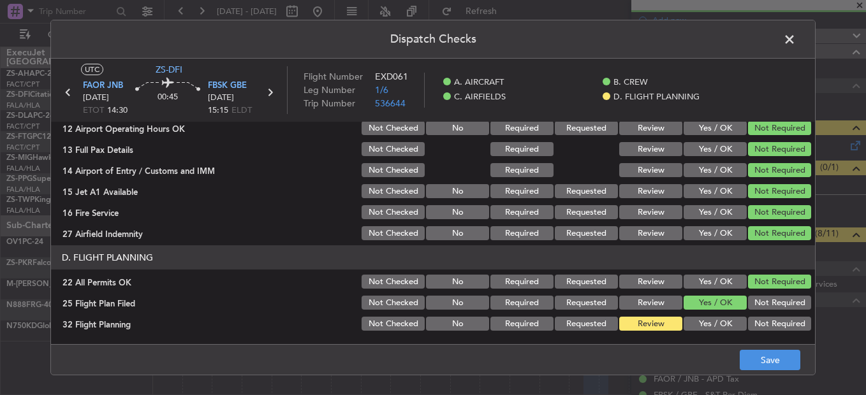
click at [705, 307] on button "Yes / OK" at bounding box center [714, 303] width 63 height 14
click at [709, 324] on button "Yes / OK" at bounding box center [714, 324] width 63 height 14
click at [764, 366] on button "Save" at bounding box center [769, 360] width 61 height 20
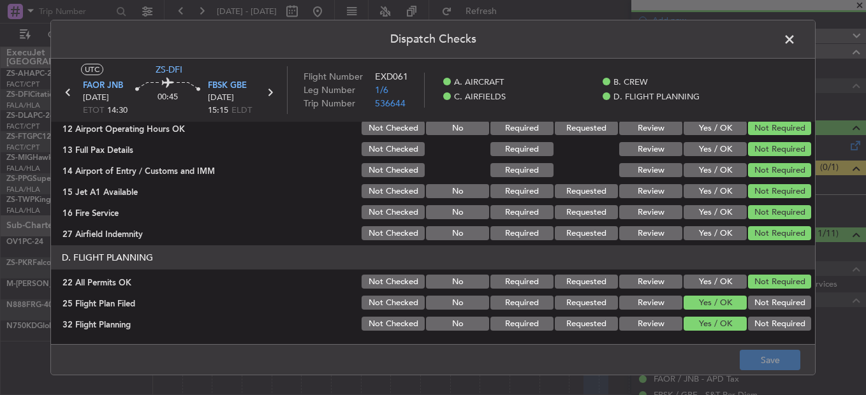
click at [796, 42] on span at bounding box center [796, 42] width 0 height 25
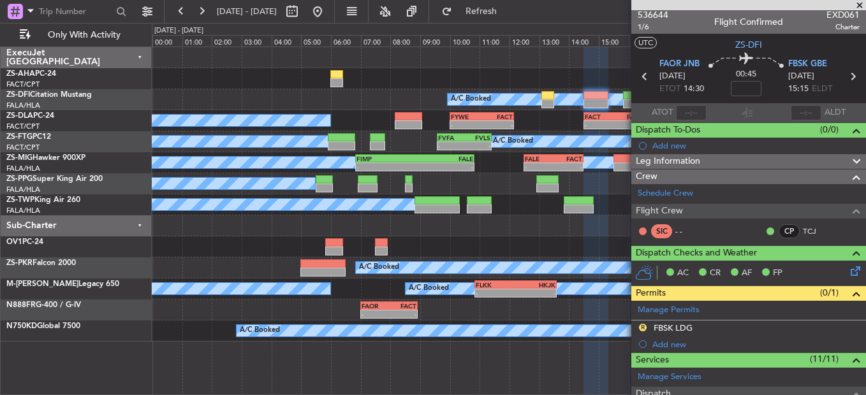
scroll to position [0, 0]
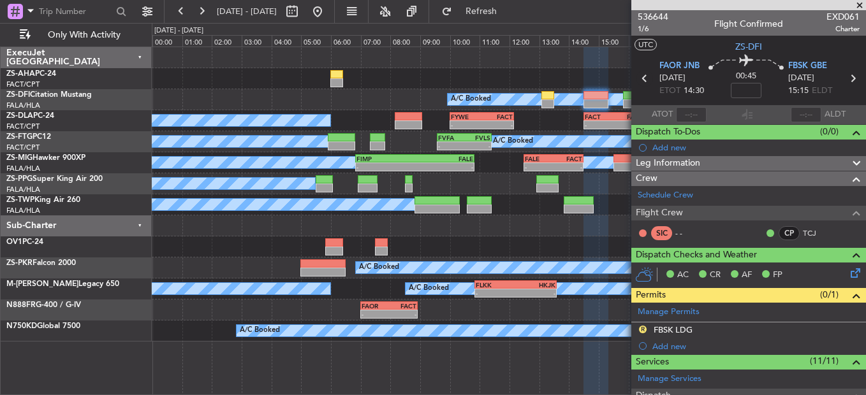
click at [644, 79] on icon at bounding box center [644, 78] width 17 height 17
type input "0"
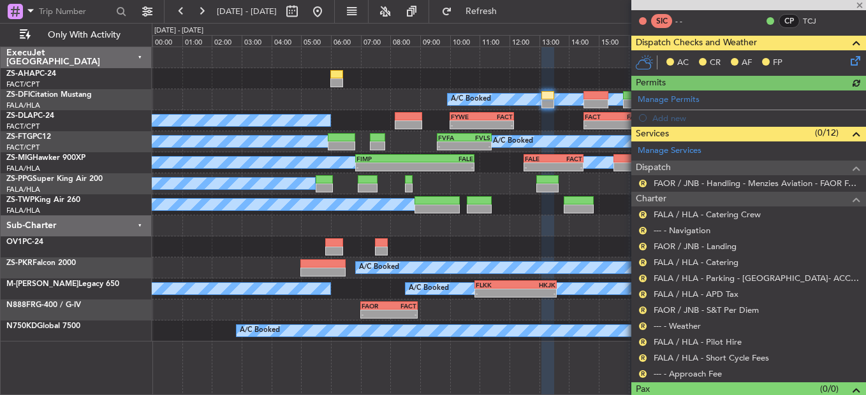
scroll to position [235, 0]
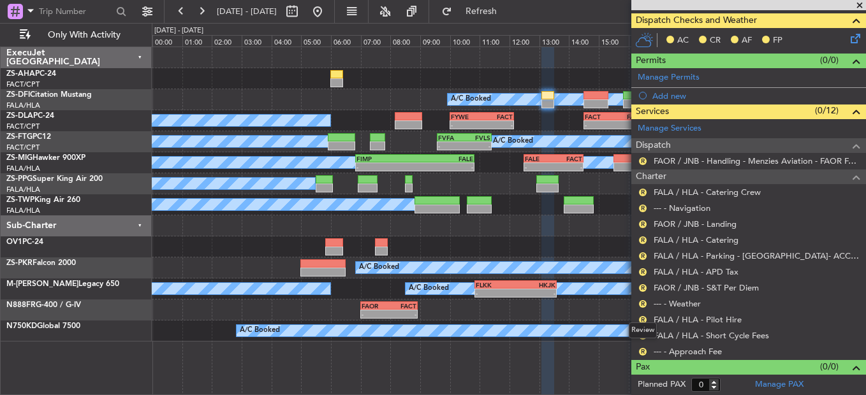
drag, startPoint x: 641, startPoint y: 353, endPoint x: 642, endPoint y: 347, distance: 6.4
click at [642, 353] on button "R" at bounding box center [643, 352] width 8 height 8
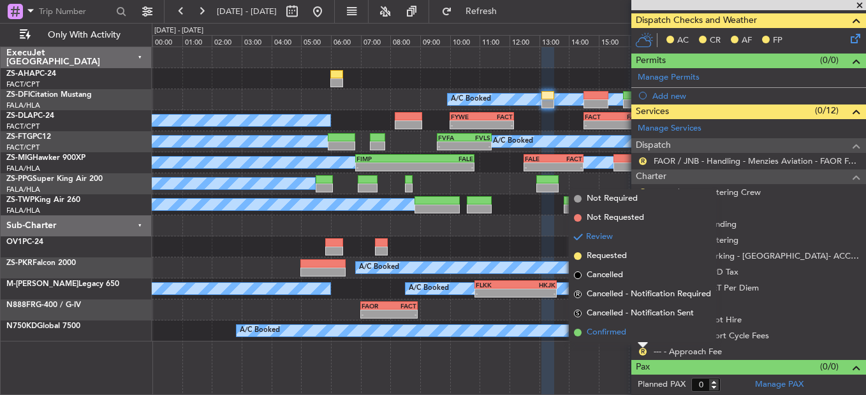
click at [586, 329] on span "Confirmed" at bounding box center [606, 332] width 40 height 13
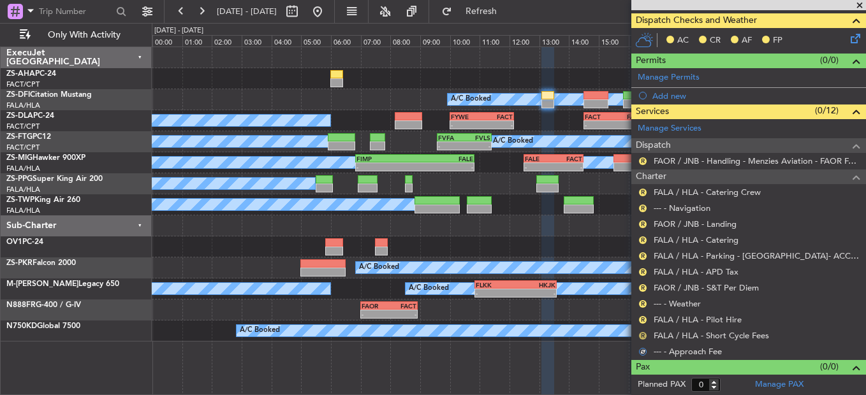
click at [643, 337] on button "R" at bounding box center [643, 336] width 8 height 8
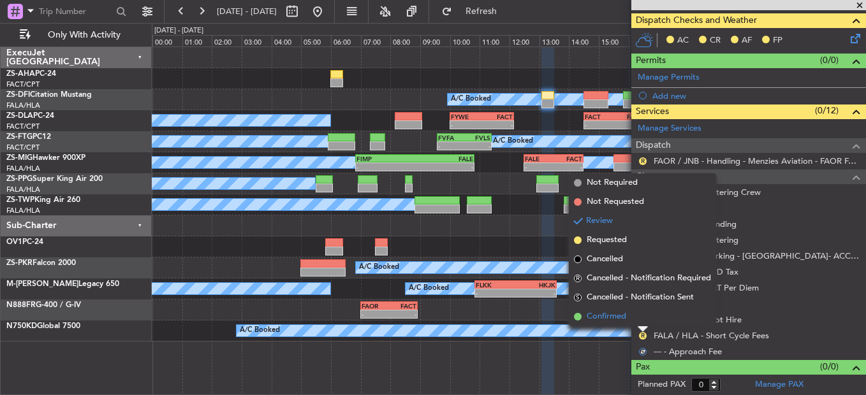
click at [637, 319] on li "Confirmed" at bounding box center [642, 316] width 147 height 19
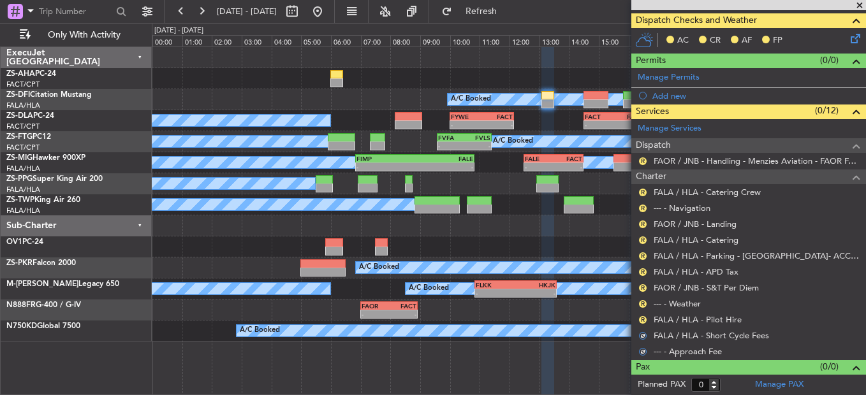
click at [637, 316] on nimbus-traffic-light "R" at bounding box center [642, 320] width 10 height 10
click at [646, 318] on div "R" at bounding box center [642, 320] width 10 height 10
click at [639, 320] on button "R" at bounding box center [643, 320] width 8 height 8
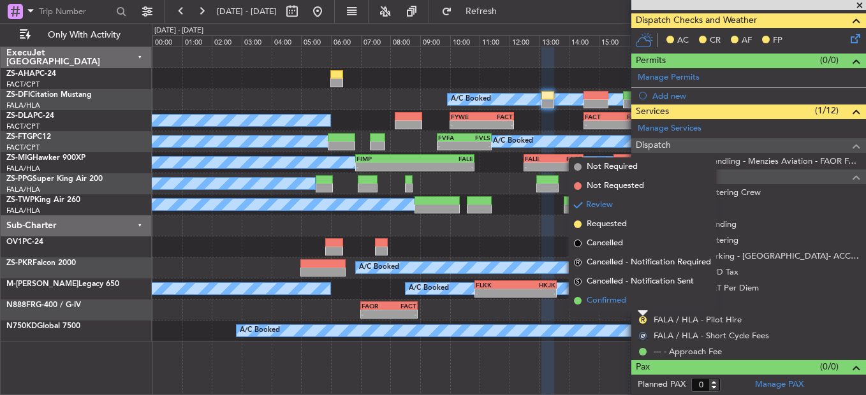
click at [639, 300] on li "Confirmed" at bounding box center [642, 300] width 147 height 19
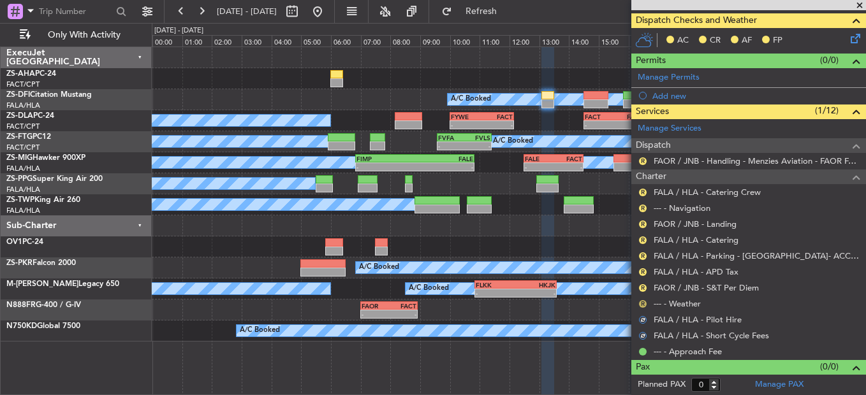
click at [643, 303] on button "R" at bounding box center [643, 304] width 8 height 8
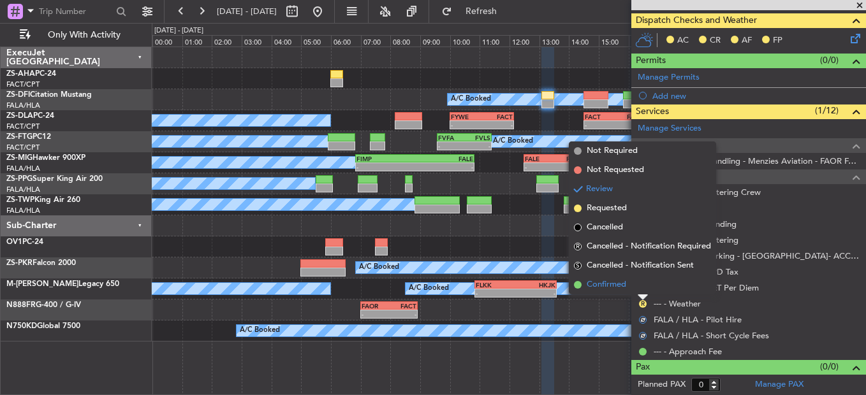
click at [643, 289] on li "Confirmed" at bounding box center [642, 284] width 147 height 19
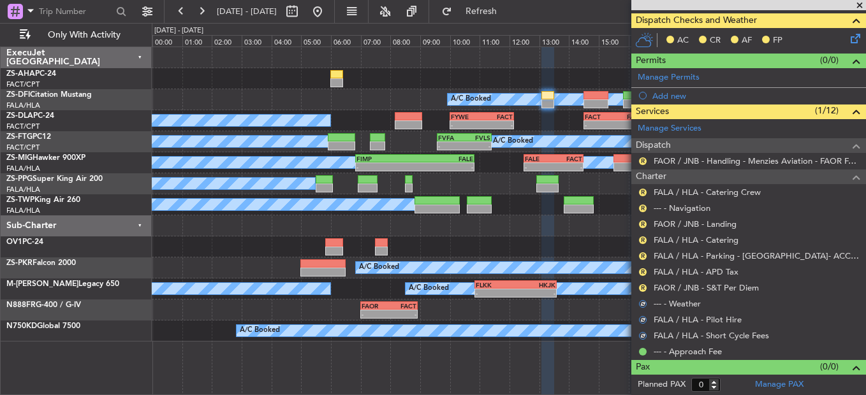
click at [643, 289] on button "R" at bounding box center [643, 288] width 8 height 8
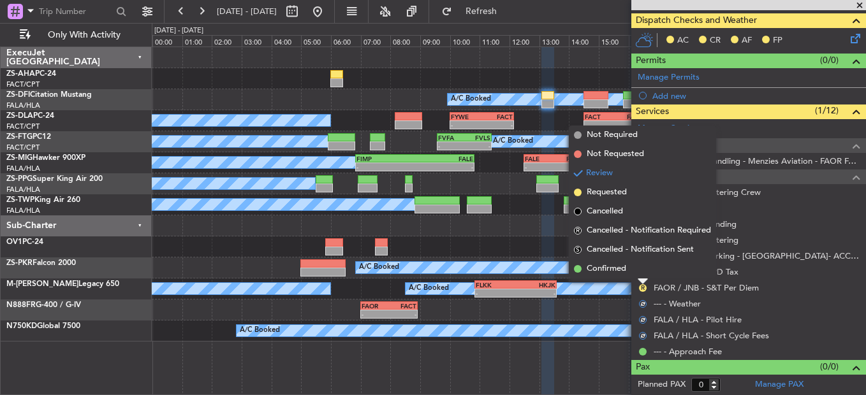
click at [643, 276] on li "Confirmed" at bounding box center [642, 268] width 147 height 19
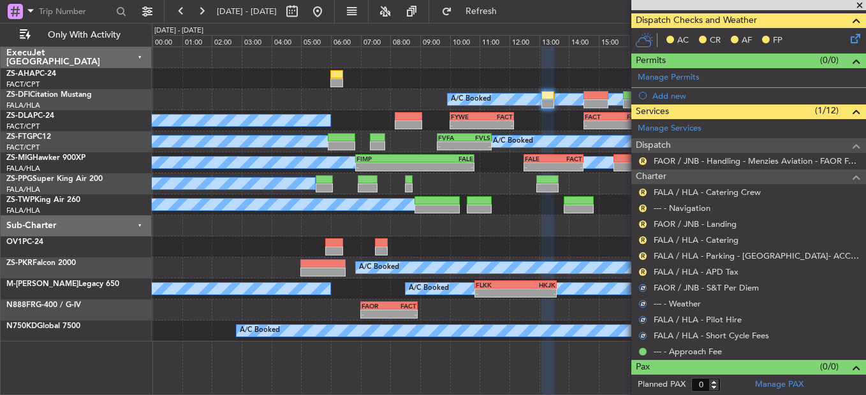
click at [643, 275] on div "R" at bounding box center [642, 272] width 10 height 10
click at [643, 272] on button "R" at bounding box center [643, 272] width 8 height 8
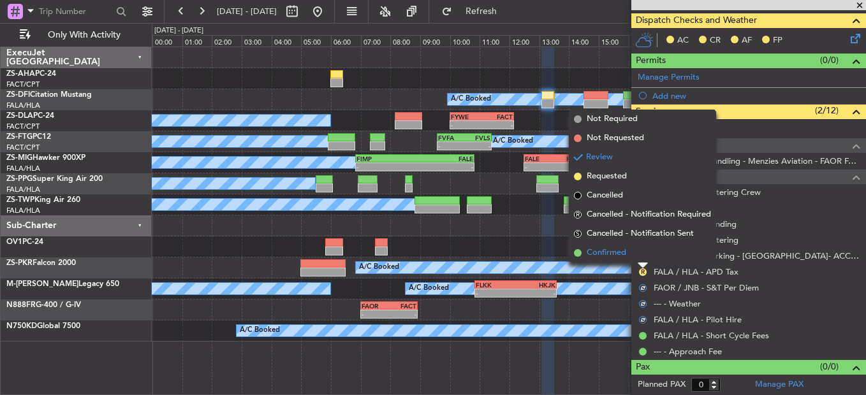
click at [636, 249] on li "Confirmed" at bounding box center [642, 252] width 147 height 19
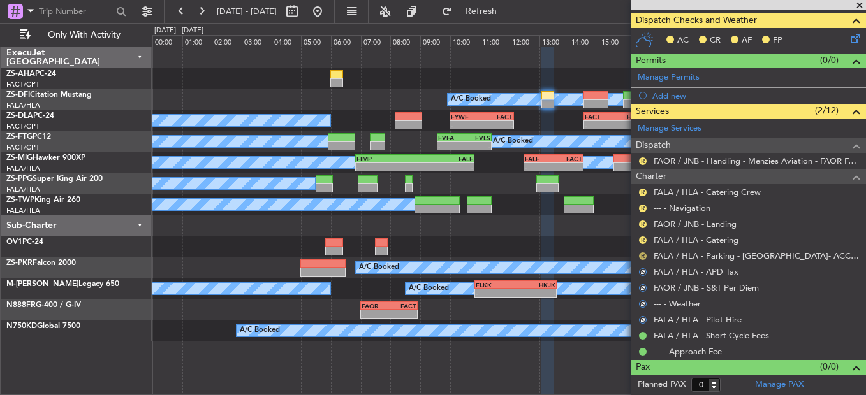
click at [641, 255] on button "R" at bounding box center [643, 256] width 8 height 8
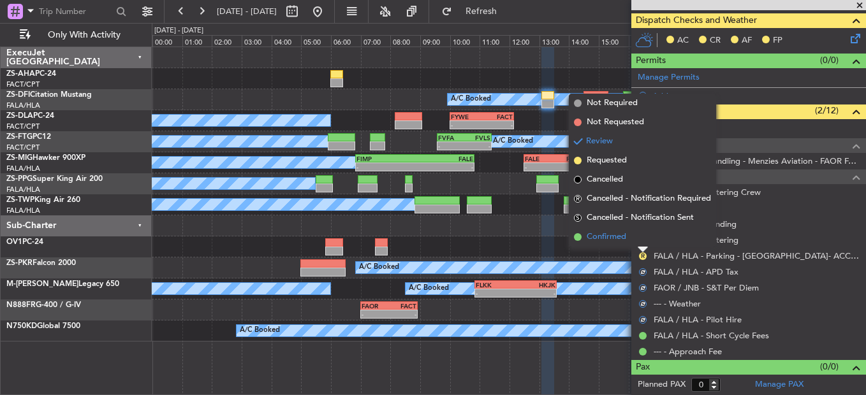
click at [641, 240] on li "Confirmed" at bounding box center [642, 237] width 147 height 19
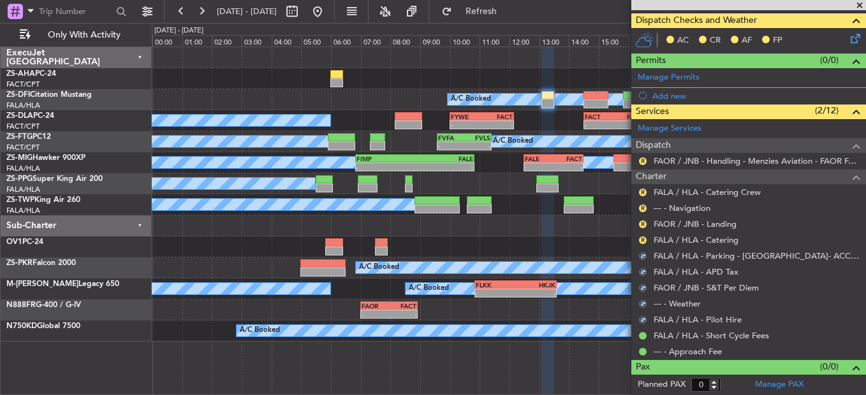
click at [641, 240] on button "R" at bounding box center [643, 240] width 8 height 8
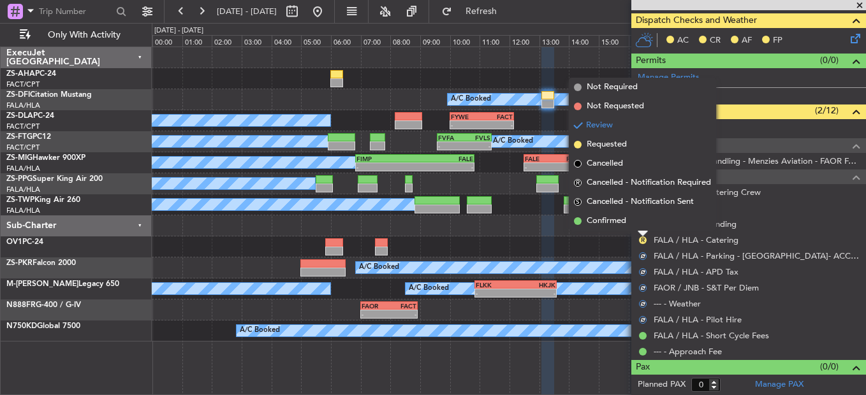
drag, startPoint x: 641, startPoint y: 240, endPoint x: 640, endPoint y: 224, distance: 15.4
click at [640, 224] on li "Confirmed" at bounding box center [642, 221] width 147 height 19
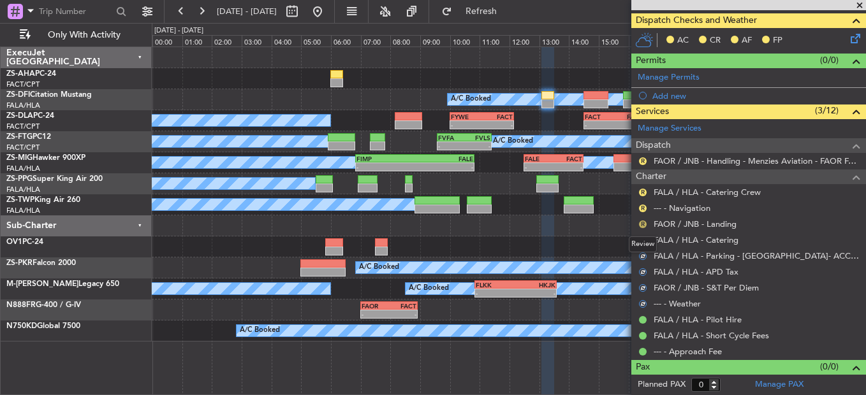
click at [640, 223] on button "R" at bounding box center [643, 225] width 8 height 8
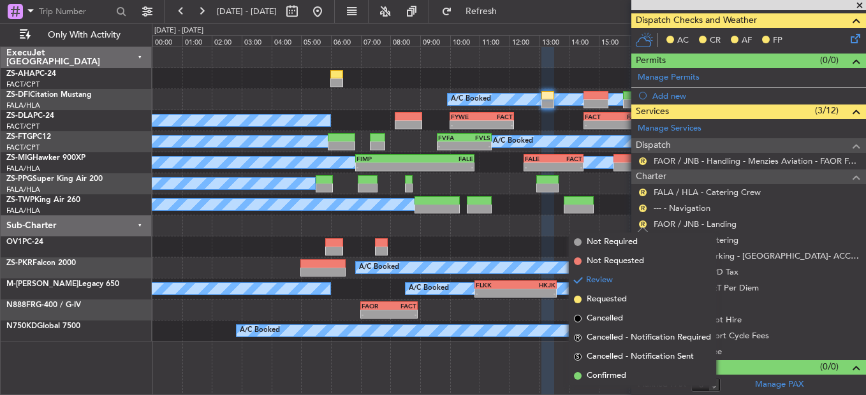
drag, startPoint x: 629, startPoint y: 376, endPoint x: 621, endPoint y: 298, distance: 78.7
click at [627, 374] on li "Confirmed" at bounding box center [642, 376] width 147 height 19
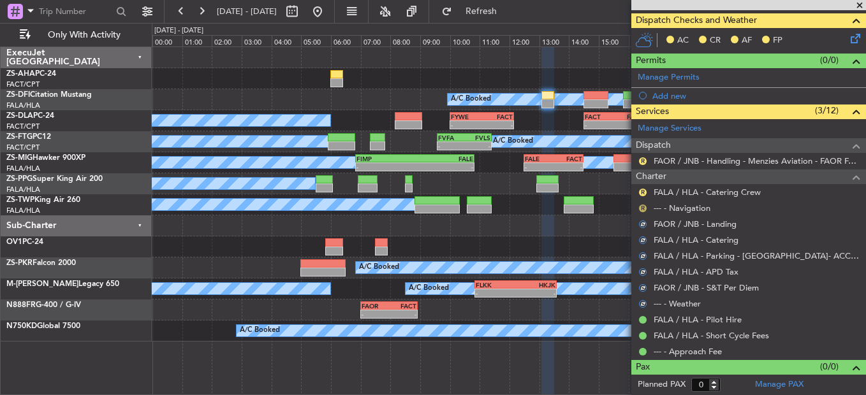
click at [644, 207] on button "R" at bounding box center [643, 209] width 8 height 8
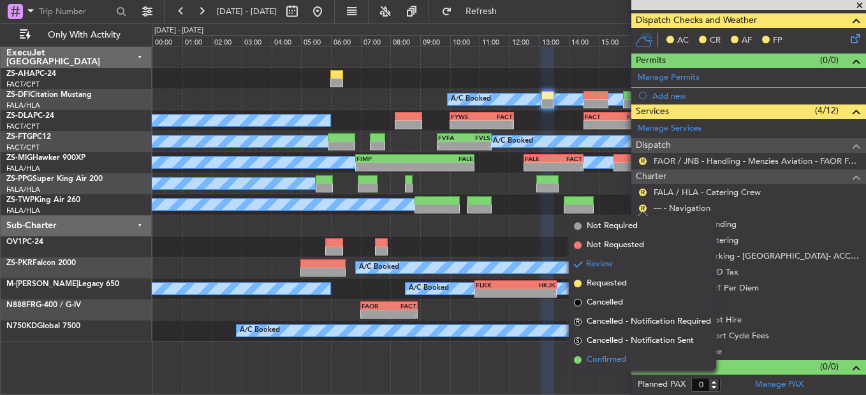
click at [624, 361] on span "Confirmed" at bounding box center [606, 360] width 40 height 13
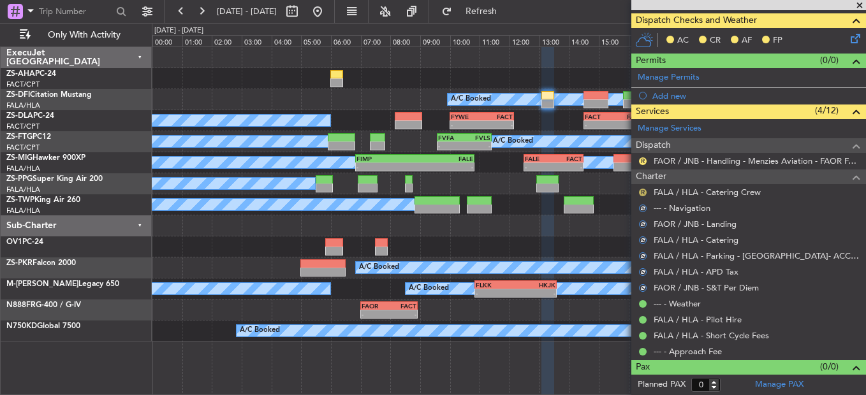
click at [640, 193] on button "R" at bounding box center [643, 193] width 8 height 8
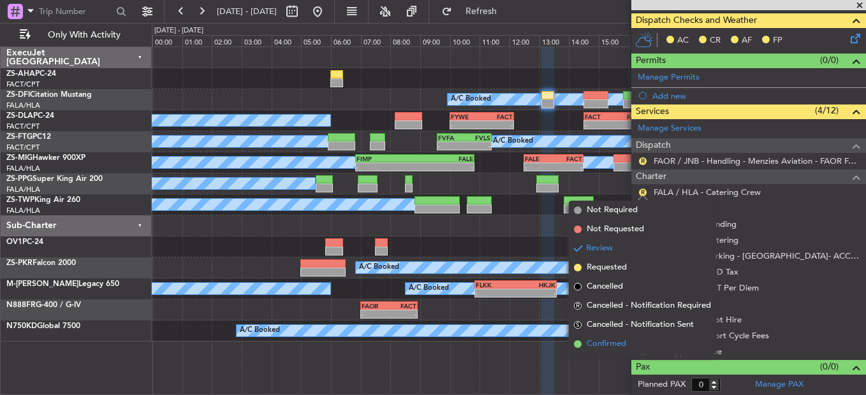
click at [602, 340] on span "Confirmed" at bounding box center [606, 344] width 40 height 13
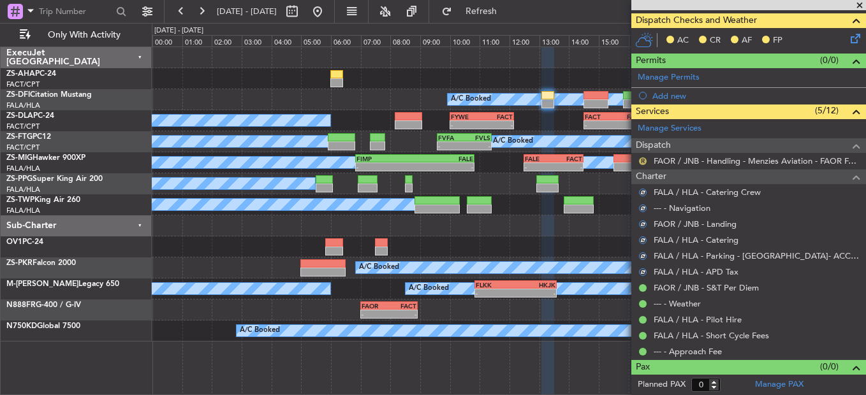
click at [643, 157] on button "R" at bounding box center [643, 161] width 8 height 8
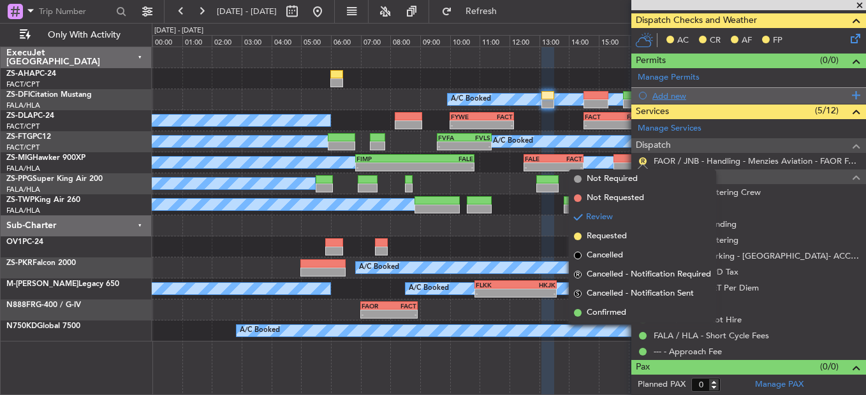
drag, startPoint x: 667, startPoint y: 310, endPoint x: 730, endPoint y: 92, distance: 227.6
click at [666, 310] on li "Confirmed" at bounding box center [642, 312] width 147 height 19
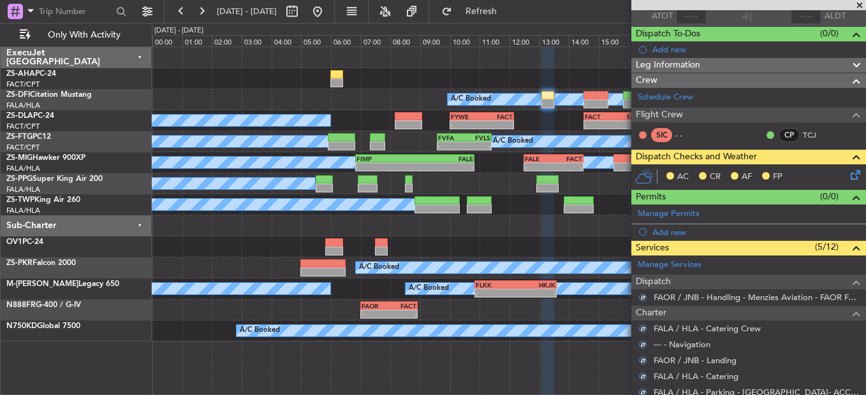
scroll to position [43, 0]
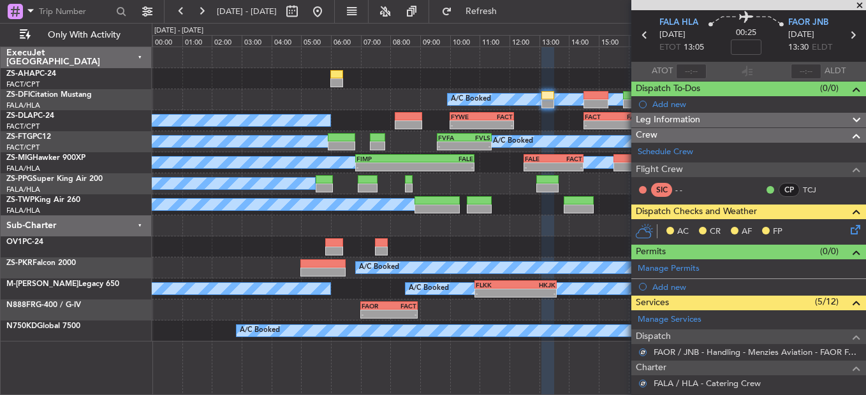
click at [848, 223] on icon at bounding box center [853, 227] width 10 height 10
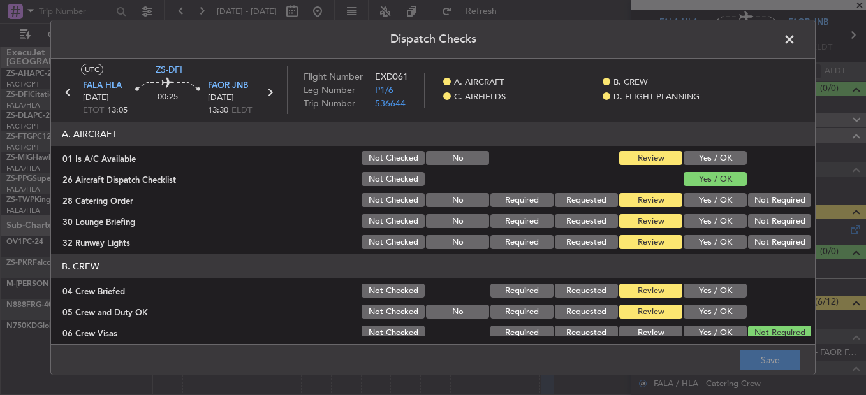
drag, startPoint x: 679, startPoint y: 157, endPoint x: 688, endPoint y: 164, distance: 11.8
click at [683, 157] on button "Yes / OK" at bounding box center [714, 158] width 63 height 14
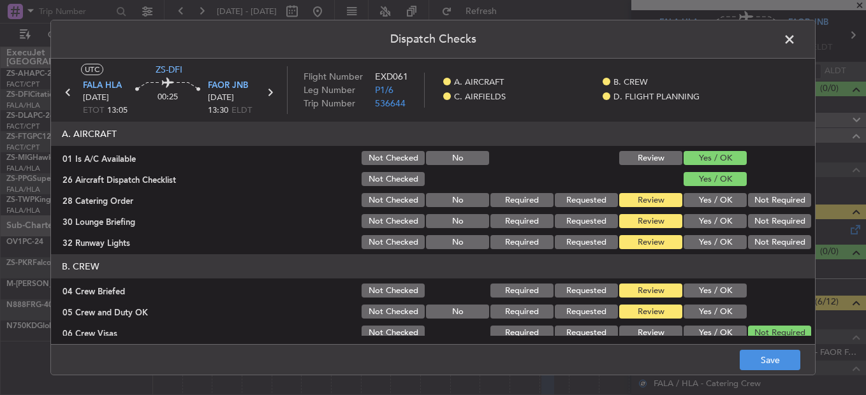
click at [704, 200] on button "Yes / OK" at bounding box center [714, 200] width 63 height 14
click at [704, 229] on div "Yes / OK" at bounding box center [713, 221] width 64 height 18
click at [759, 224] on button "Not Required" at bounding box center [779, 221] width 63 height 14
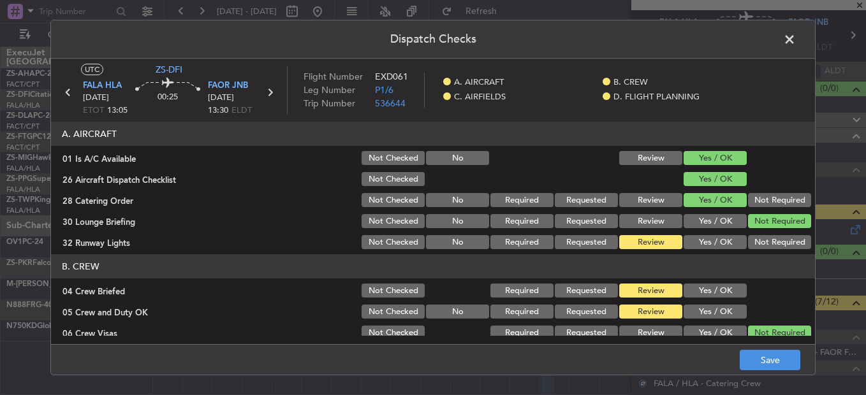
click at [716, 236] on button "Yes / OK" at bounding box center [714, 242] width 63 height 14
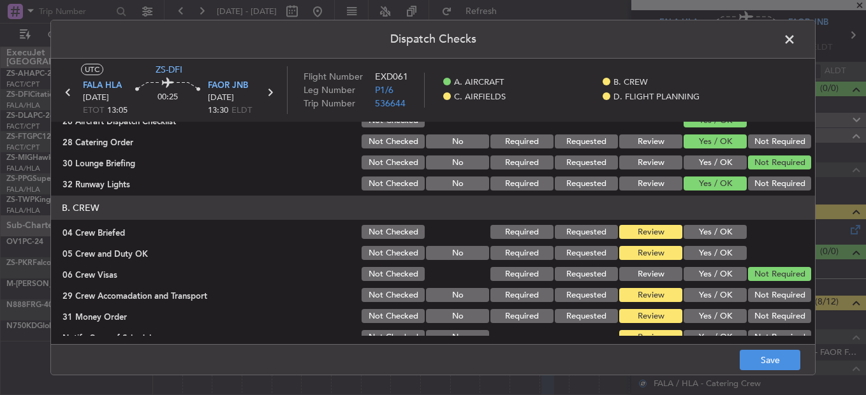
scroll to position [64, 0]
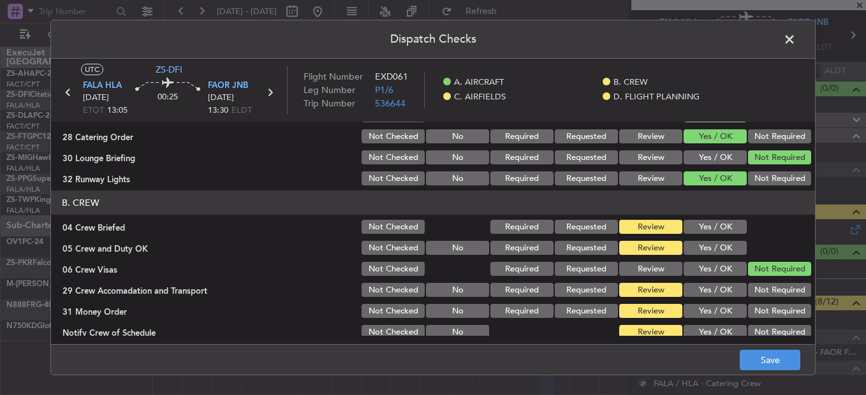
click at [694, 230] on button "Yes / OK" at bounding box center [714, 227] width 63 height 14
click at [694, 245] on button "Yes / OK" at bounding box center [714, 248] width 63 height 14
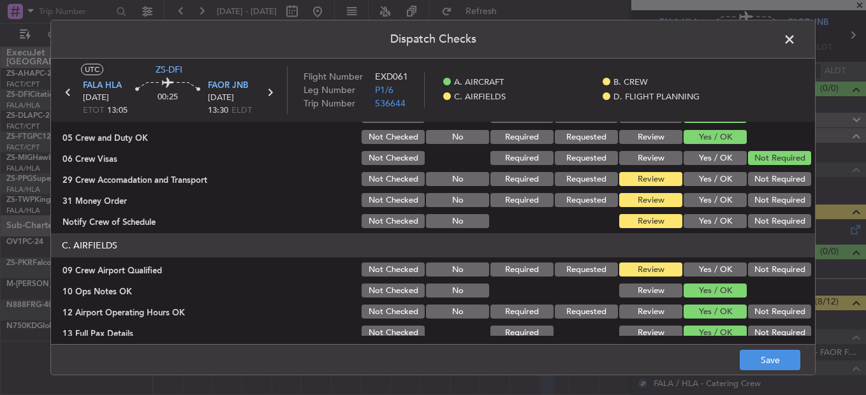
scroll to position [191, 0]
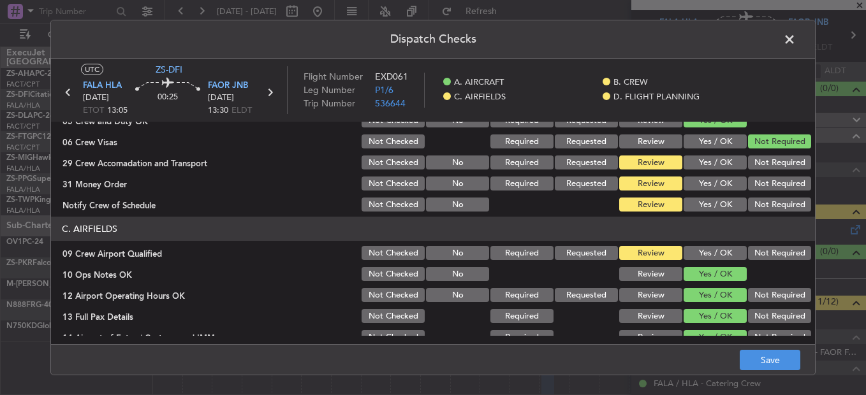
click at [748, 164] on button "Not Required" at bounding box center [779, 163] width 63 height 14
click at [708, 194] on section "B. CREW 04 Crew Briefed Not Checked Required Requested Review Yes / OK 05 Crew …" at bounding box center [433, 138] width 764 height 150
click at [704, 187] on button "Yes / OK" at bounding box center [714, 184] width 63 height 14
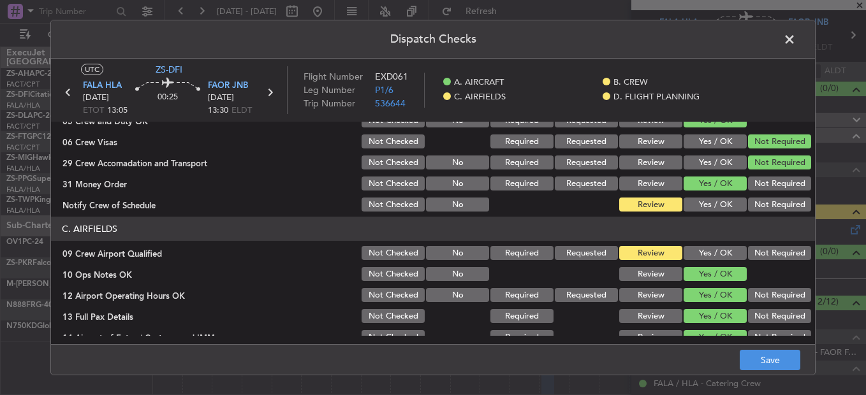
click at [711, 218] on header "C. AIRFIELDS" at bounding box center [433, 229] width 764 height 24
click at [706, 203] on button "Yes / OK" at bounding box center [714, 205] width 63 height 14
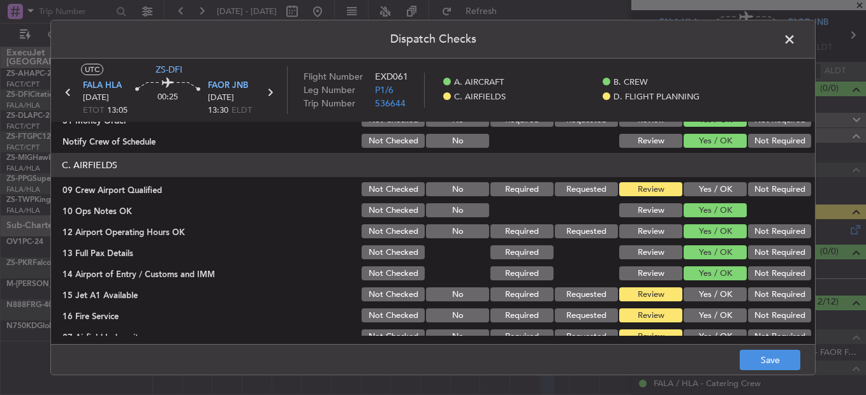
click at [713, 187] on button "Yes / OK" at bounding box center [714, 189] width 63 height 14
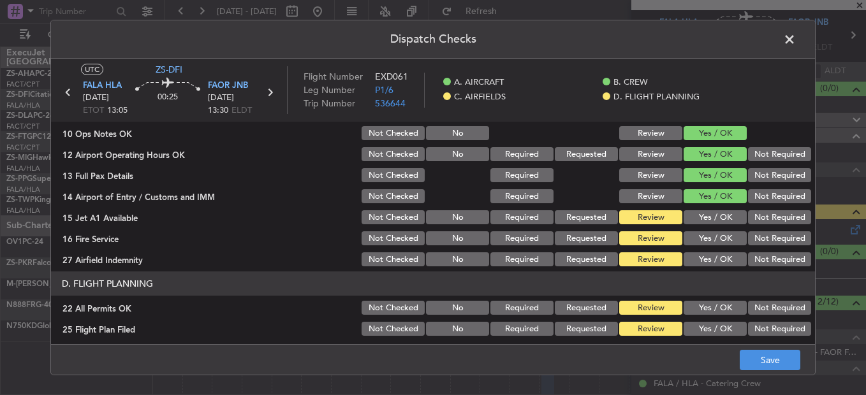
scroll to position [358, 0]
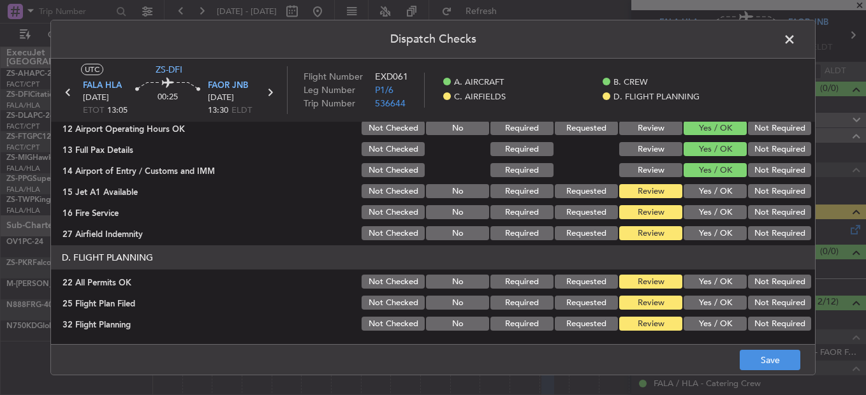
click at [696, 190] on button "Yes / OK" at bounding box center [714, 191] width 63 height 14
click at [753, 210] on button "Not Required" at bounding box center [779, 212] width 63 height 14
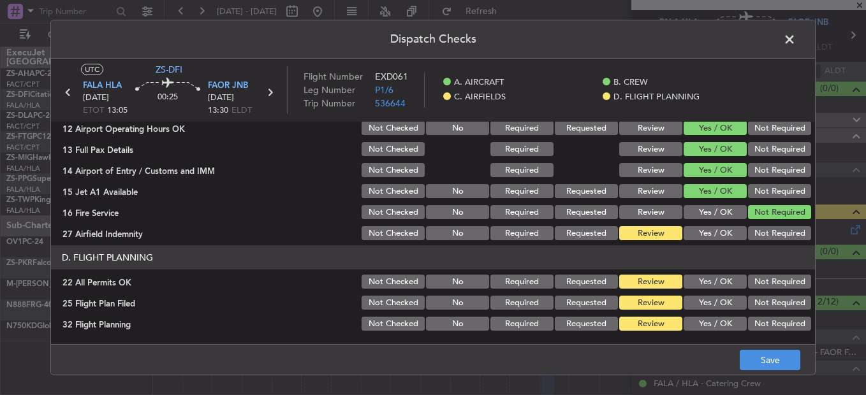
click at [748, 228] on button "Not Required" at bounding box center [779, 233] width 63 height 14
click at [757, 275] on button "Not Required" at bounding box center [779, 282] width 63 height 14
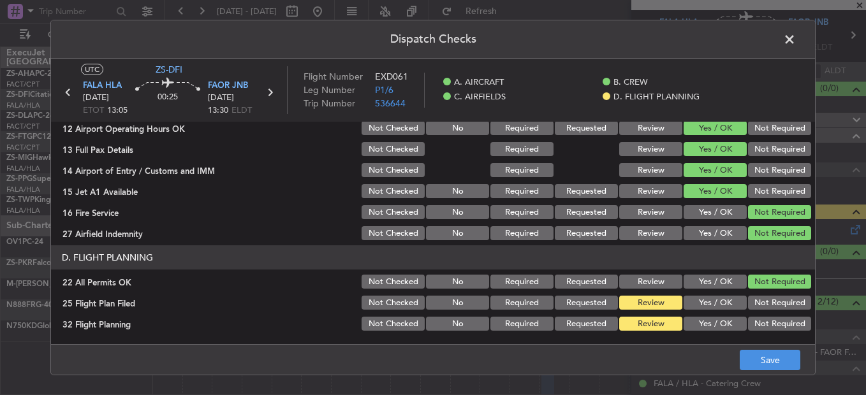
click at [711, 300] on button "Yes / OK" at bounding box center [714, 303] width 63 height 14
click at [711, 317] on button "Yes / OK" at bounding box center [714, 324] width 63 height 14
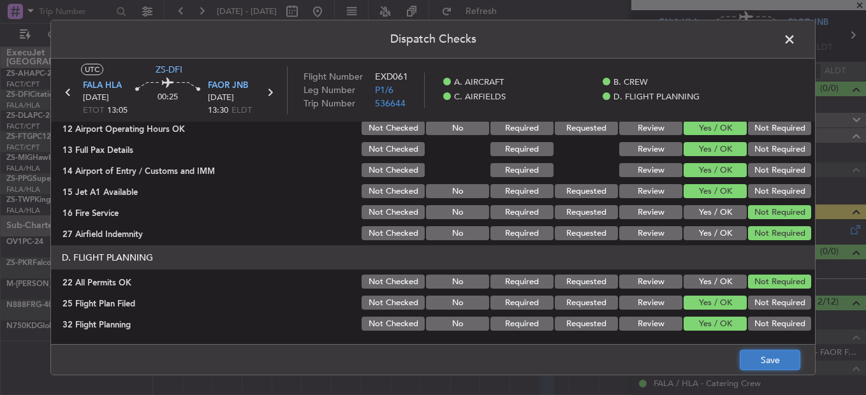
click at [757, 357] on button "Save" at bounding box center [769, 360] width 61 height 20
click at [796, 43] on span at bounding box center [796, 42] width 0 height 25
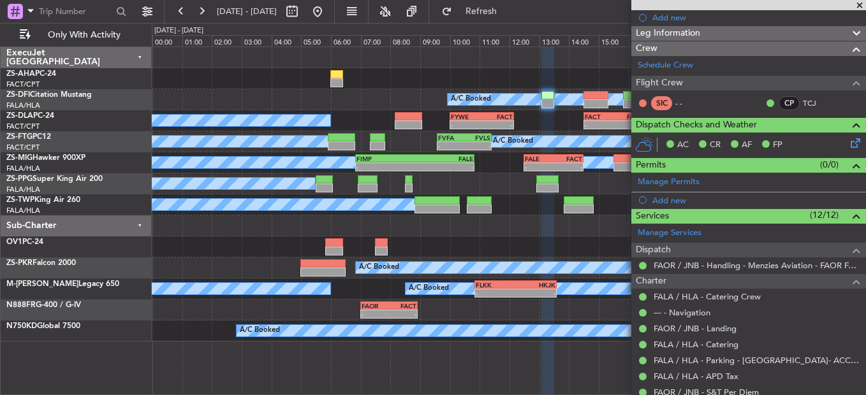
scroll to position [0, 0]
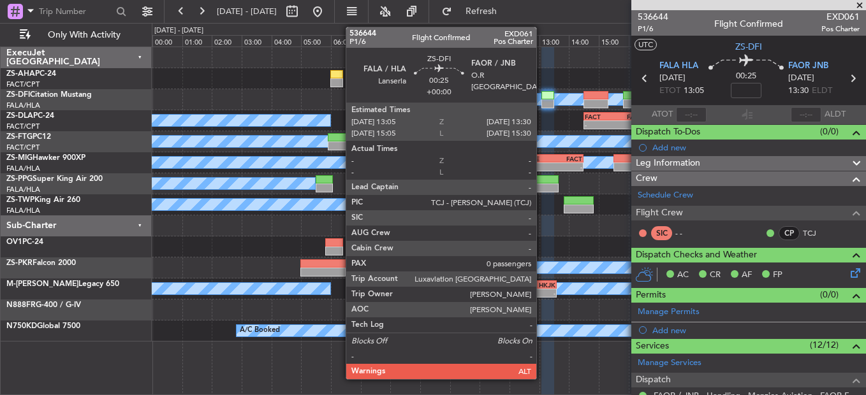
click at [542, 99] on div at bounding box center [547, 95] width 13 height 9
click at [543, 101] on div at bounding box center [547, 103] width 13 height 9
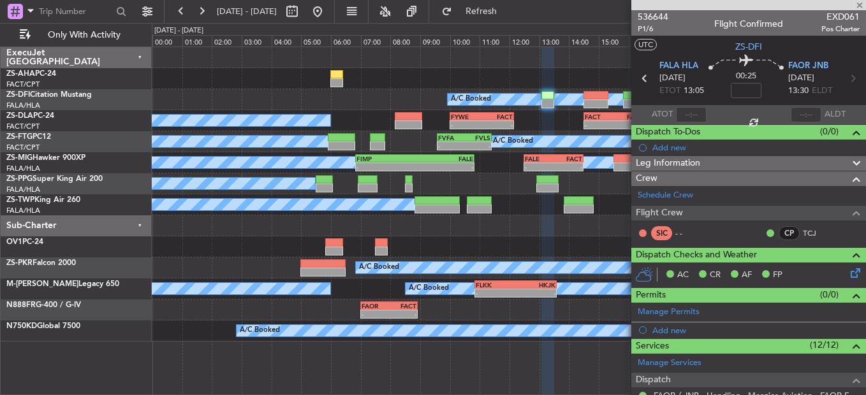
click at [543, 102] on div at bounding box center [547, 103] width 13 height 9
